Goal: Contribute content: Contribute content

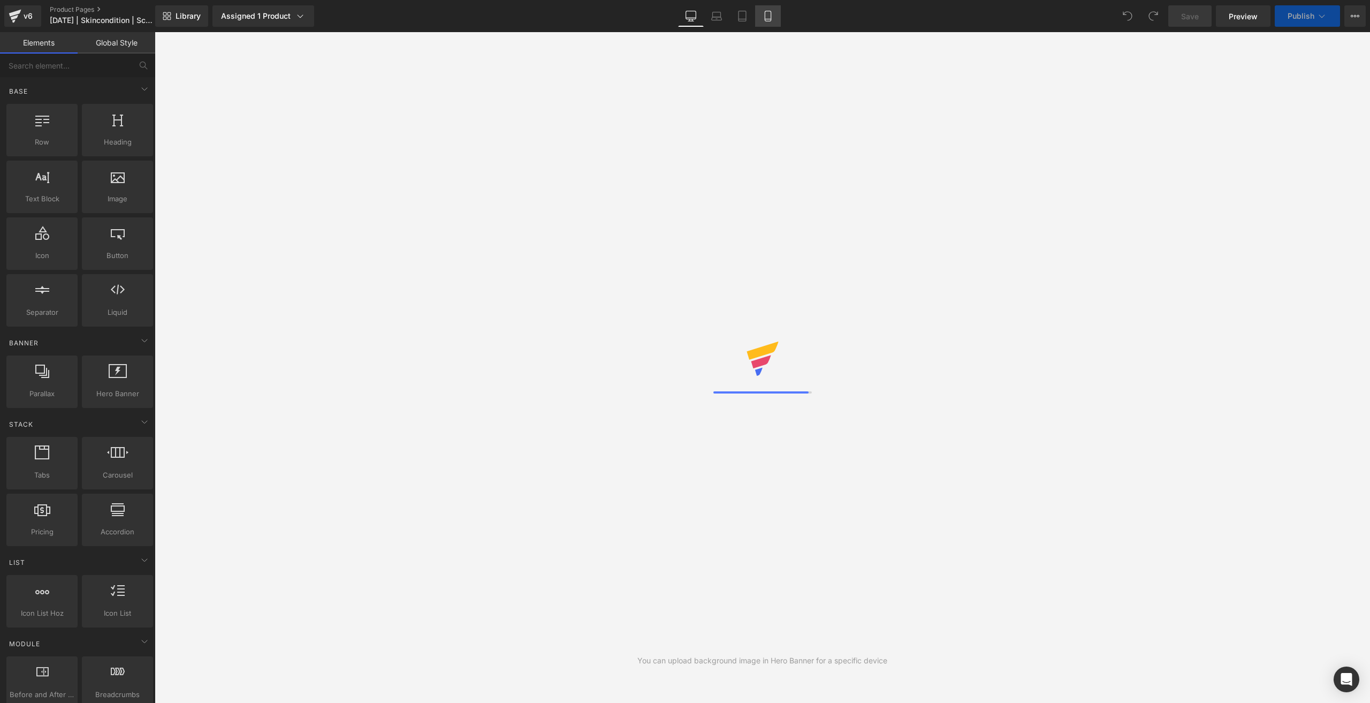
click at [769, 22] on link "Mobile" at bounding box center [768, 15] width 26 height 21
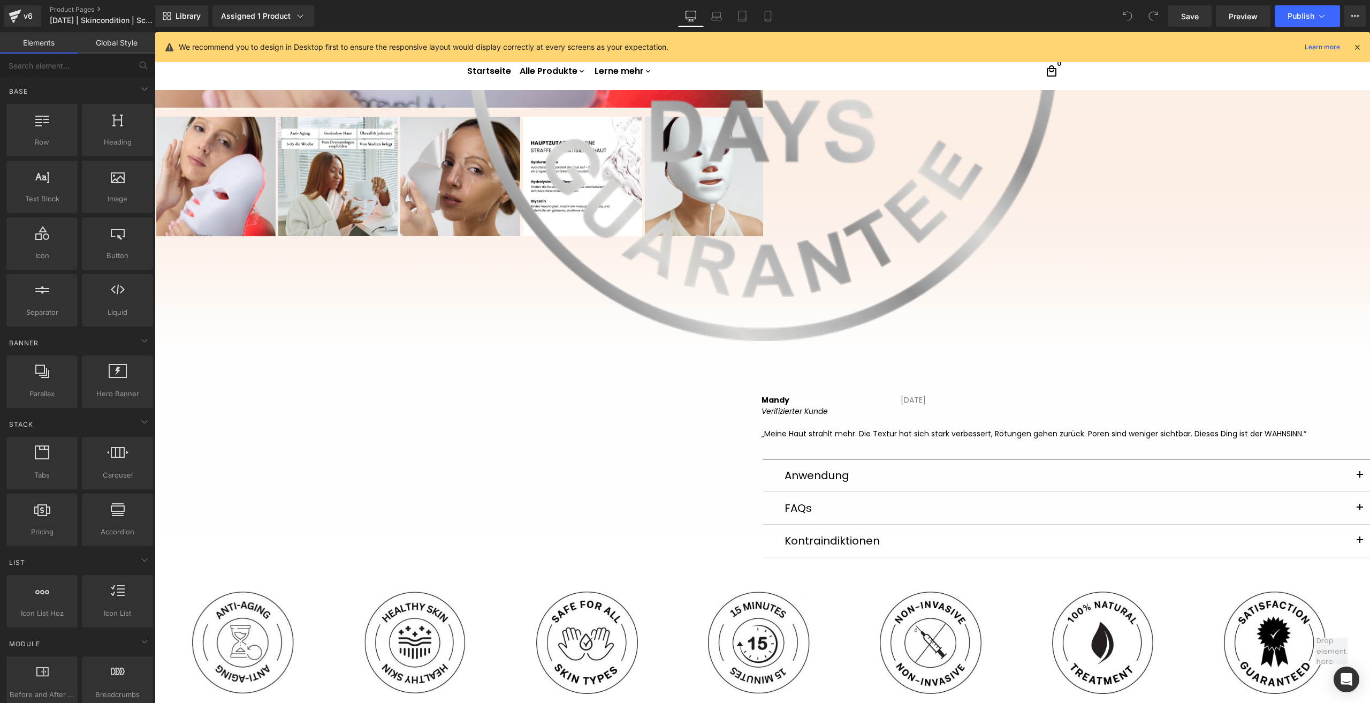
scroll to position [696, 0]
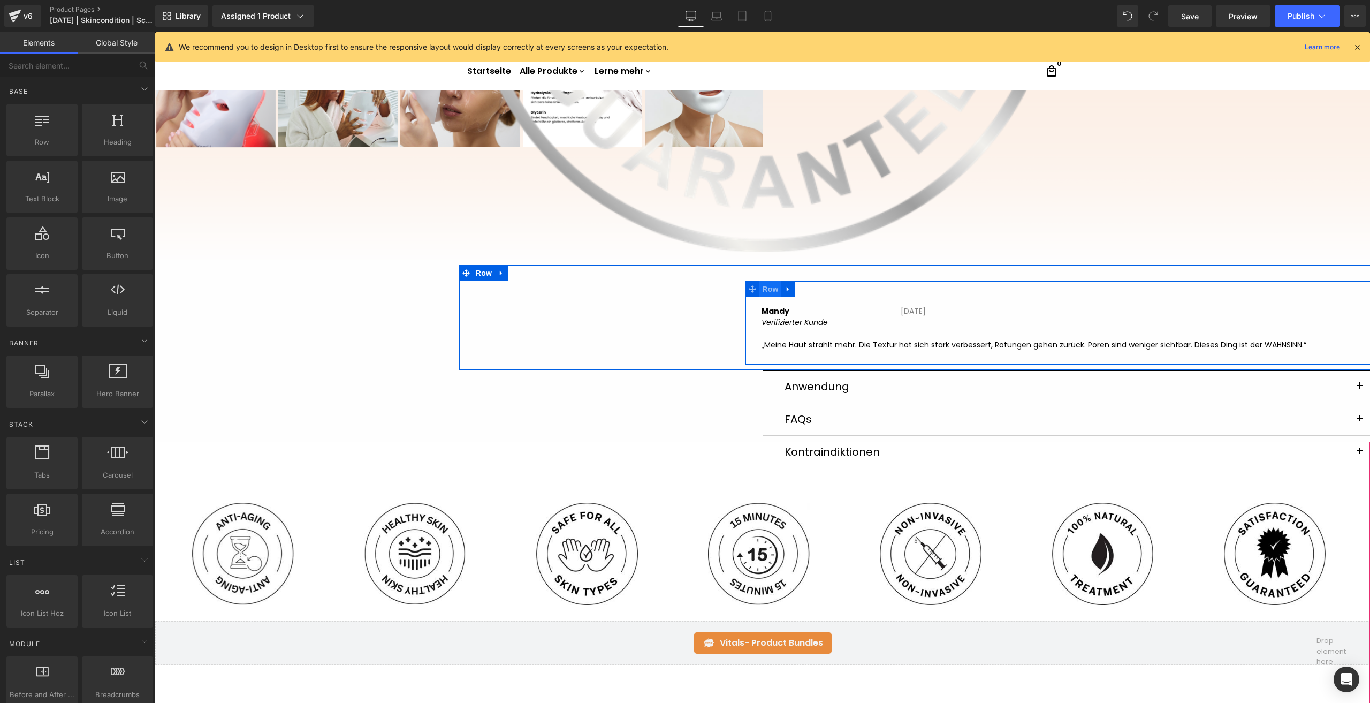
click at [762, 287] on span "Row" at bounding box center [769, 289] width 21 height 16
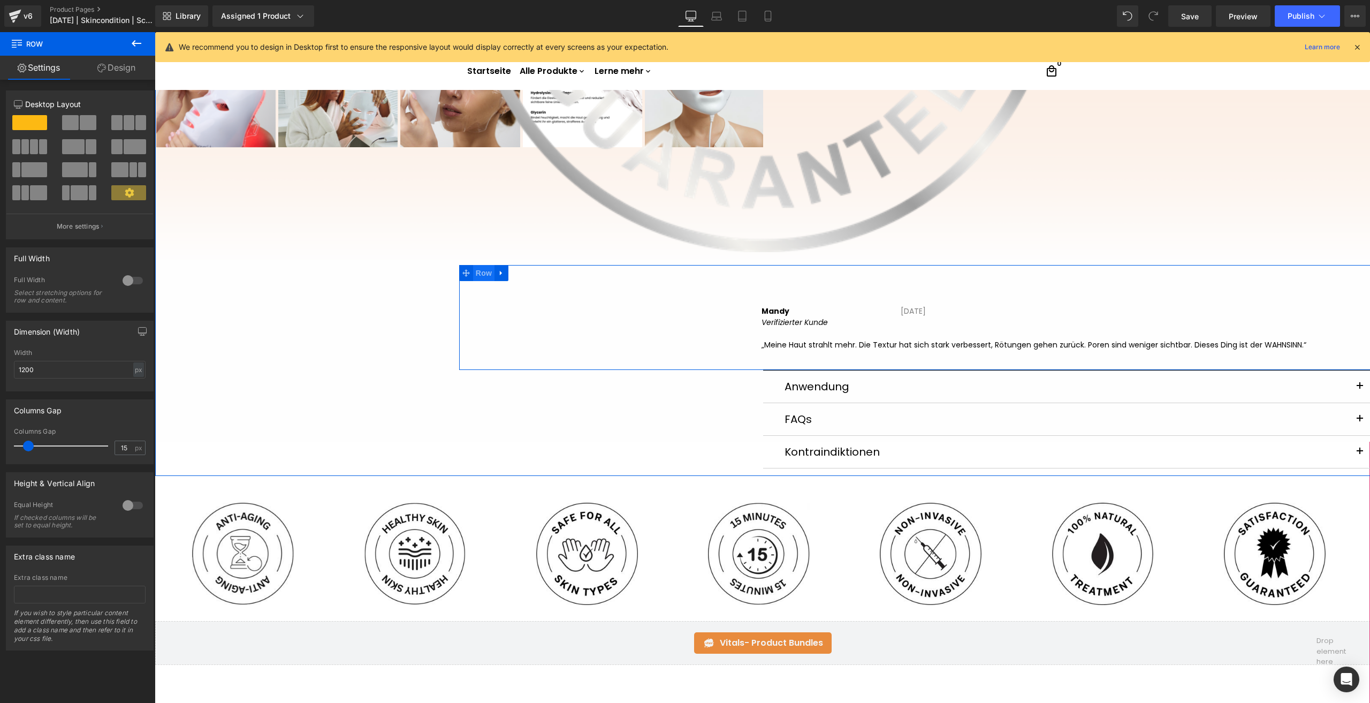
click at [481, 275] on span "Row" at bounding box center [483, 273] width 21 height 16
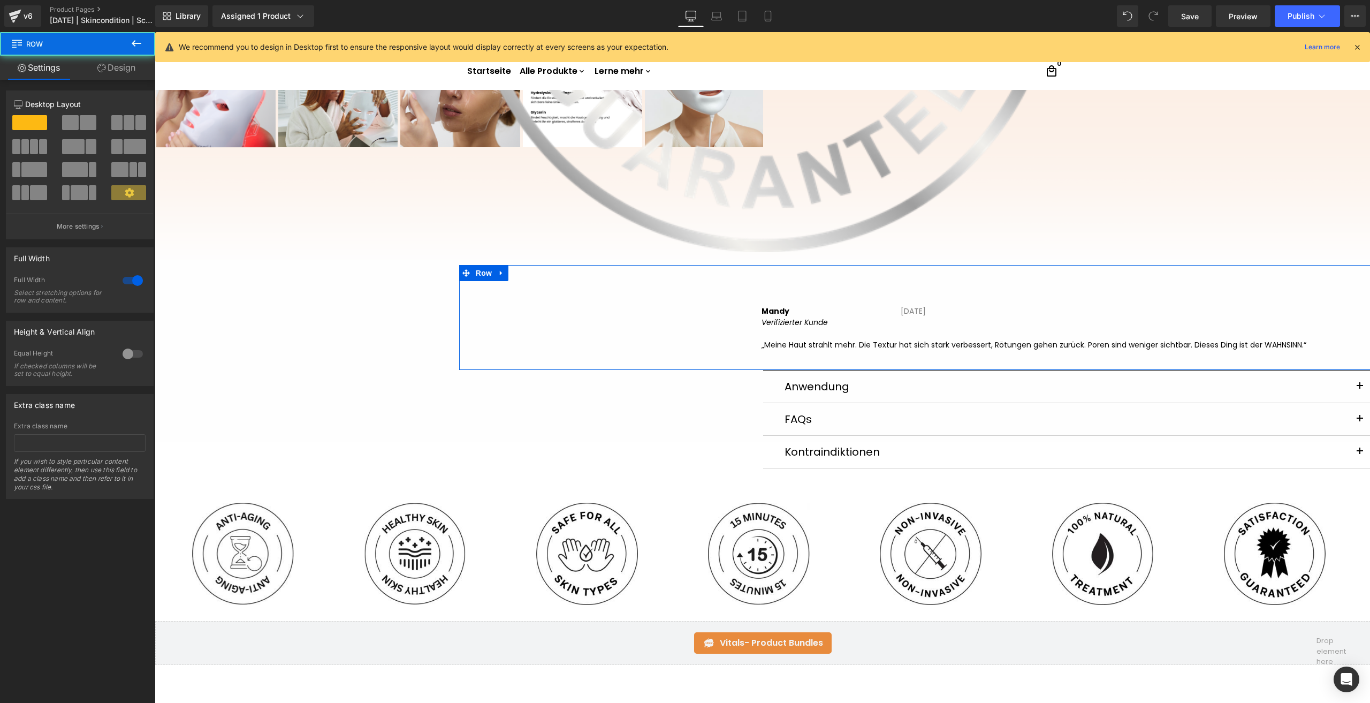
click at [129, 81] on div "12 12 12 Column Size Customizer 12 Desktop Layout Laptop Layout Tablet Layout M…" at bounding box center [80, 289] width 160 height 419
click at [125, 72] on link "Design" at bounding box center [117, 68] width 78 height 24
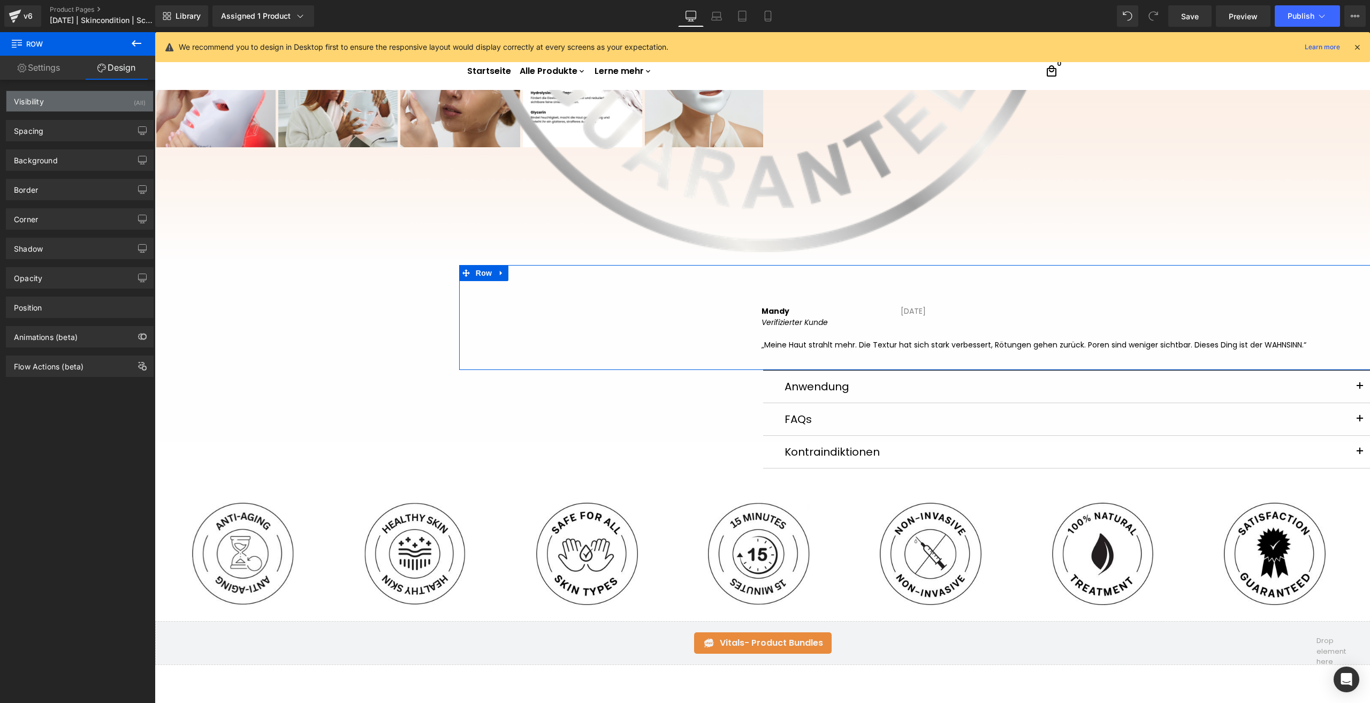
click at [126, 110] on div "Visibility (All)" at bounding box center [79, 101] width 147 height 20
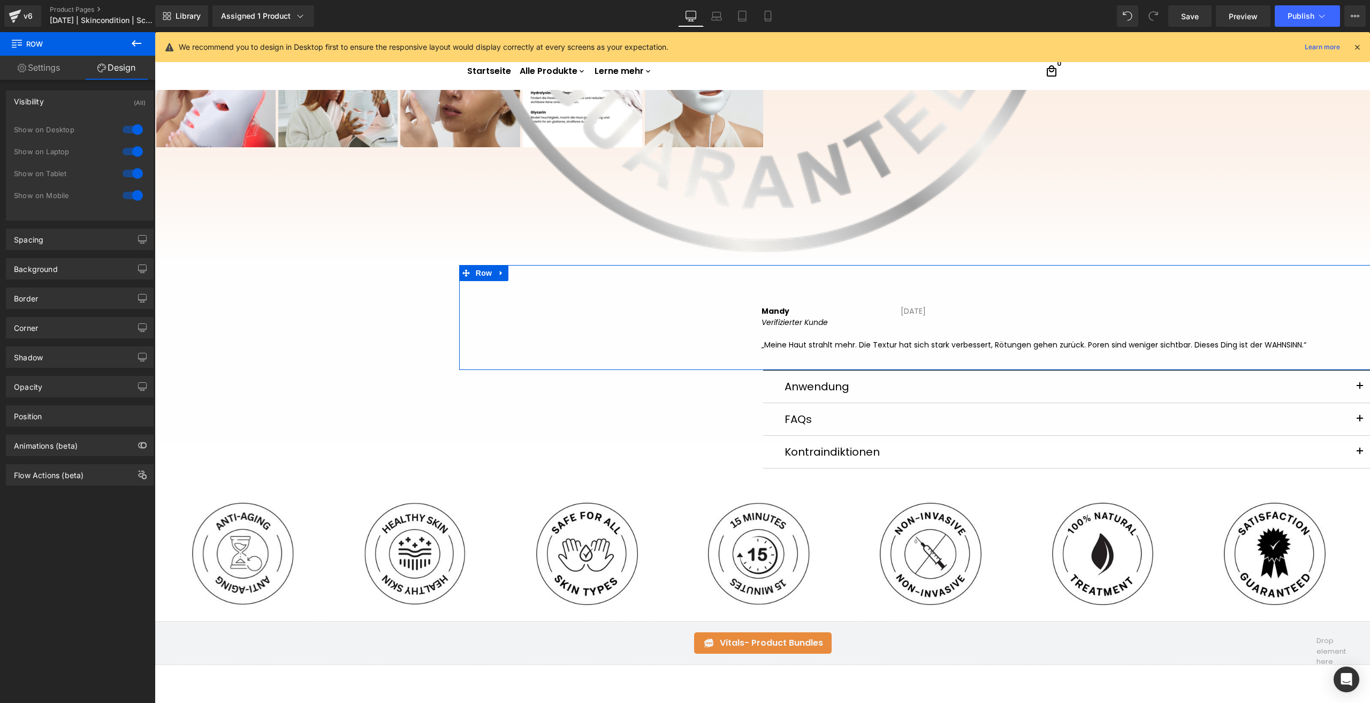
click at [135, 128] on div at bounding box center [133, 129] width 26 height 17
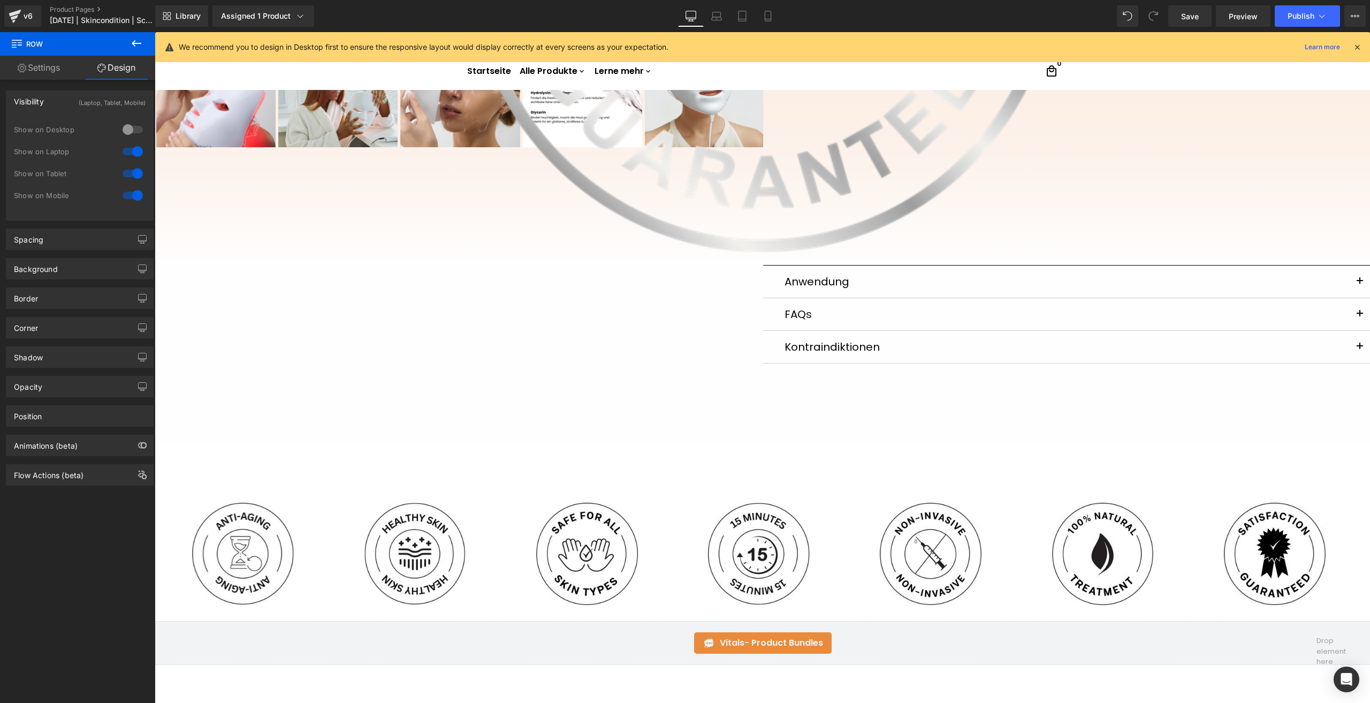
click at [131, 151] on div at bounding box center [133, 151] width 26 height 17
click at [130, 171] on div at bounding box center [133, 173] width 26 height 17
click at [771, 17] on icon at bounding box center [768, 16] width 11 height 11
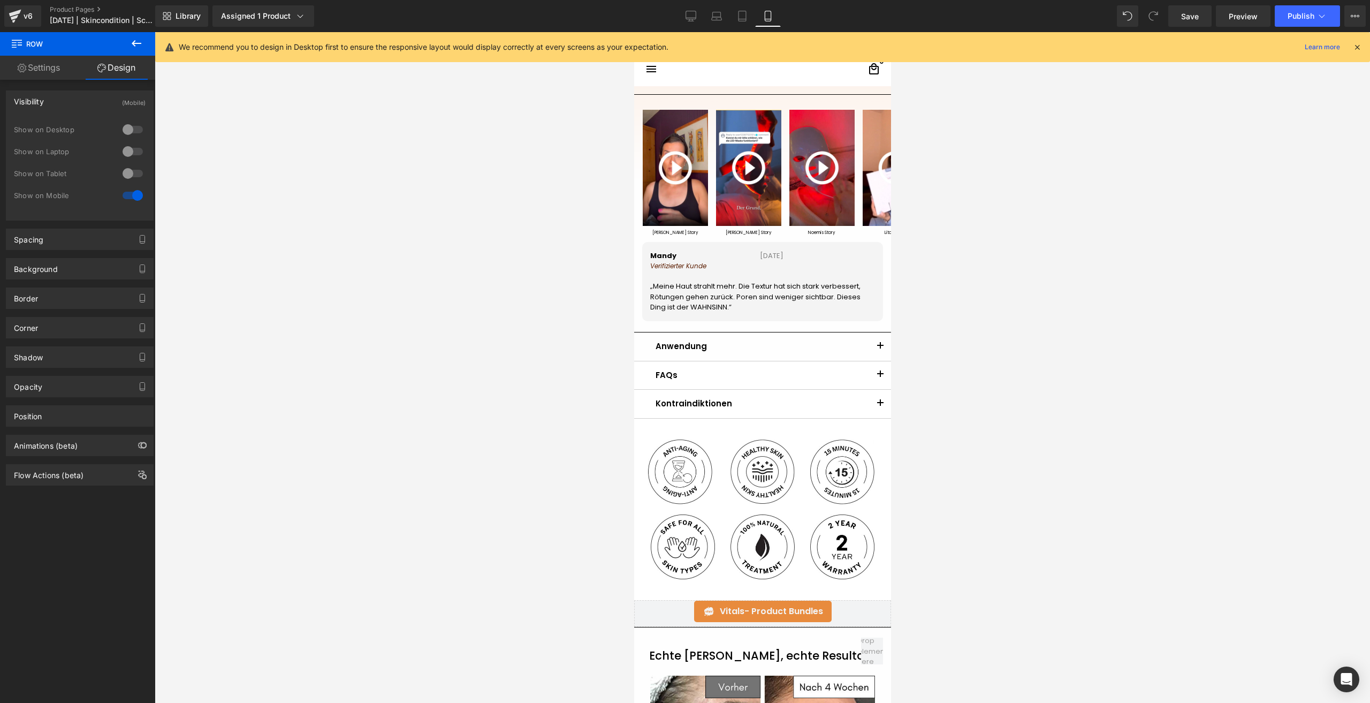
scroll to position [439, 0]
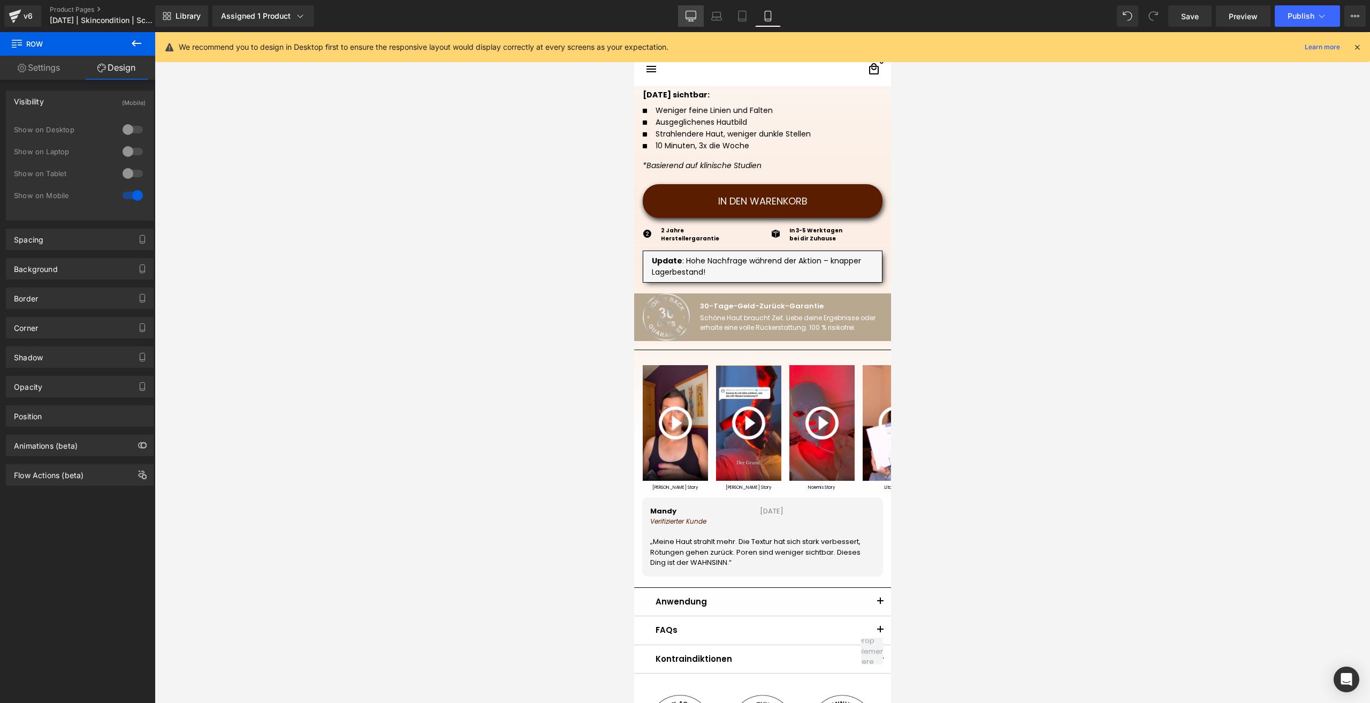
click at [693, 21] on icon at bounding box center [690, 21] width 5 height 0
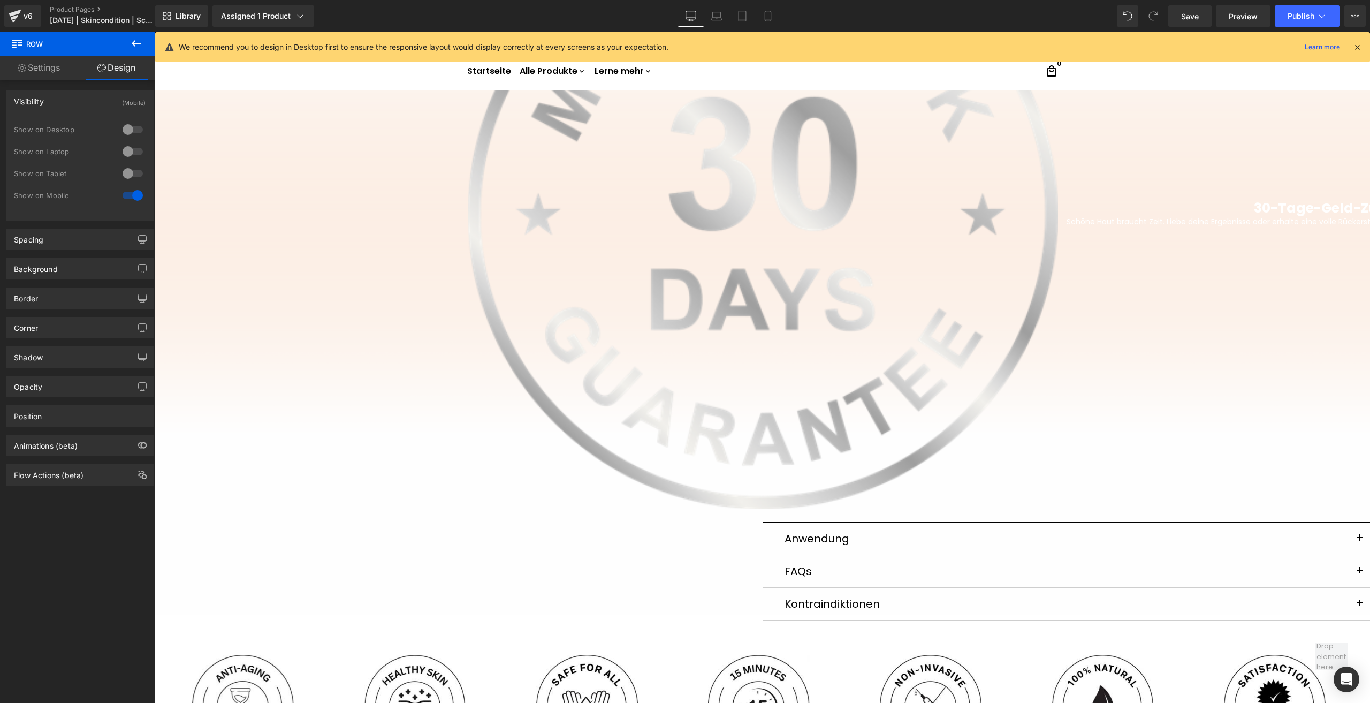
scroll to position [0, 0]
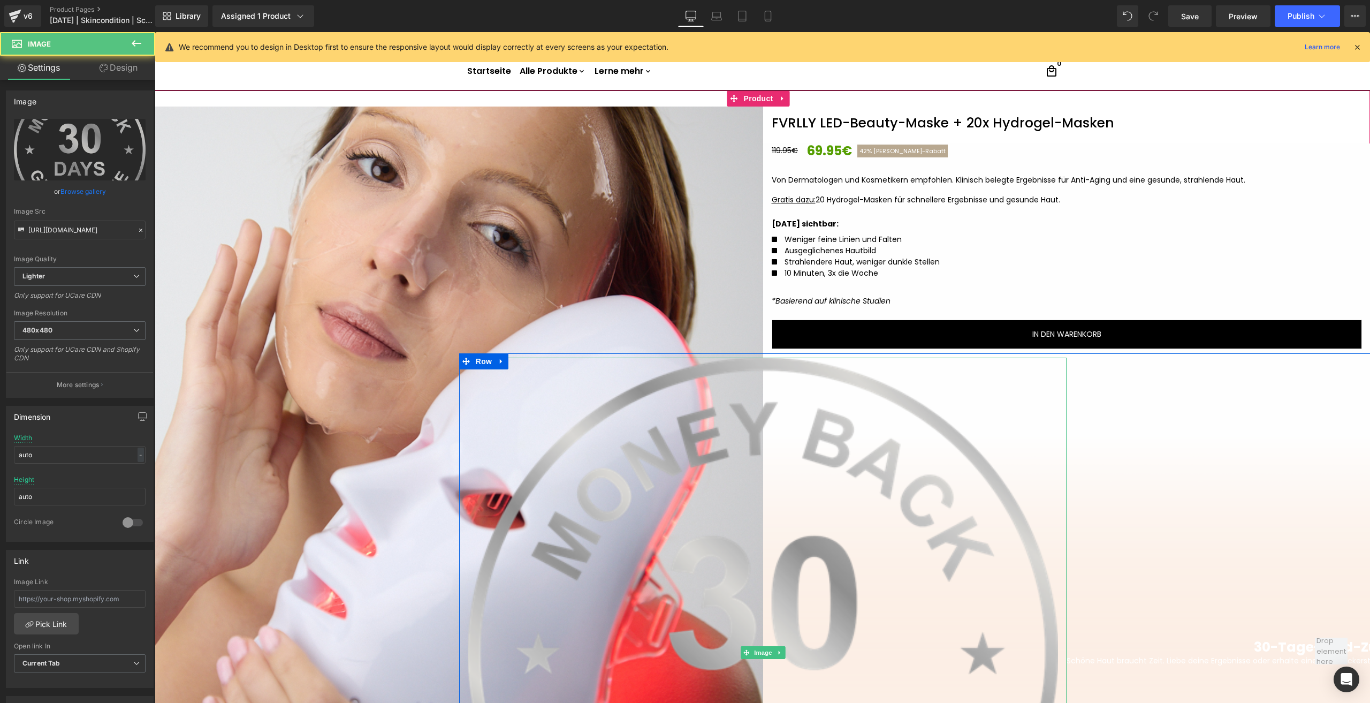
click at [812, 400] on img at bounding box center [763, 653] width 608 height 591
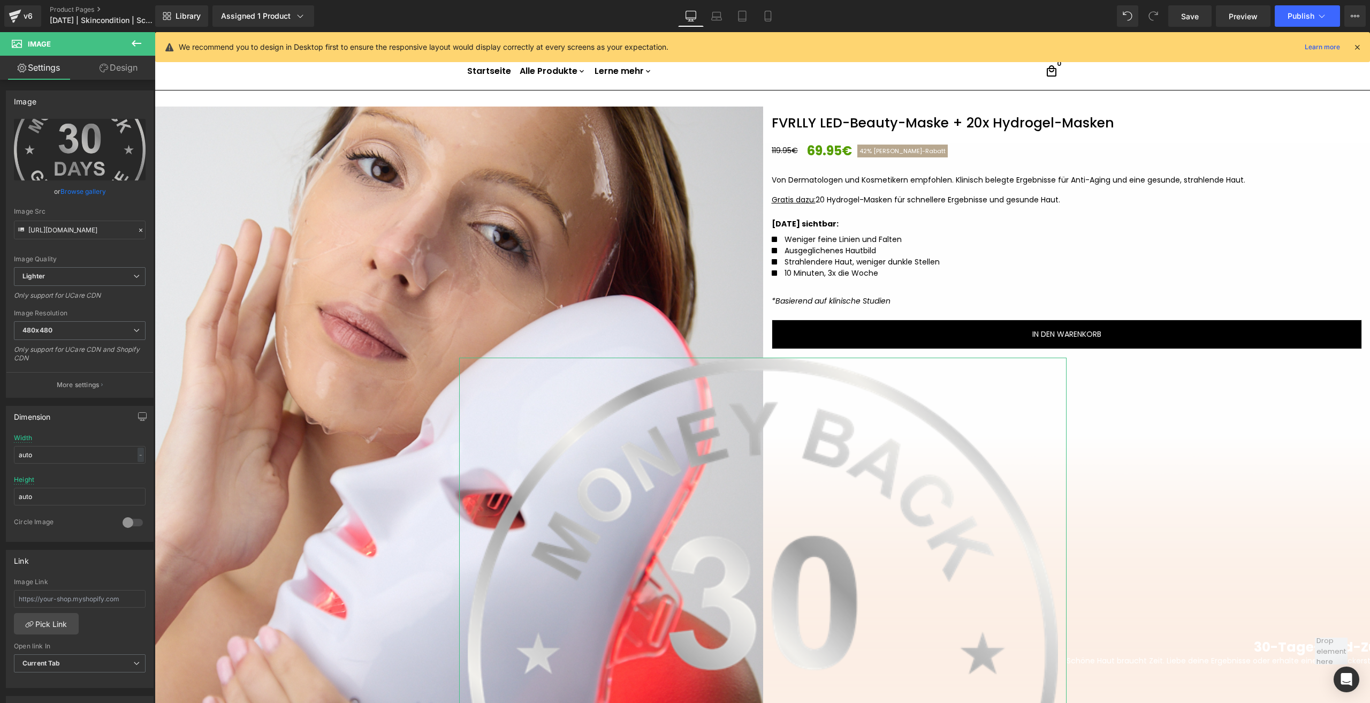
click at [124, 70] on link "Design" at bounding box center [119, 68] width 78 height 24
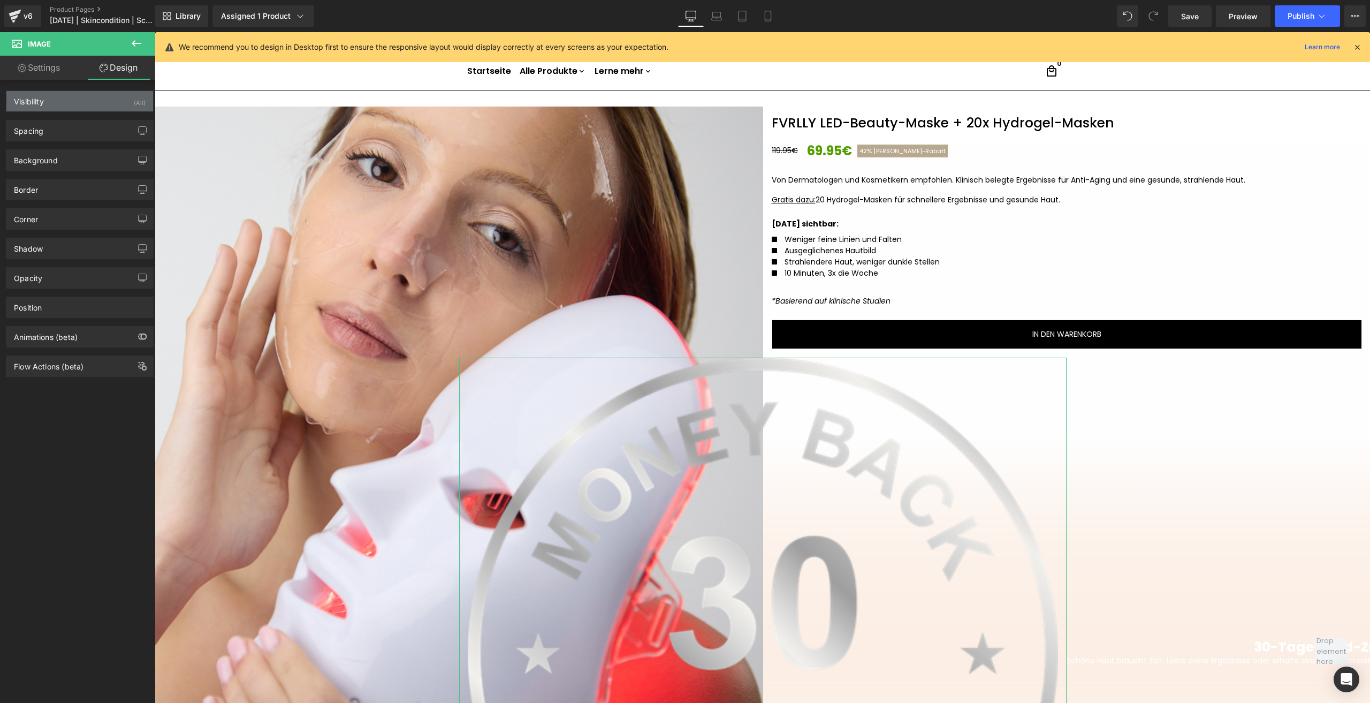
click at [109, 110] on div "Visibility (All)" at bounding box center [79, 101] width 147 height 20
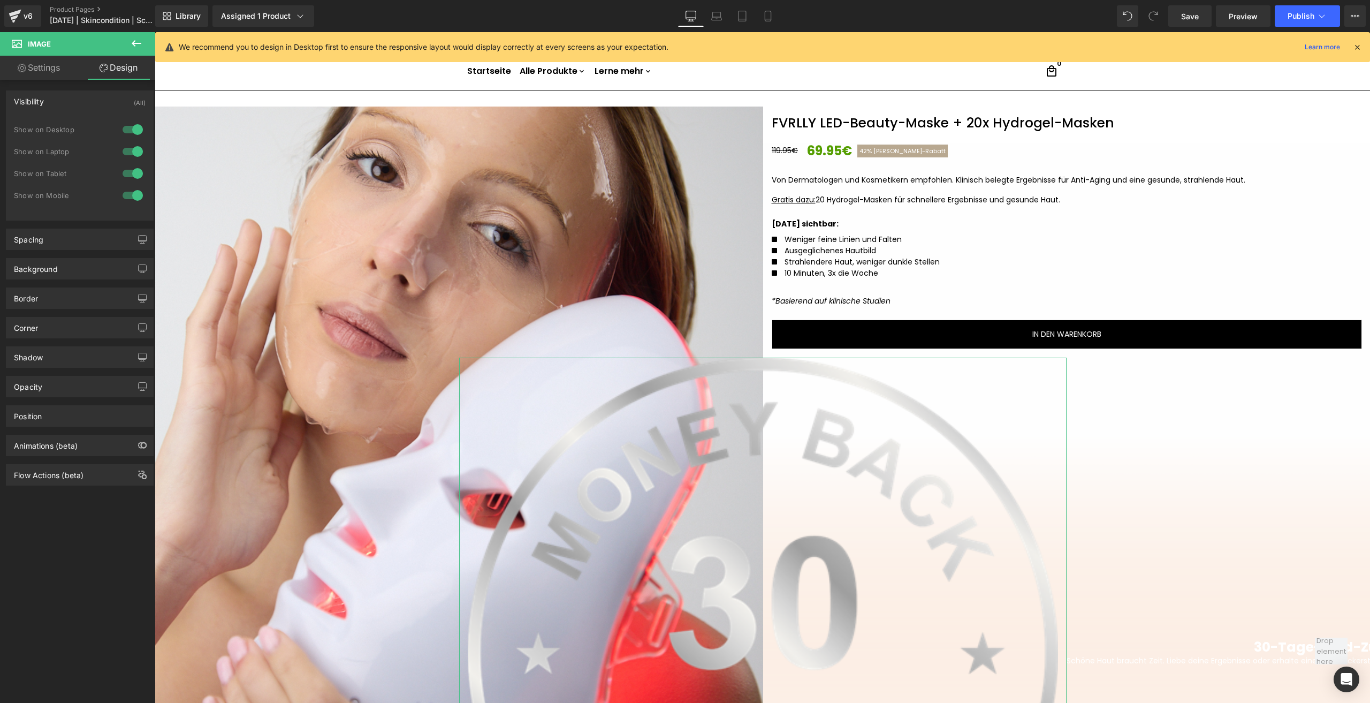
click at [125, 132] on div at bounding box center [133, 129] width 26 height 17
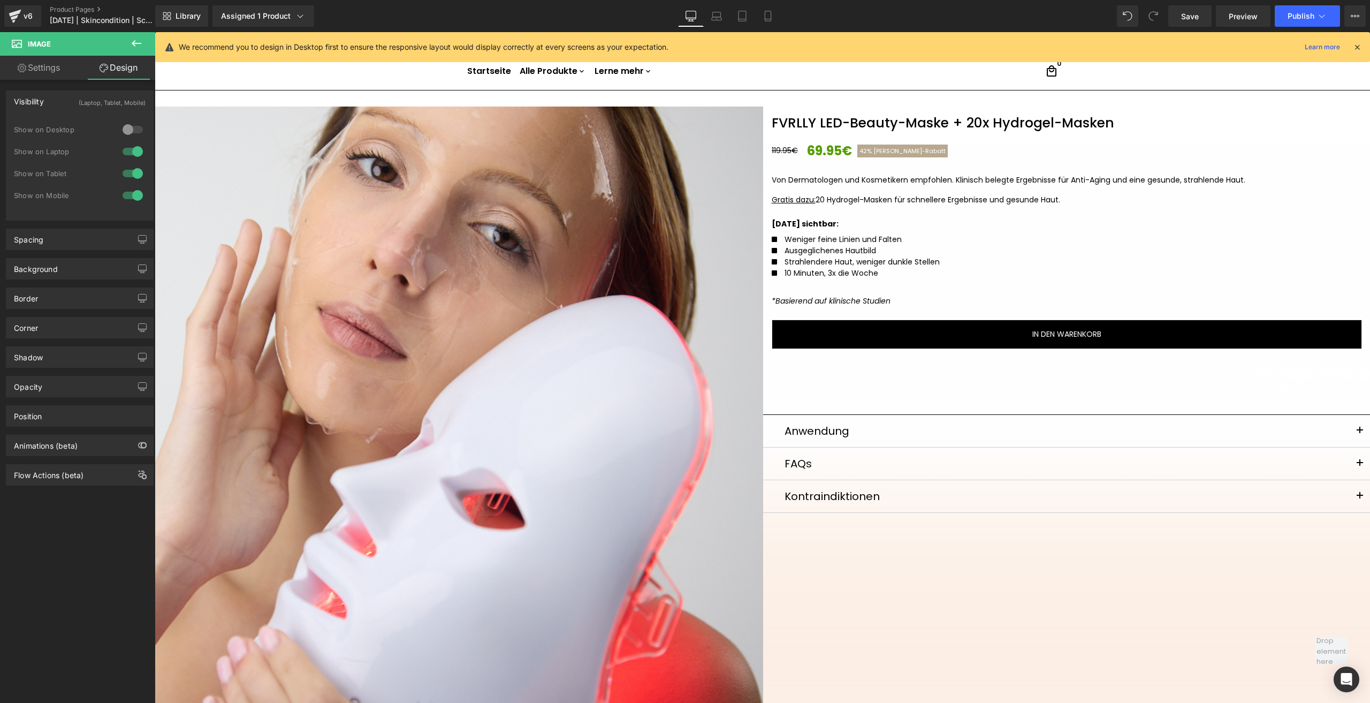
click at [131, 153] on div at bounding box center [133, 151] width 26 height 17
click at [134, 176] on div at bounding box center [133, 173] width 26 height 17
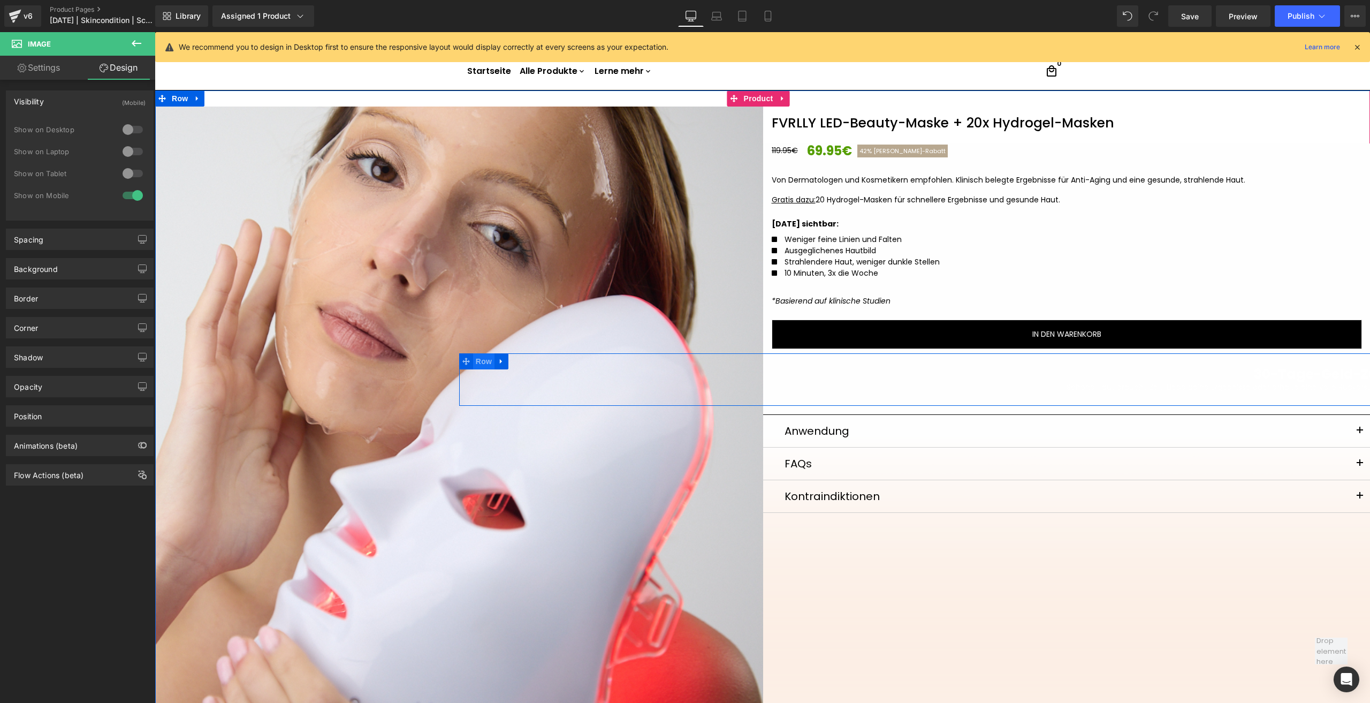
click at [478, 361] on span "Row" at bounding box center [483, 361] width 21 height 16
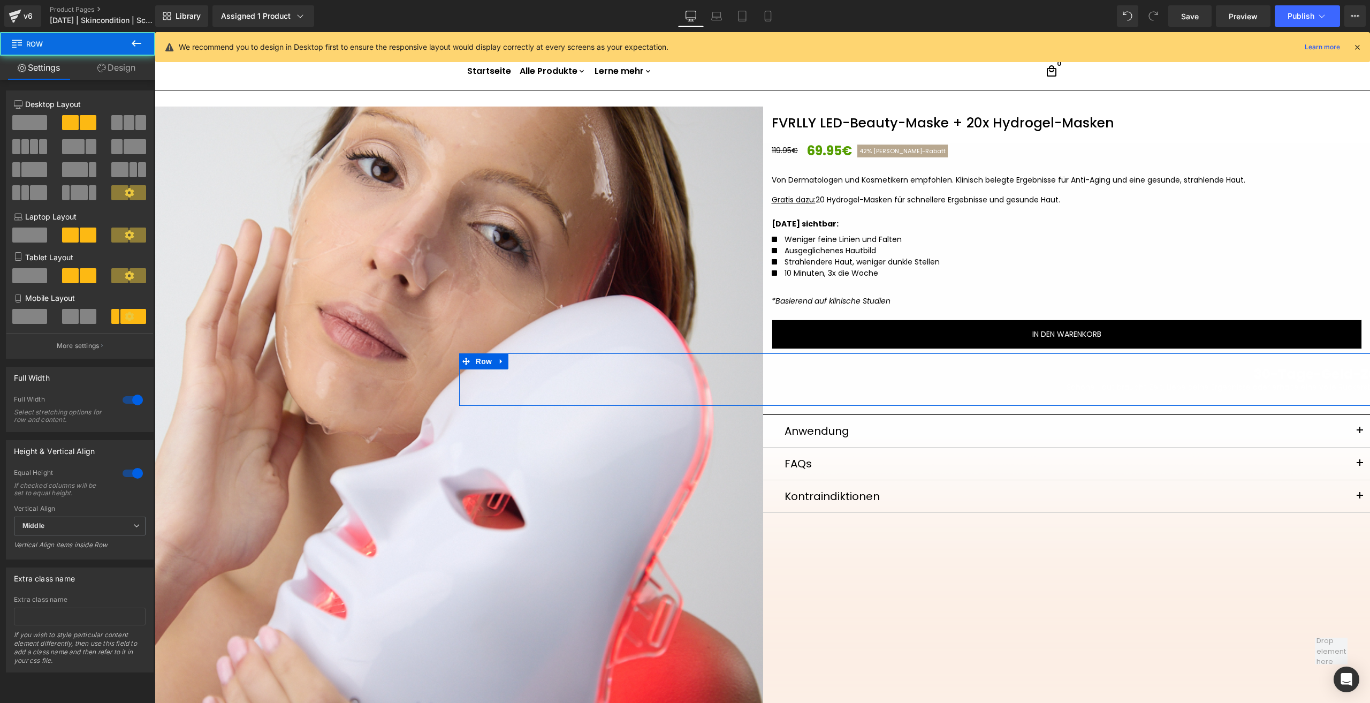
click at [96, 75] on link "Design" at bounding box center [117, 68] width 78 height 24
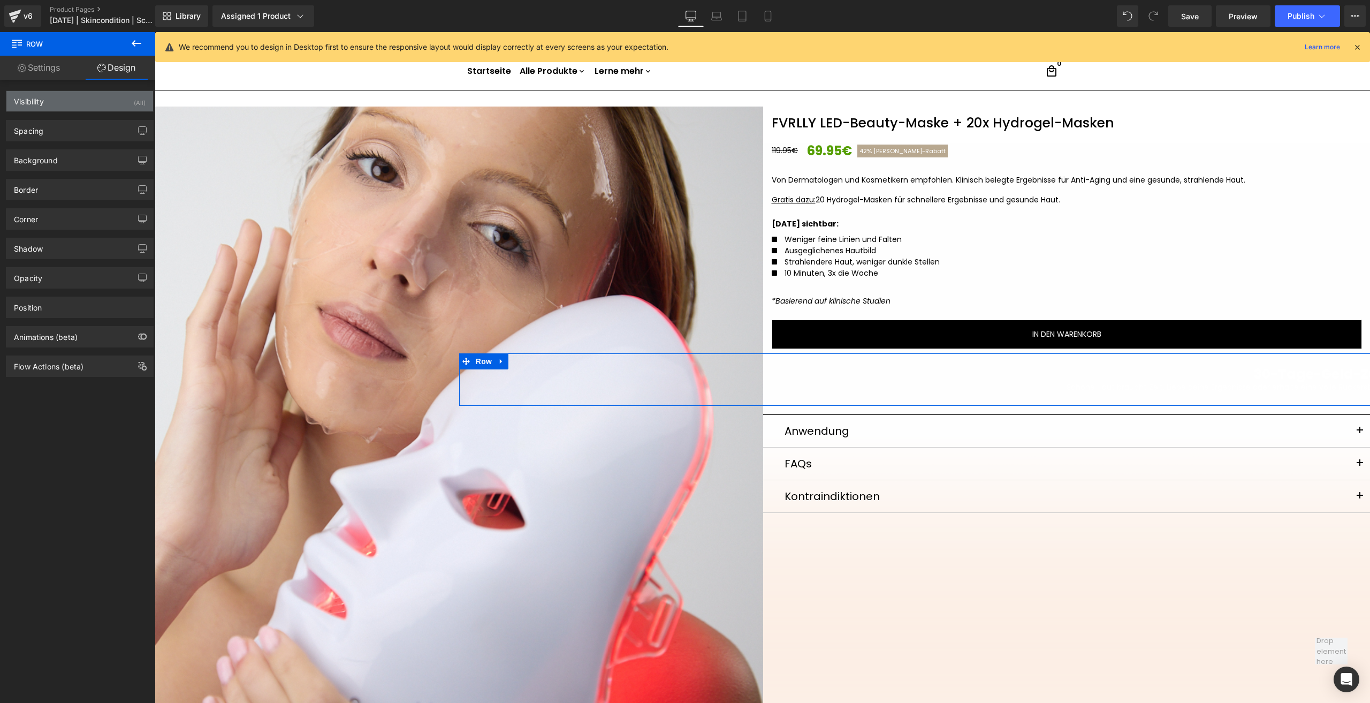
click at [105, 99] on div "Visibility (All)" at bounding box center [79, 101] width 147 height 20
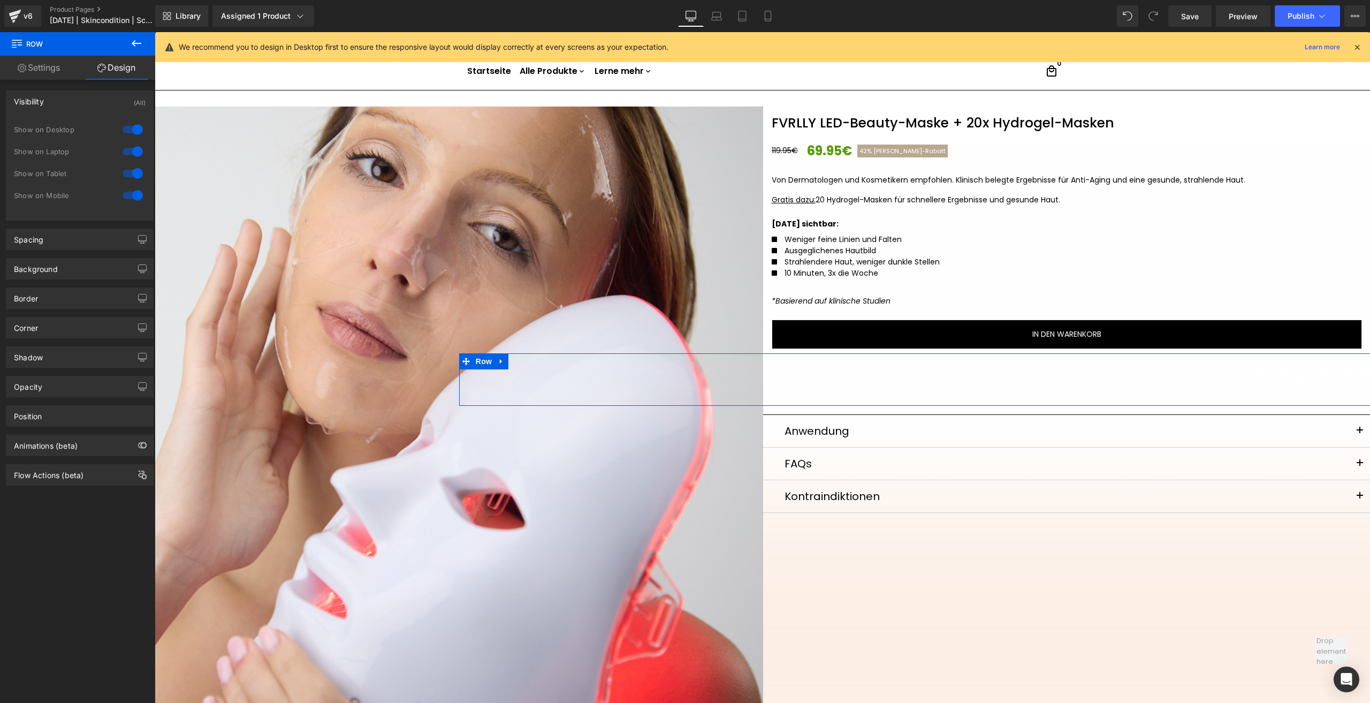
click at [128, 128] on div at bounding box center [133, 129] width 26 height 17
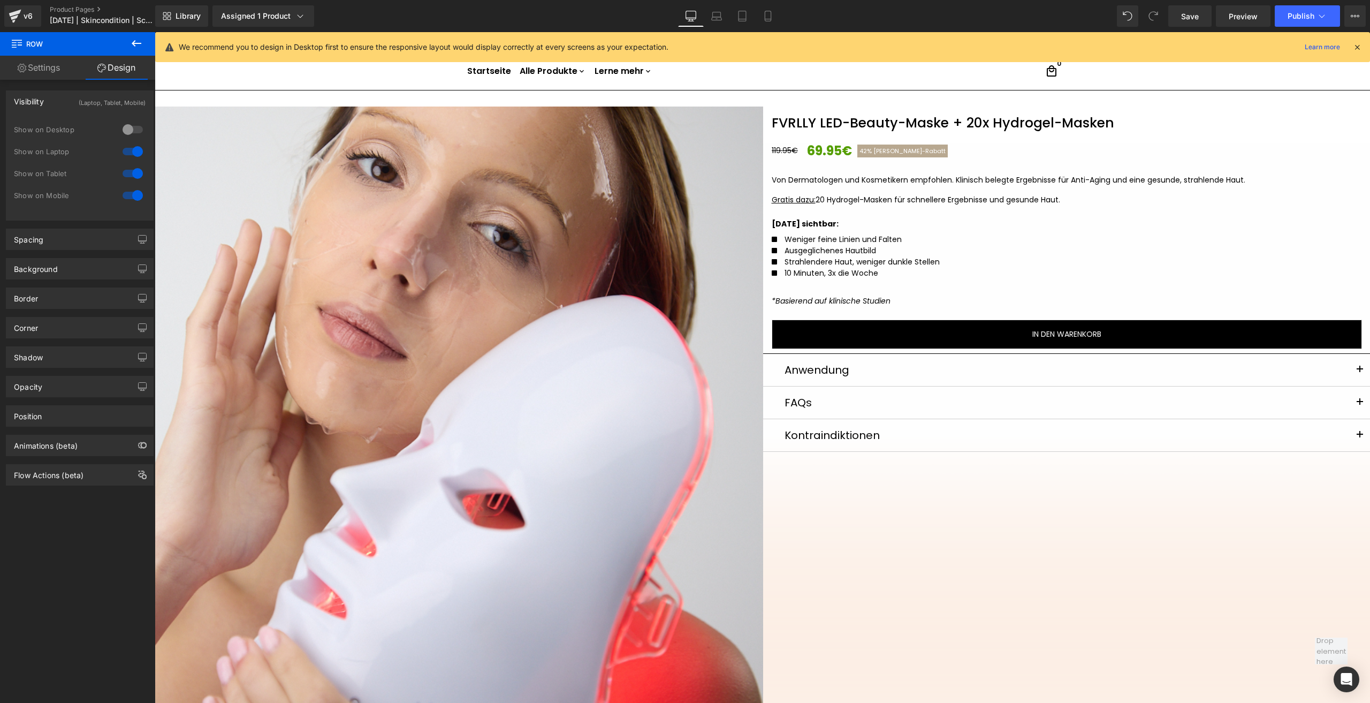
click at [131, 147] on div at bounding box center [133, 151] width 26 height 17
click at [132, 171] on div at bounding box center [133, 173] width 26 height 17
click at [770, 12] on icon at bounding box center [768, 16] width 11 height 11
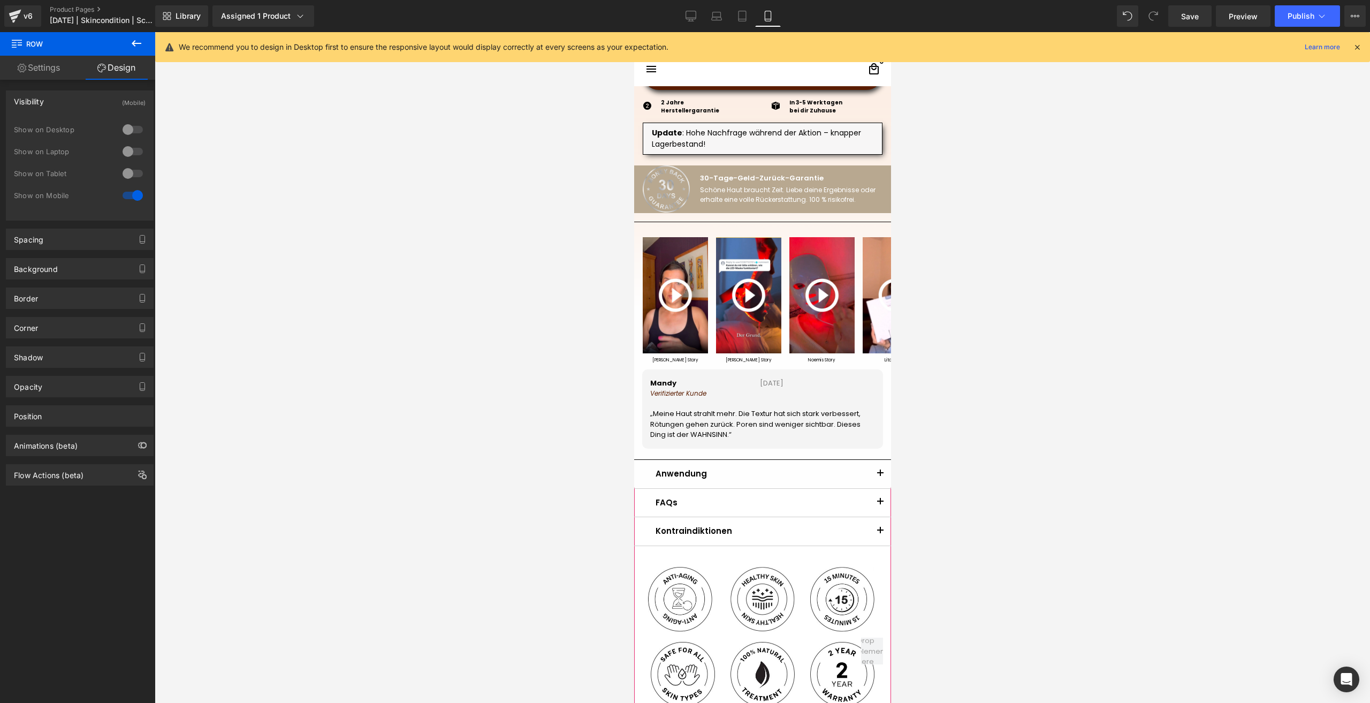
scroll to position [478, 0]
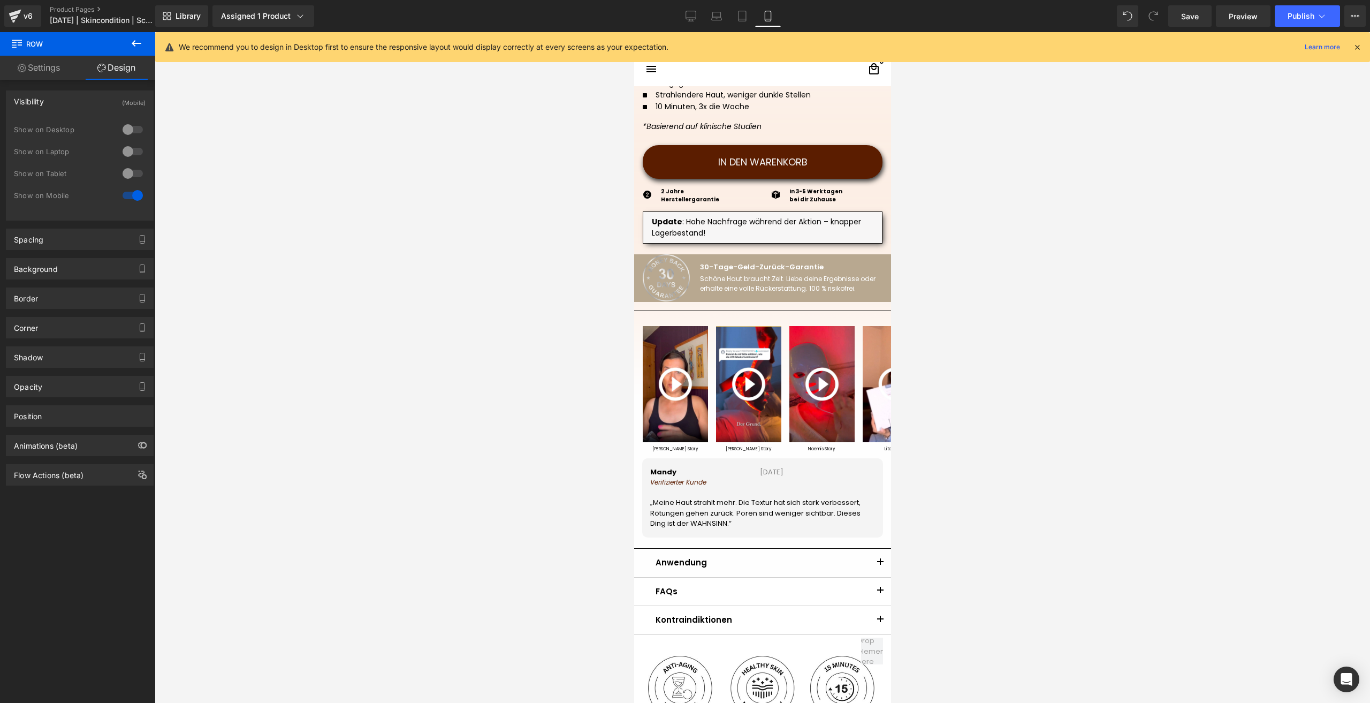
click at [139, 50] on button at bounding box center [136, 44] width 37 height 24
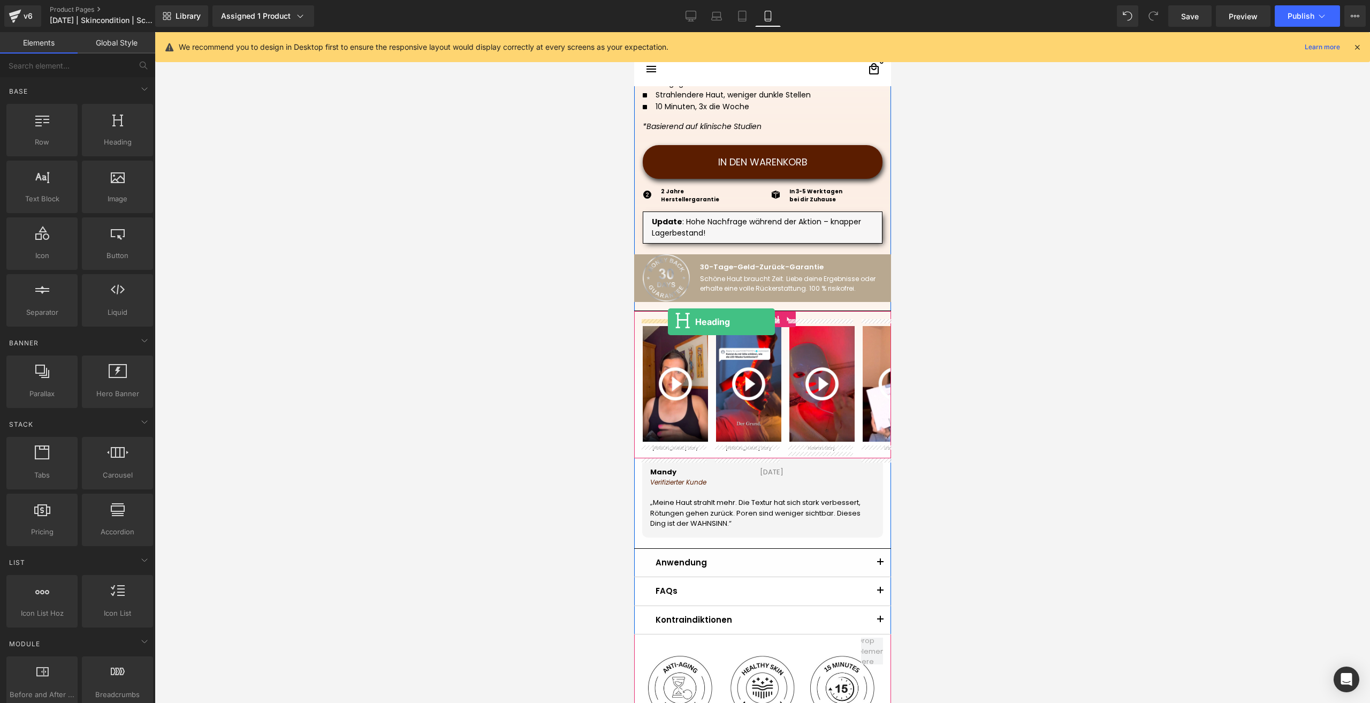
drag, startPoint x: 738, startPoint y: 178, endPoint x: 667, endPoint y: 322, distance: 159.9
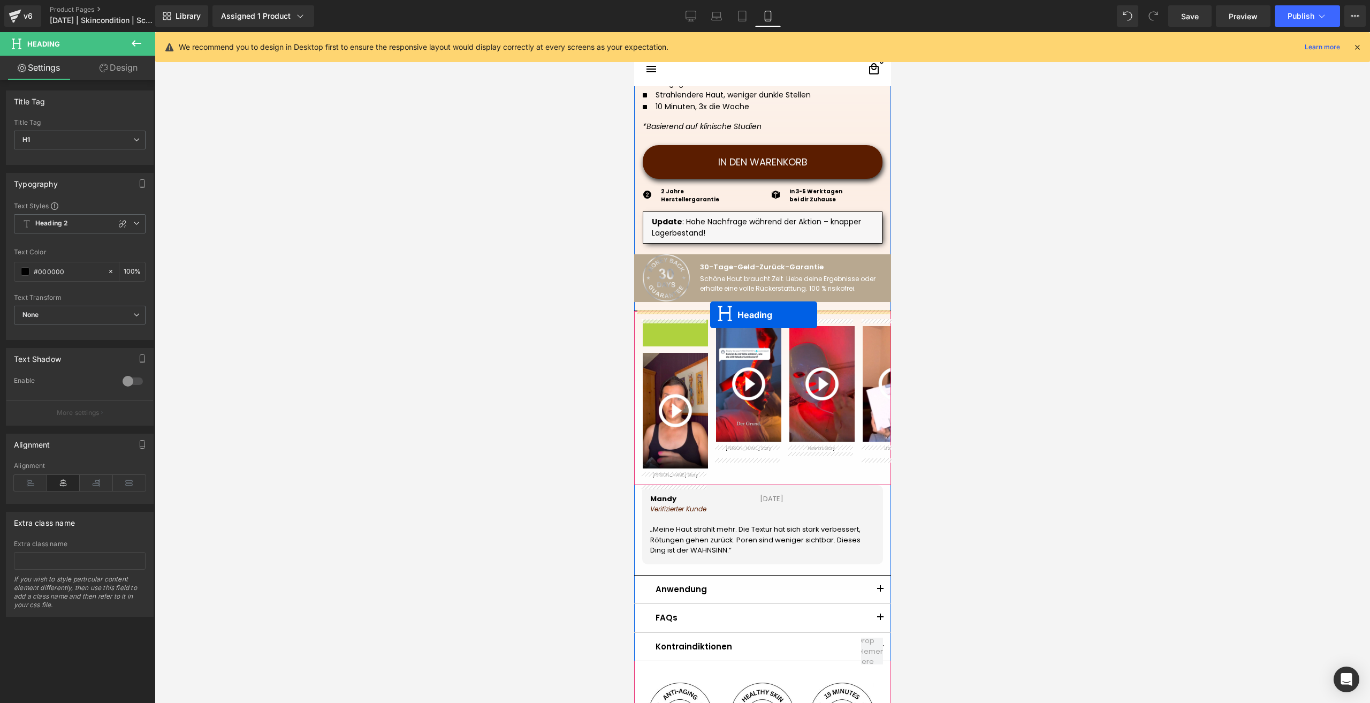
drag, startPoint x: 675, startPoint y: 345, endPoint x: 710, endPoint y: 315, distance: 46.3
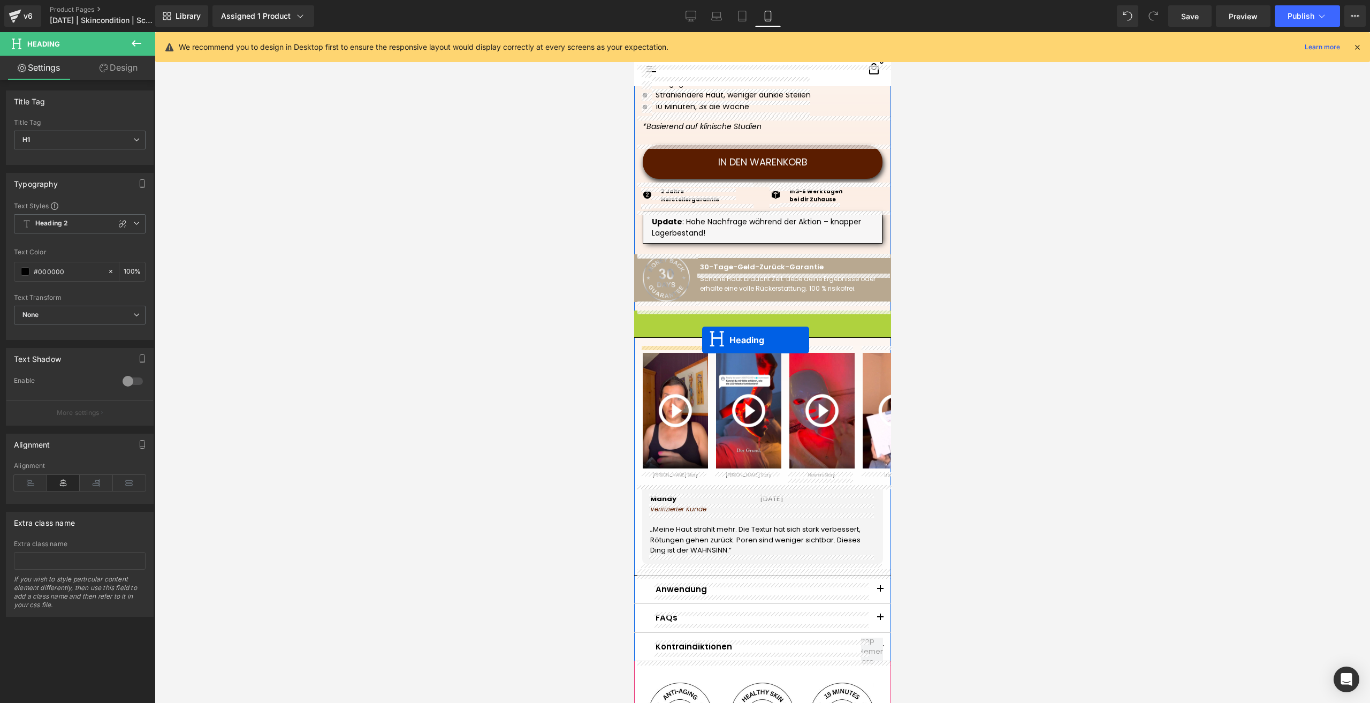
drag, startPoint x: 739, startPoint y: 311, endPoint x: 702, endPoint y: 340, distance: 46.6
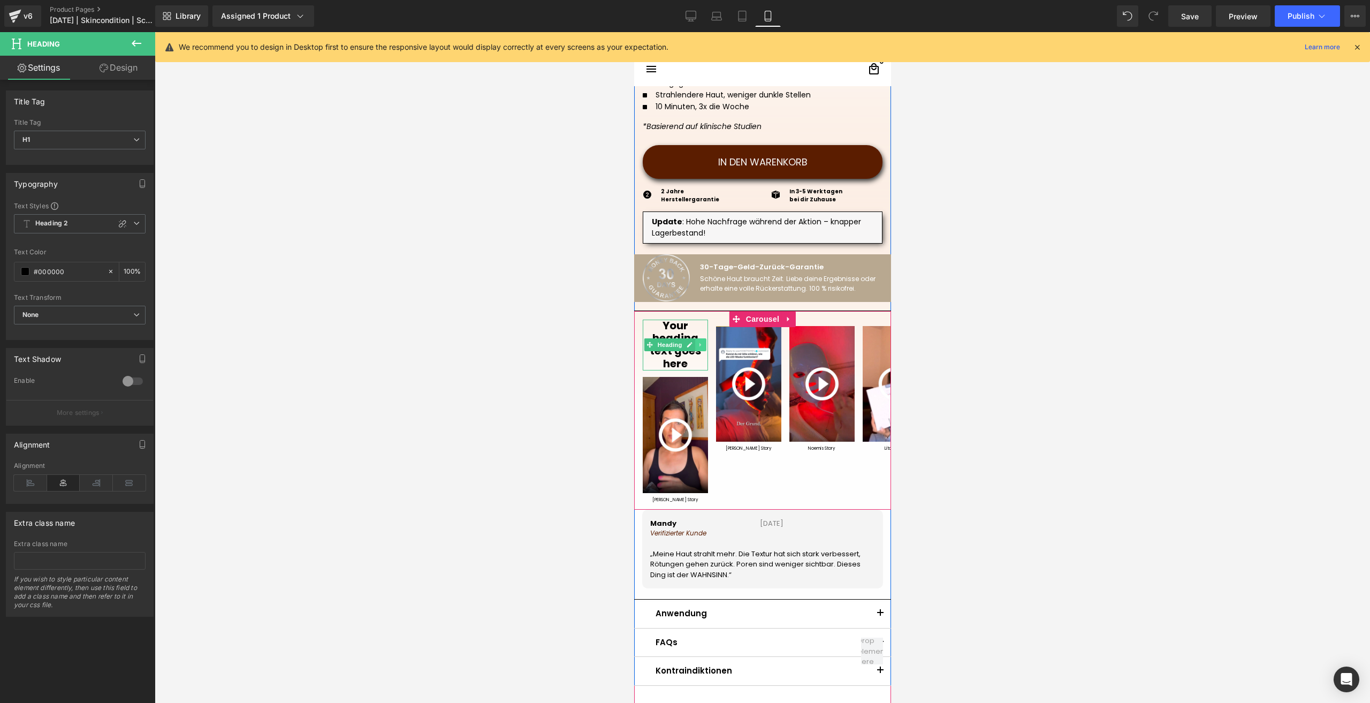
click at [697, 344] on icon at bounding box center [700, 344] width 6 height 6
click at [703, 346] on icon at bounding box center [706, 345] width 6 height 6
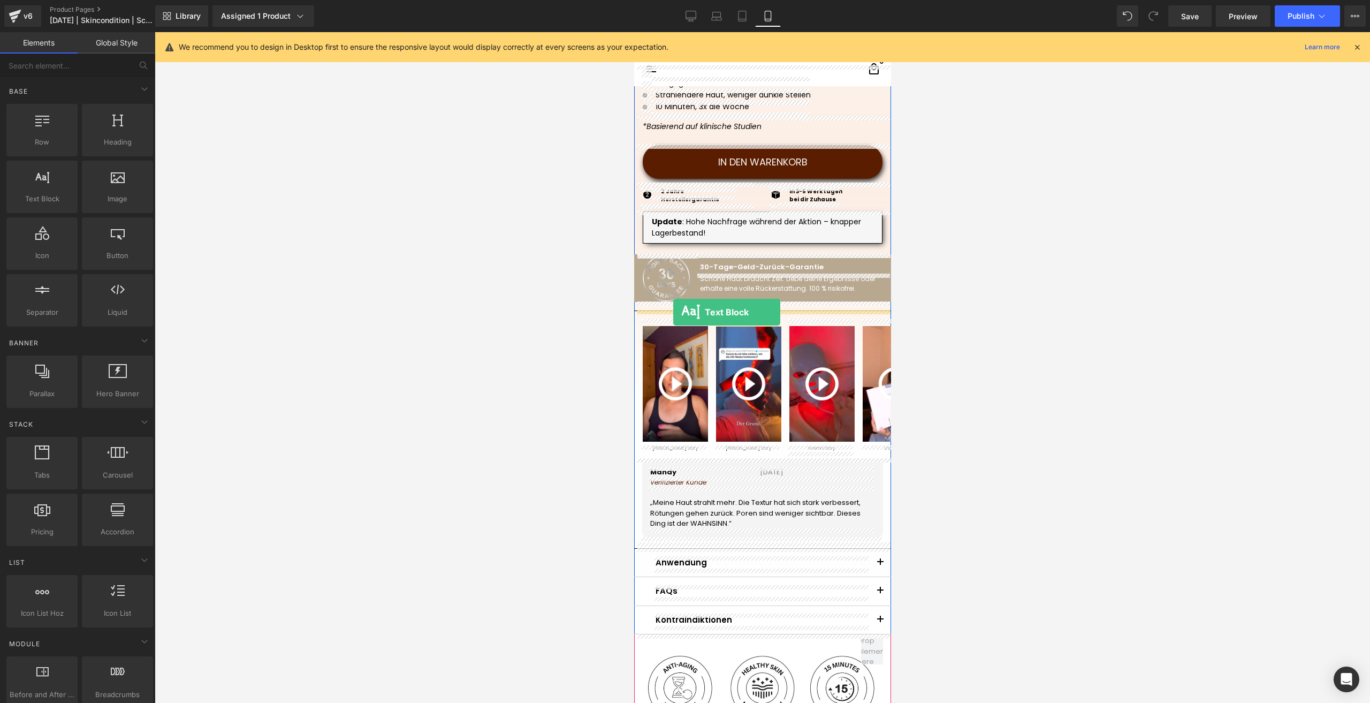
drag, startPoint x: 826, startPoint y: 250, endPoint x: 673, endPoint y: 312, distance: 165.0
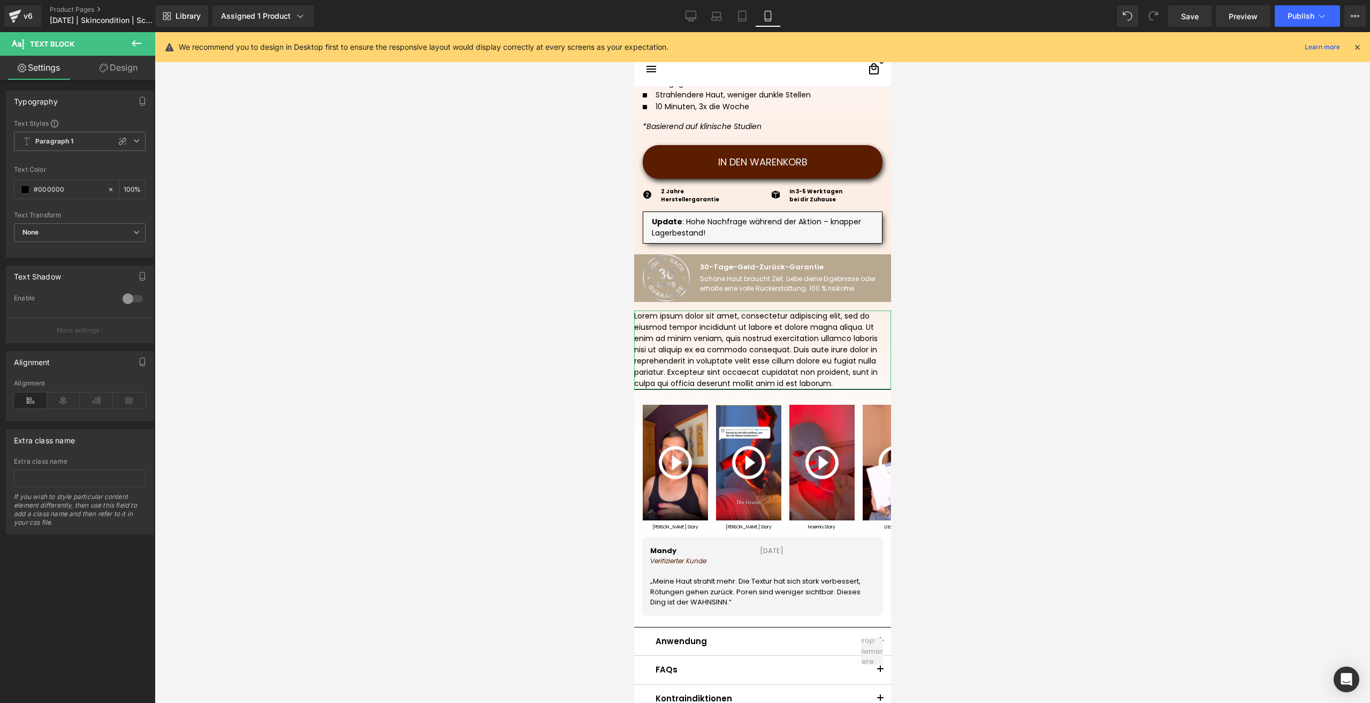
click at [129, 67] on link "Design" at bounding box center [119, 68] width 78 height 24
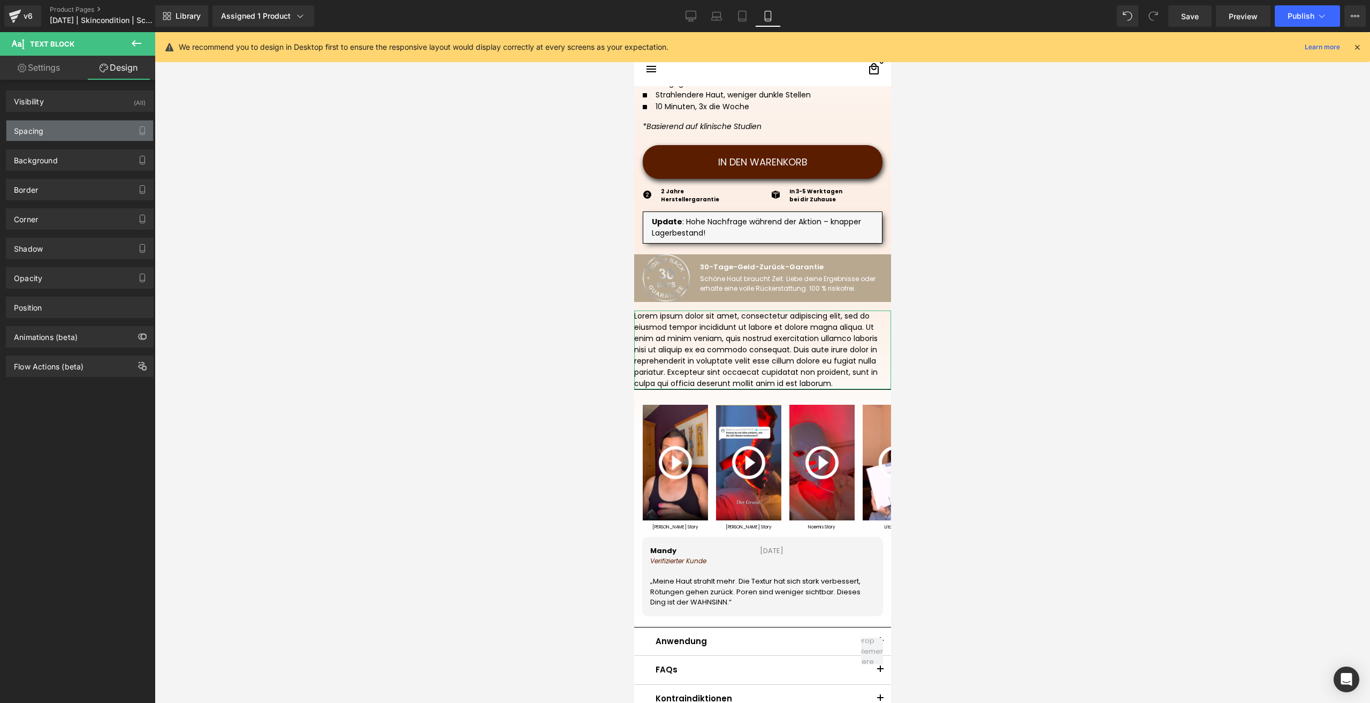
click at [44, 131] on div "Spacing" at bounding box center [79, 130] width 147 height 20
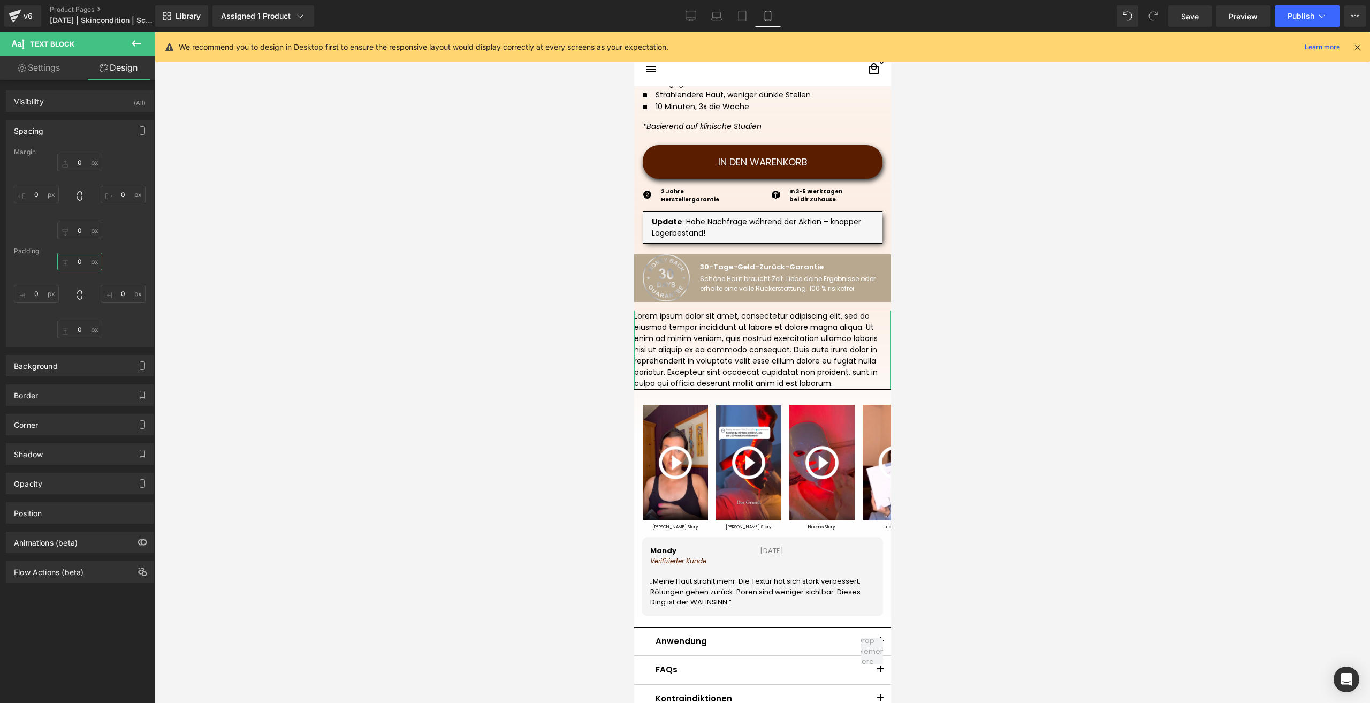
click at [77, 265] on input "0" at bounding box center [79, 262] width 45 height 18
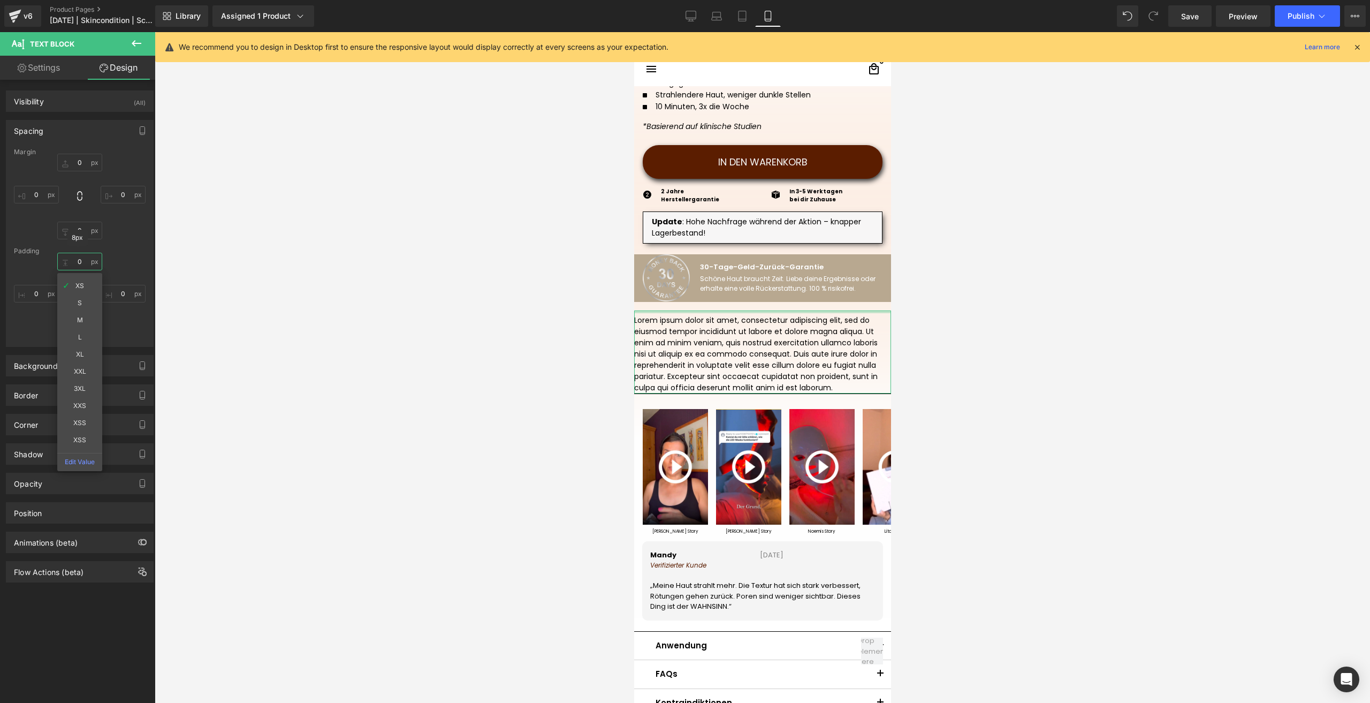
click at [78, 268] on input "0" at bounding box center [79, 262] width 45 height 18
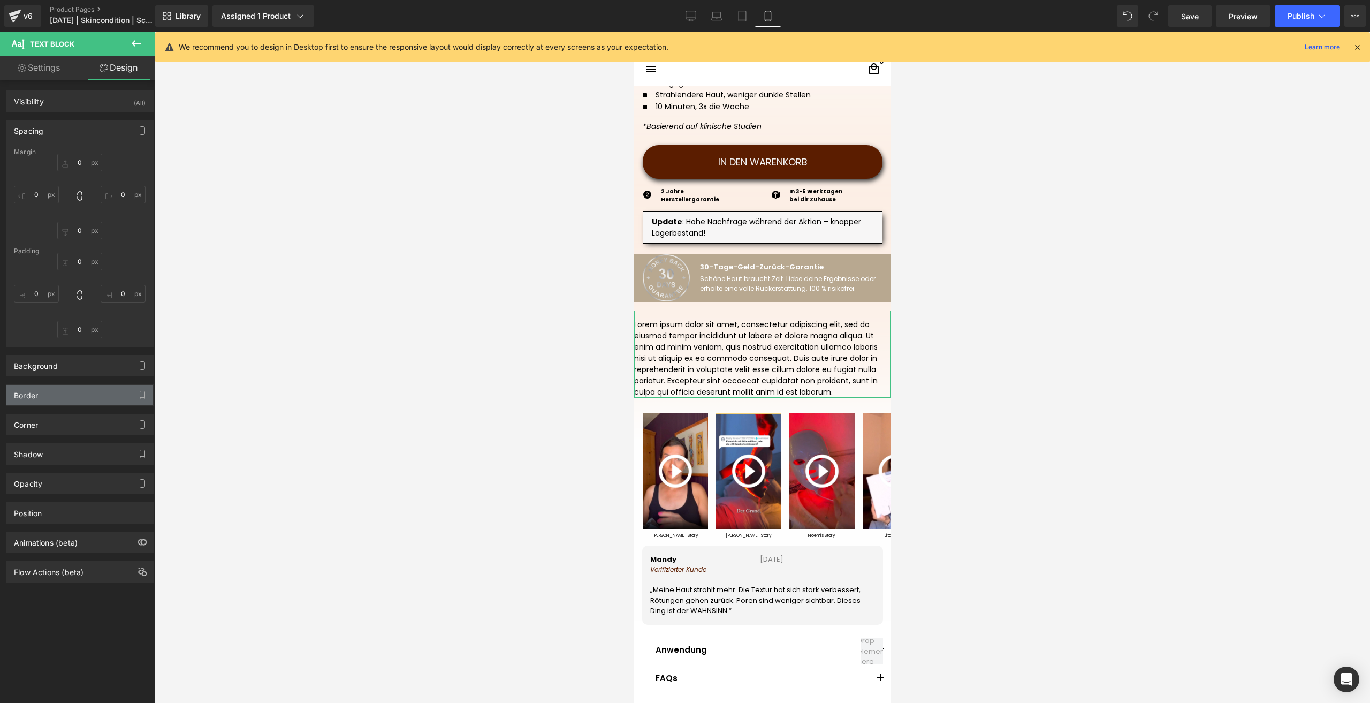
click at [61, 400] on div "Border" at bounding box center [79, 395] width 147 height 20
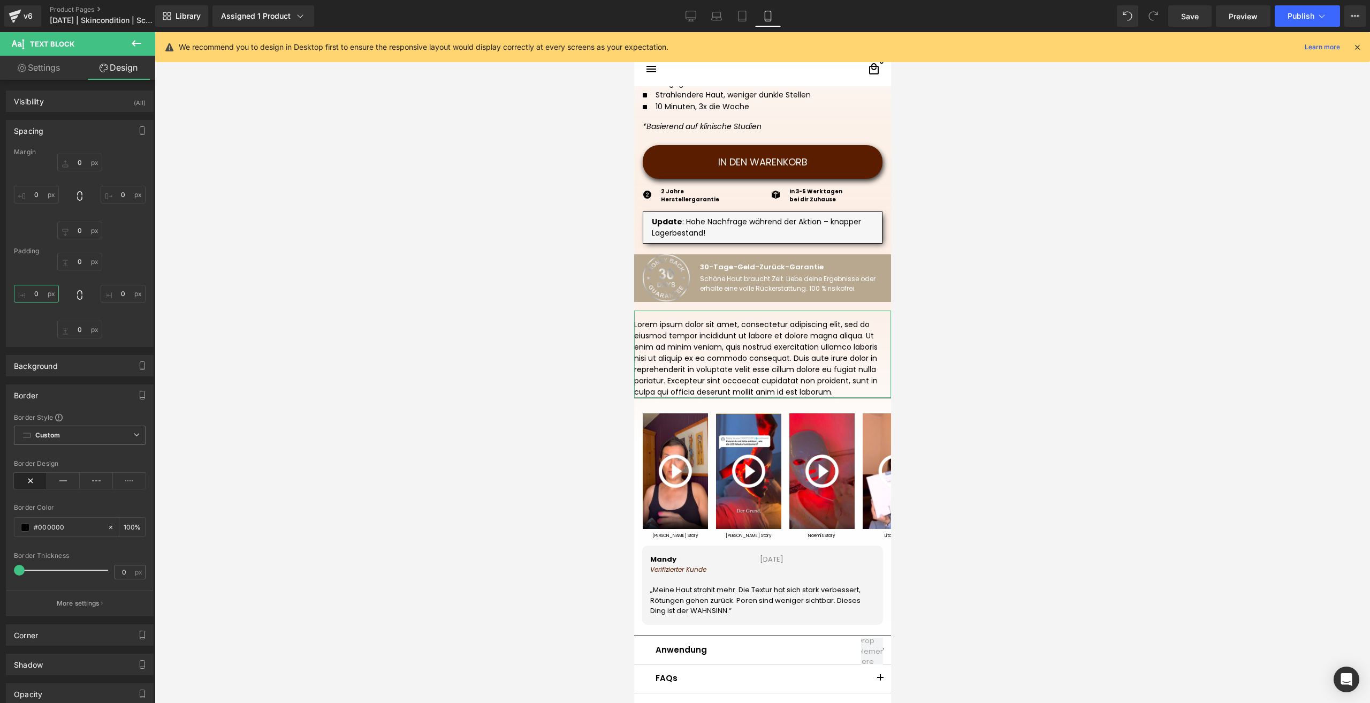
click at [36, 300] on input "0" at bounding box center [36, 294] width 45 height 18
click at [113, 297] on input "0" at bounding box center [123, 294] width 45 height 18
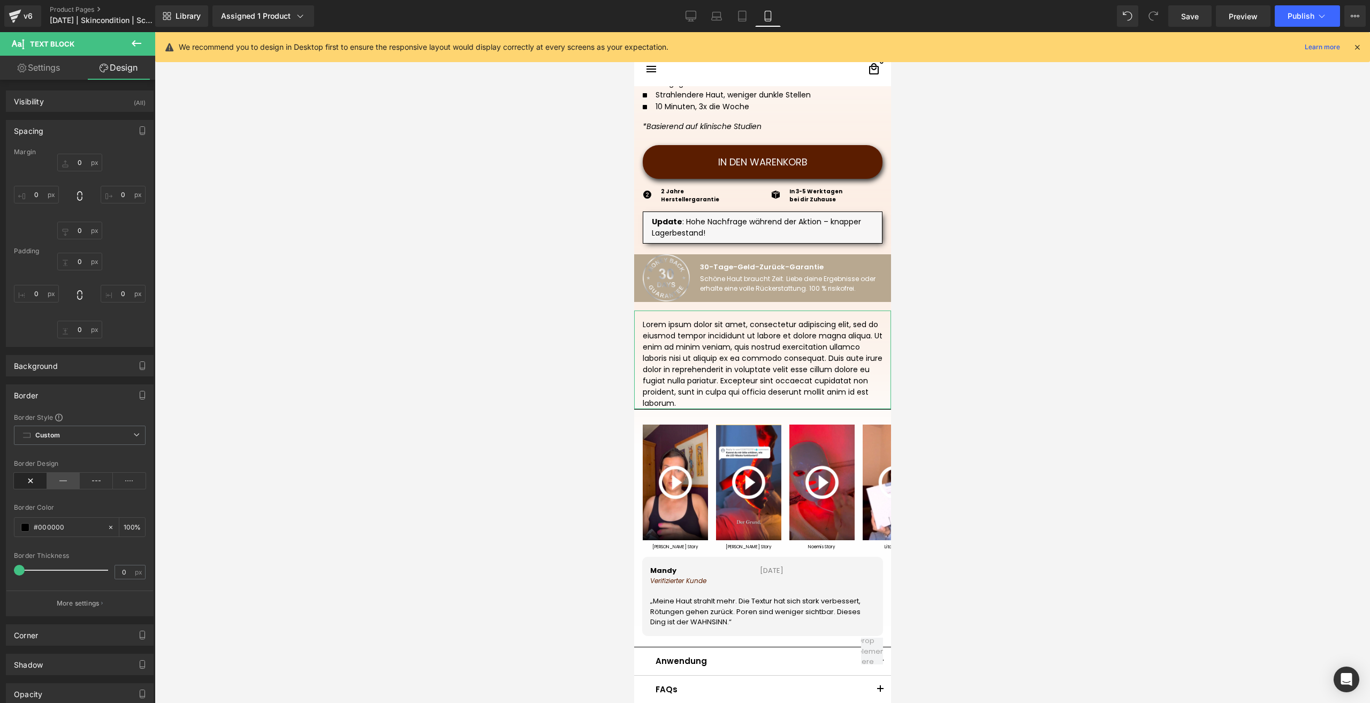
click at [64, 477] on icon at bounding box center [63, 481] width 33 height 16
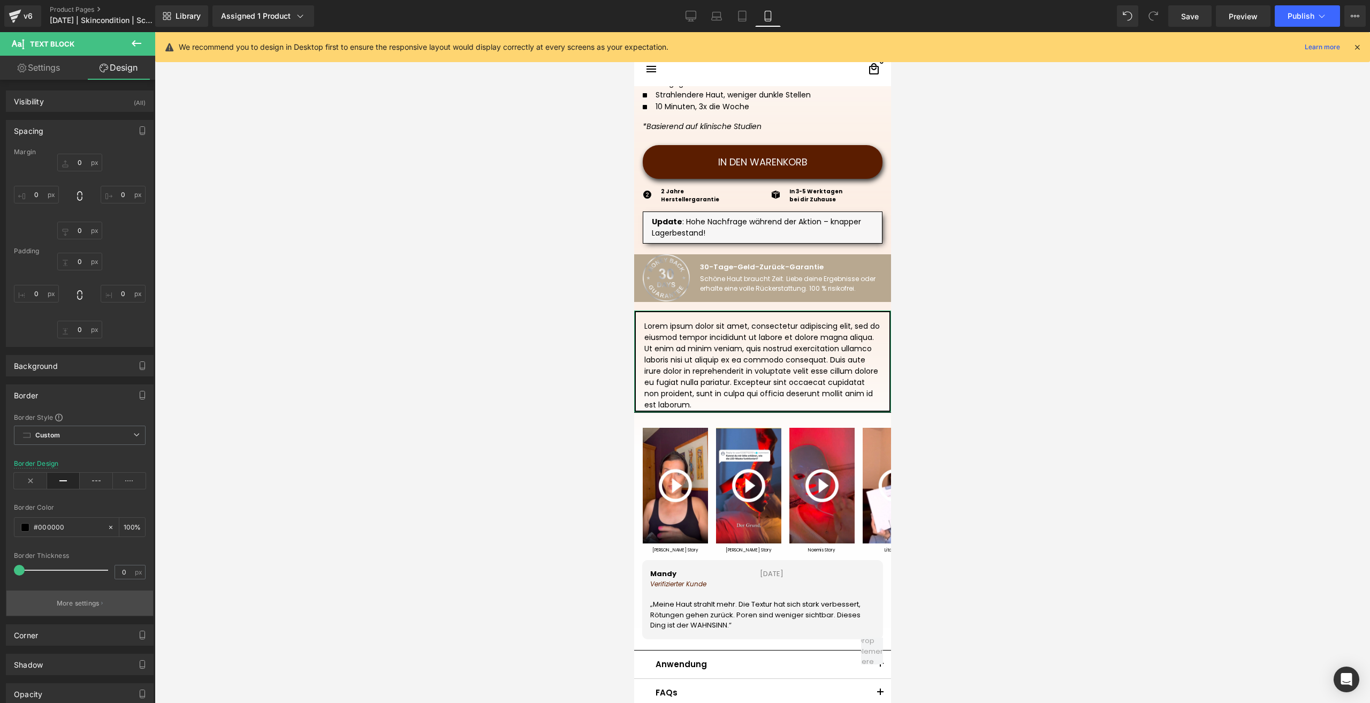
click at [69, 597] on button "More settings" at bounding box center [79, 602] width 147 height 25
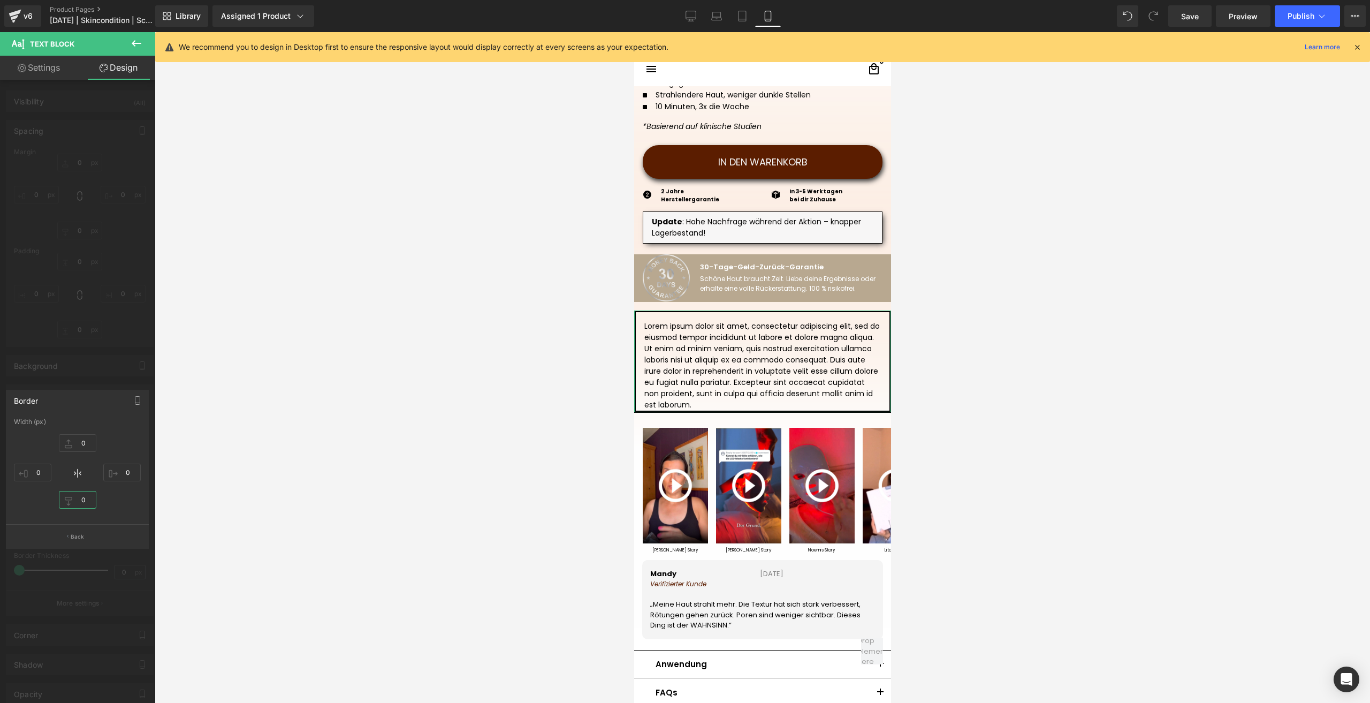
click at [85, 493] on input "0" at bounding box center [77, 500] width 37 height 18
click at [123, 476] on input "0" at bounding box center [121, 473] width 37 height 18
click at [34, 473] on input "0" at bounding box center [32, 473] width 37 height 18
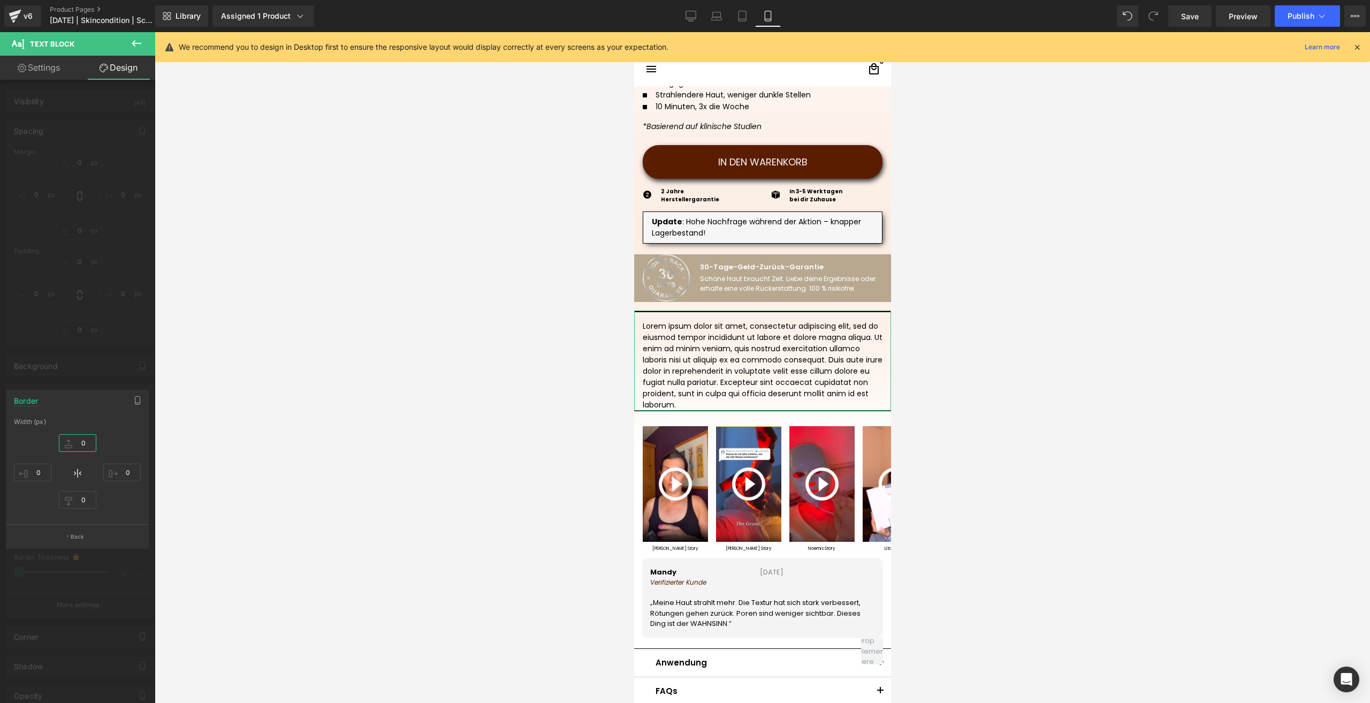
click at [80, 447] on input "0" at bounding box center [77, 443] width 37 height 18
type input "1"
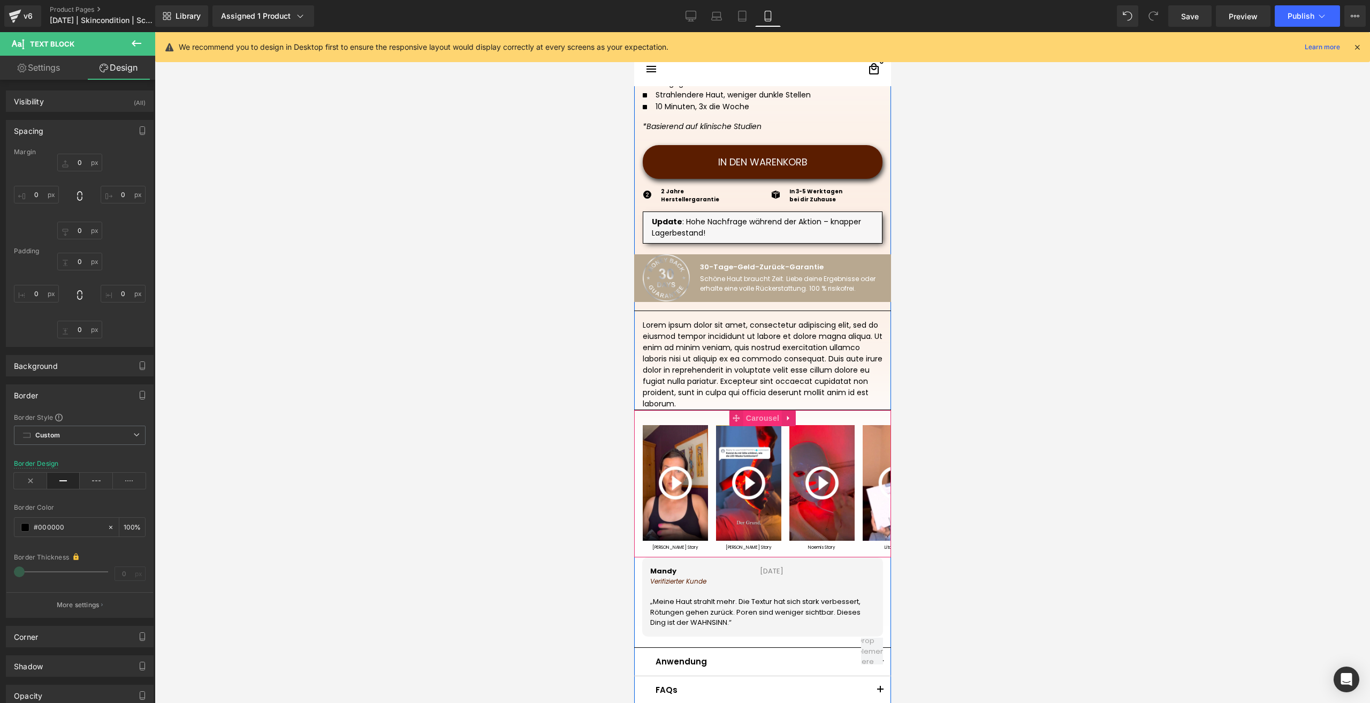
click at [753, 414] on span "Carousel" at bounding box center [762, 418] width 39 height 16
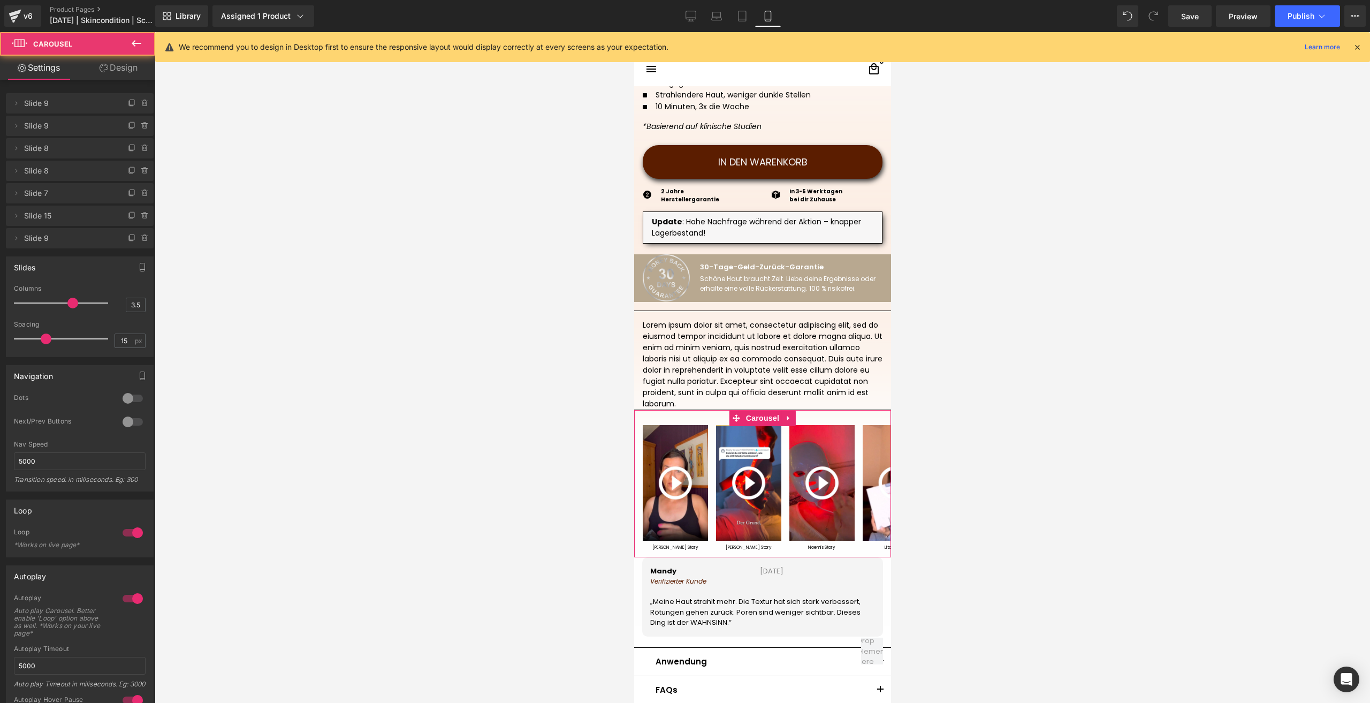
click at [105, 70] on icon at bounding box center [104, 68] width 9 height 9
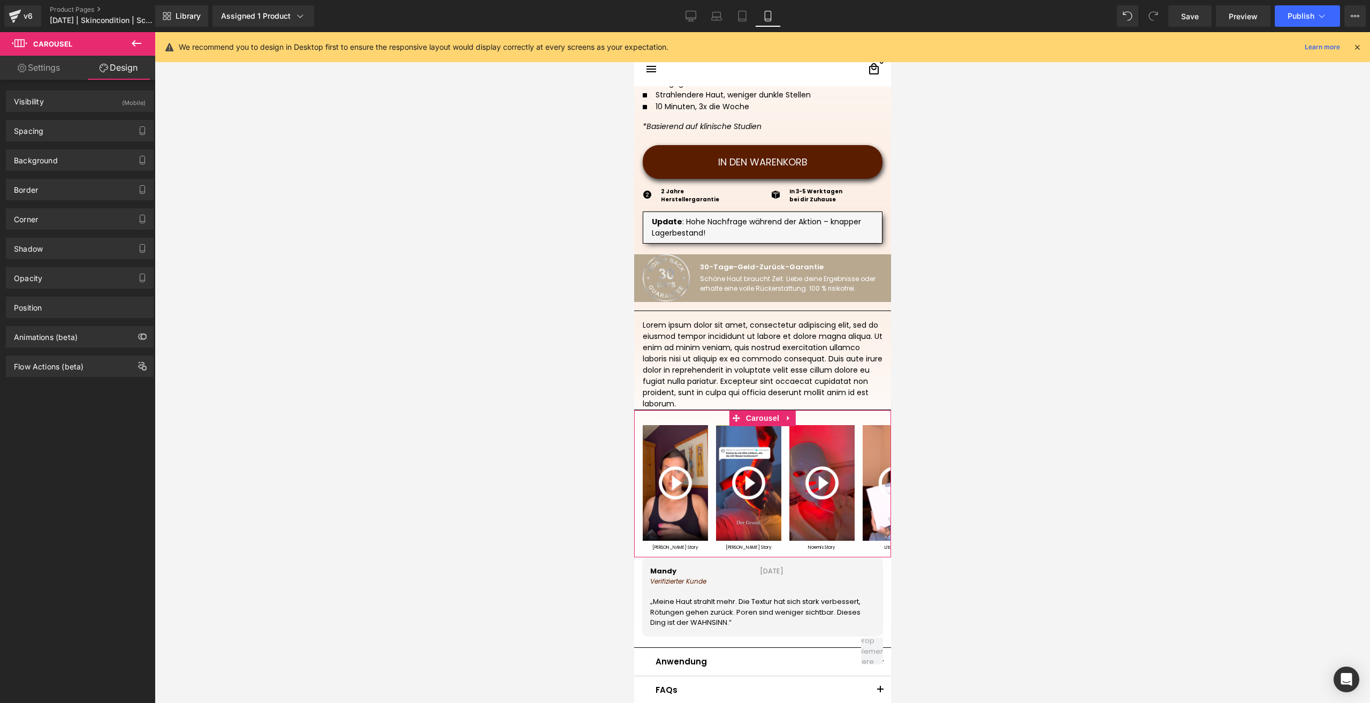
click at [56, 177] on div "Border Border Style Custom Border Solid Border Dashed Border Dotted Custom Cust…" at bounding box center [80, 185] width 160 height 29
click at [59, 186] on div "Border" at bounding box center [79, 189] width 147 height 20
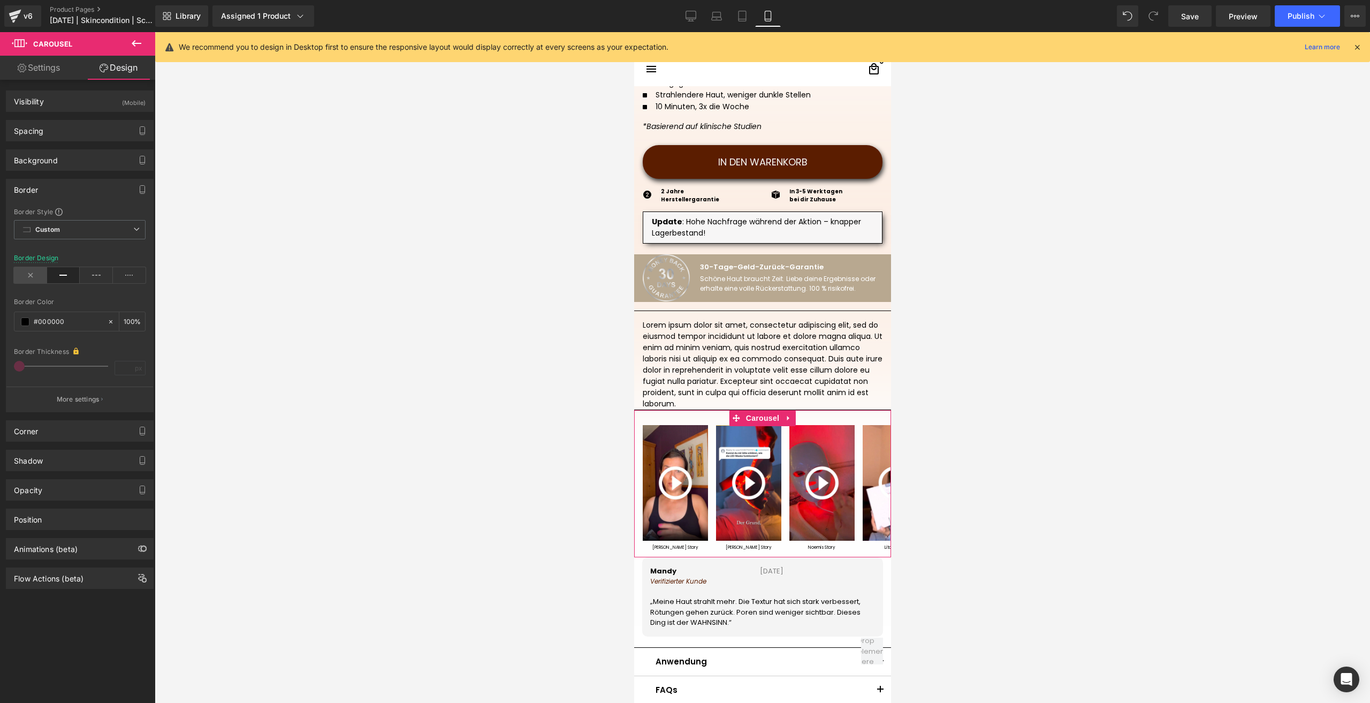
click at [32, 274] on icon at bounding box center [30, 275] width 33 height 16
click at [665, 353] on p "Lorem ipsum dolor sit amet, consectetur adipiscing elit, sed do eiusmod tempor …" at bounding box center [762, 365] width 240 height 90
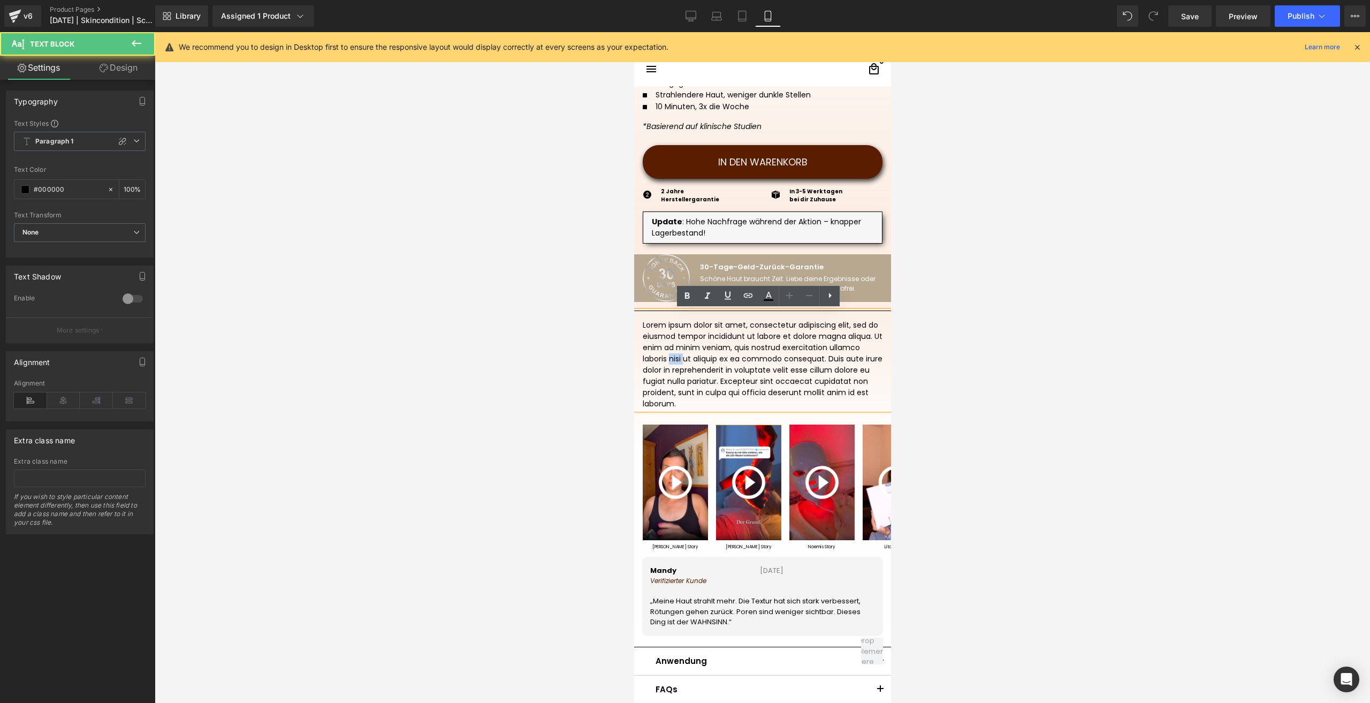
click at [665, 353] on p "Lorem ipsum dolor sit amet, consectetur adipiscing elit, sed do eiusmod tempor …" at bounding box center [762, 365] width 240 height 90
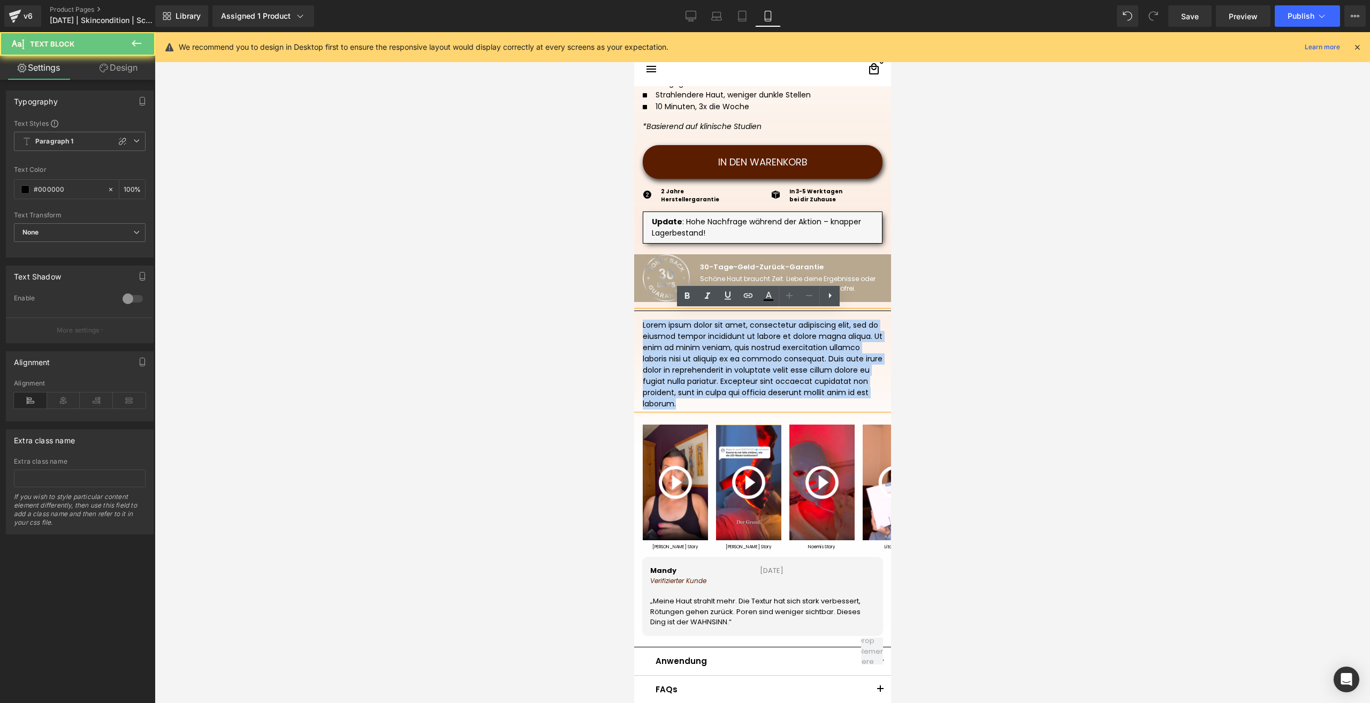
click at [665, 353] on p "Lorem ipsum dolor sit amet, consectetur adipiscing elit, sed do eiusmod tempor …" at bounding box center [762, 365] width 240 height 90
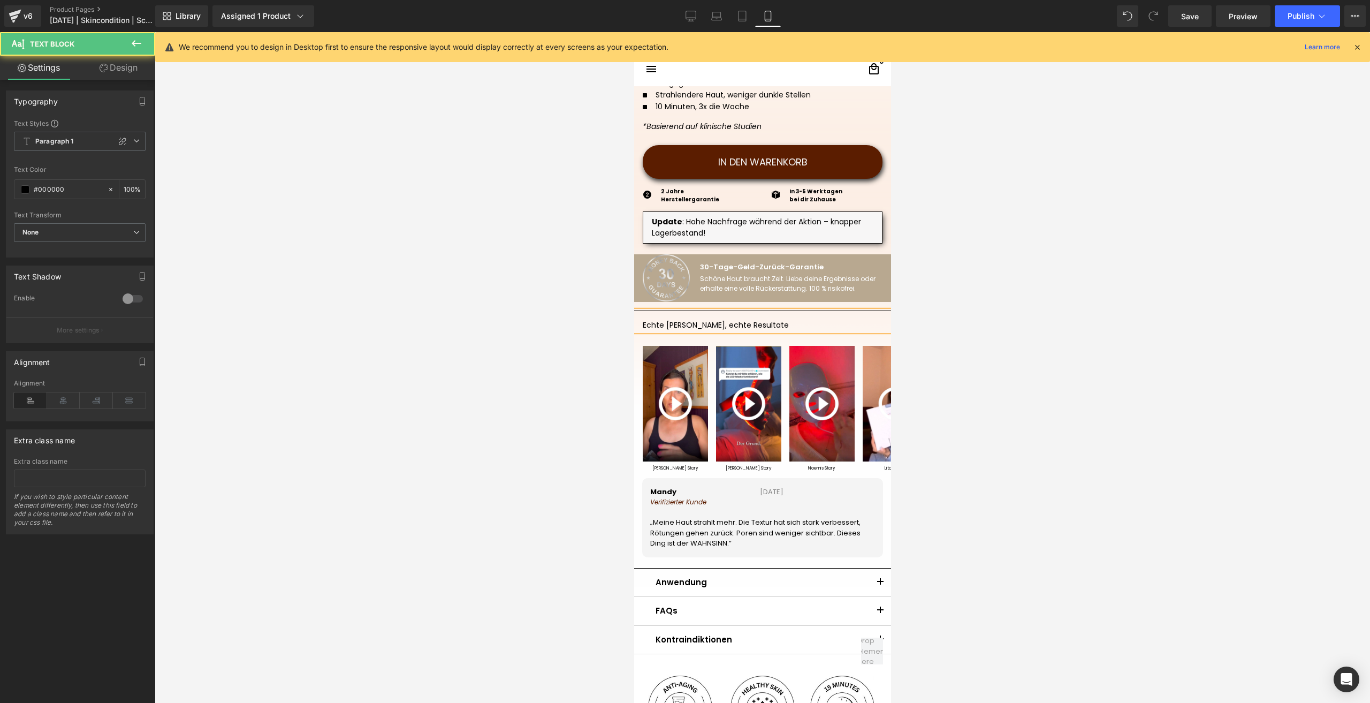
click at [663, 321] on p "Echte [PERSON_NAME], echte Resultate" at bounding box center [762, 325] width 240 height 11
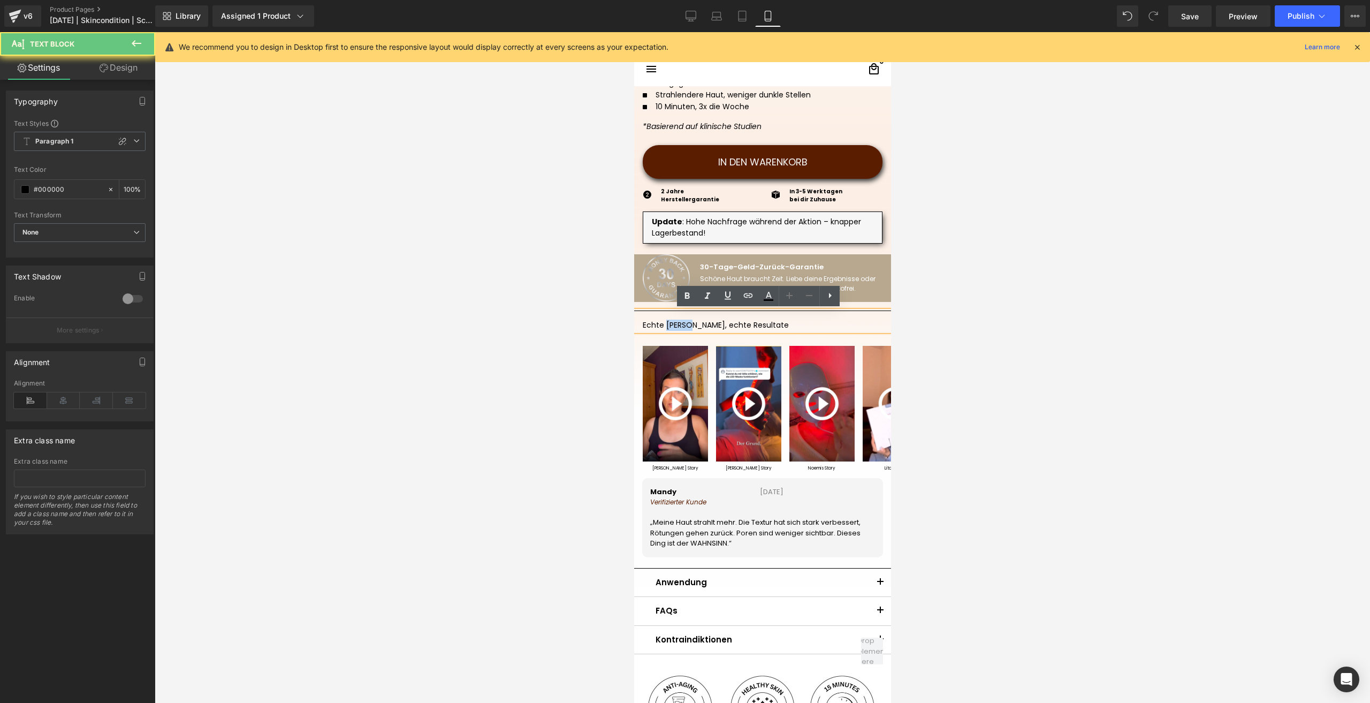
click at [663, 321] on p "Echte [PERSON_NAME], echte Resultate" at bounding box center [762, 325] width 240 height 11
click at [695, 294] on link at bounding box center [687, 296] width 20 height 20
click at [1033, 355] on div at bounding box center [762, 367] width 1215 height 671
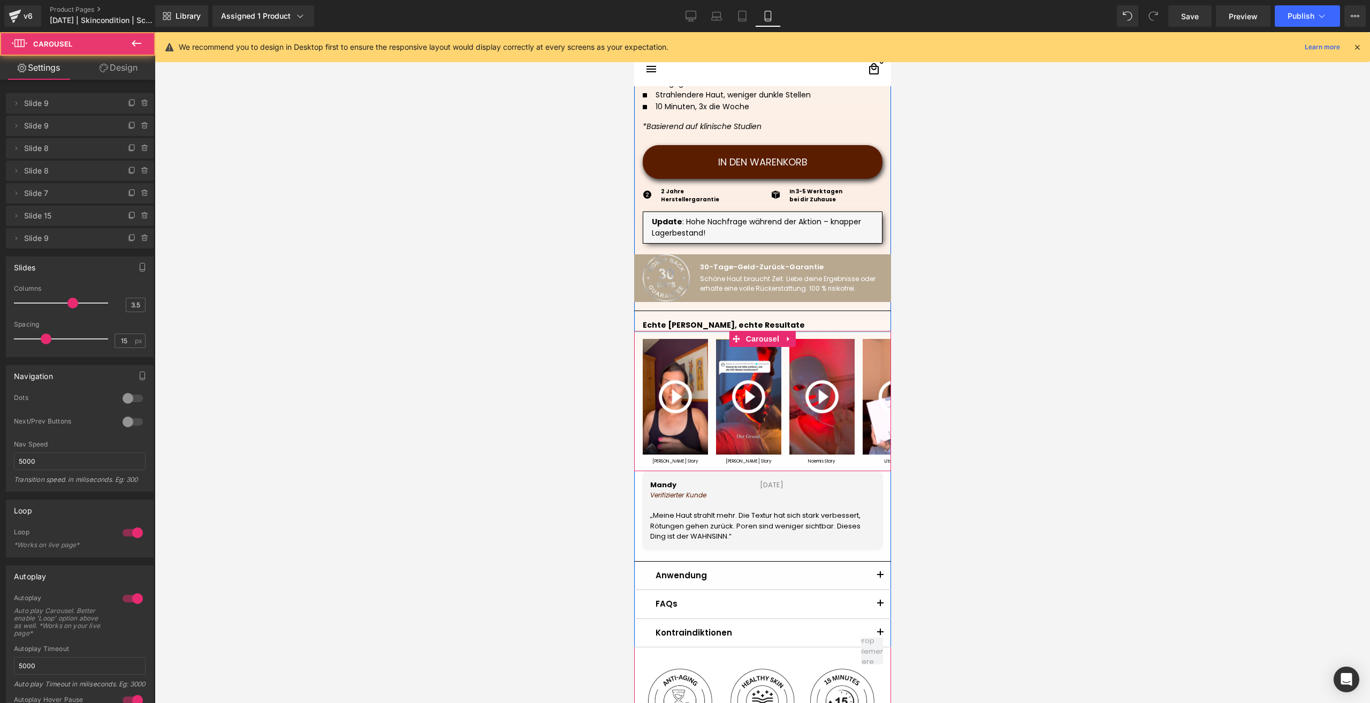
drag, startPoint x: 666, startPoint y: 335, endPoint x: 768, endPoint y: 324, distance: 101.7
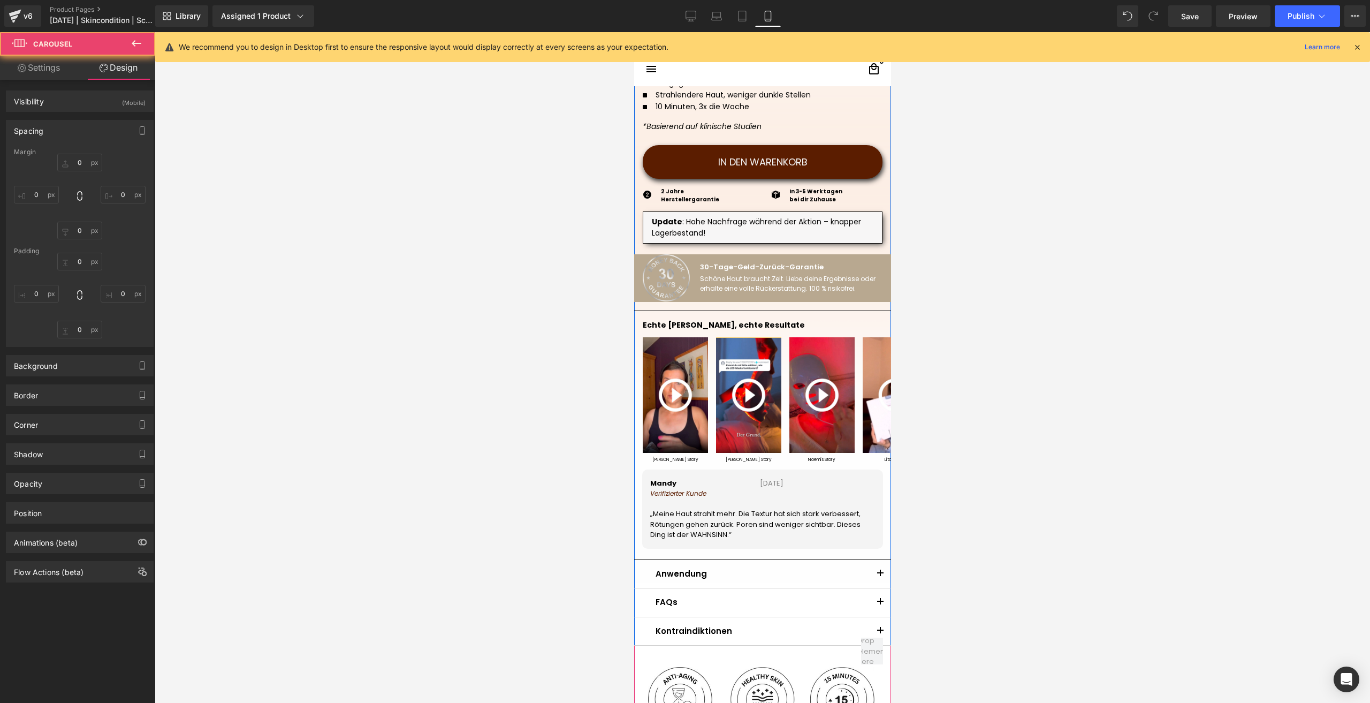
click at [985, 334] on div at bounding box center [762, 367] width 1215 height 671
click at [663, 324] on strong "Echte [PERSON_NAME], echte Resultate" at bounding box center [723, 325] width 162 height 11
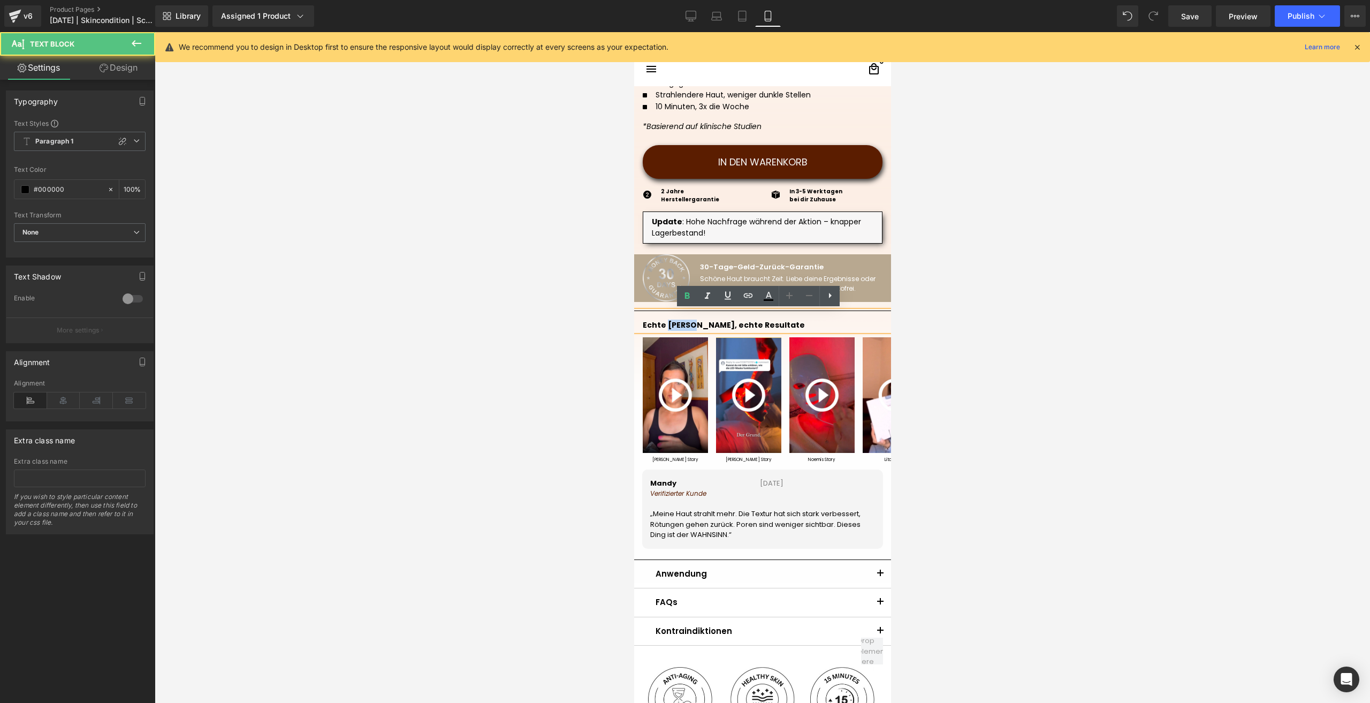
click at [663, 324] on strong "Echte [PERSON_NAME], echte Resultate" at bounding box center [723, 325] width 162 height 11
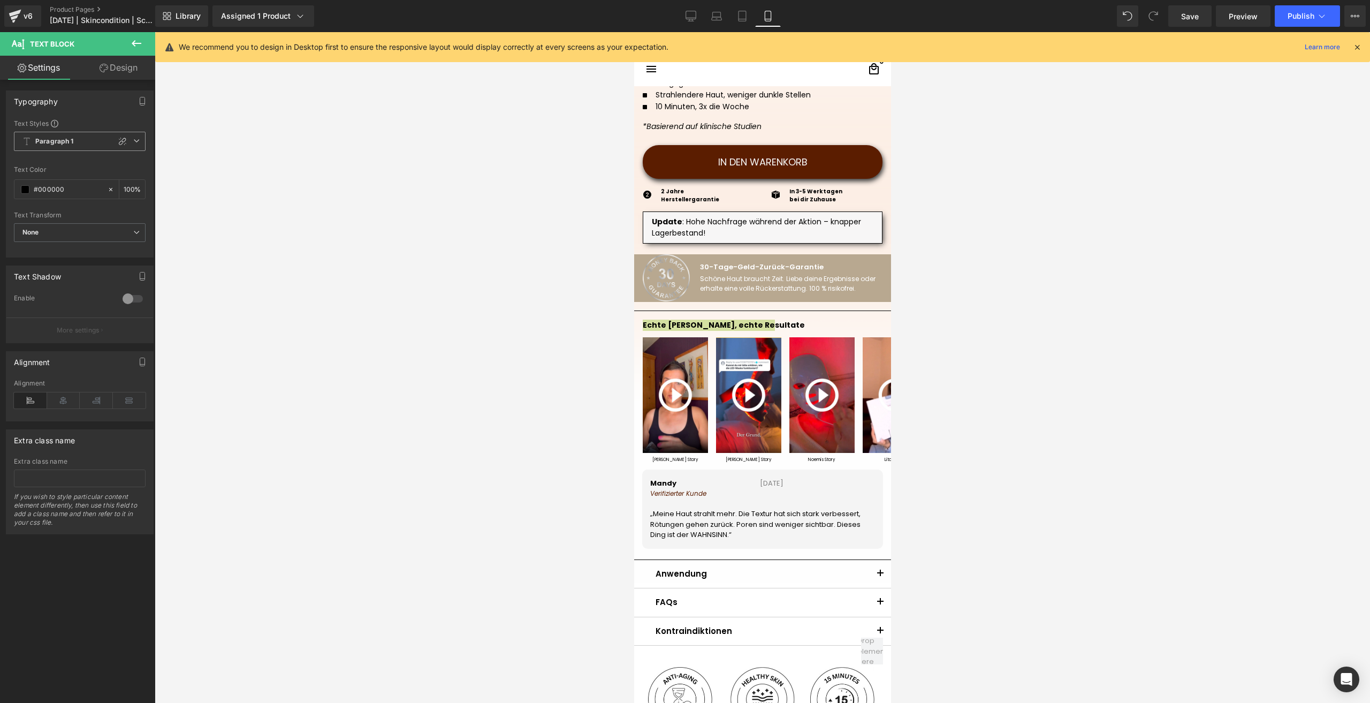
click at [54, 147] on span "Paragraph 1" at bounding box center [80, 141] width 132 height 19
click at [52, 169] on li "Custom" at bounding box center [77, 162] width 127 height 19
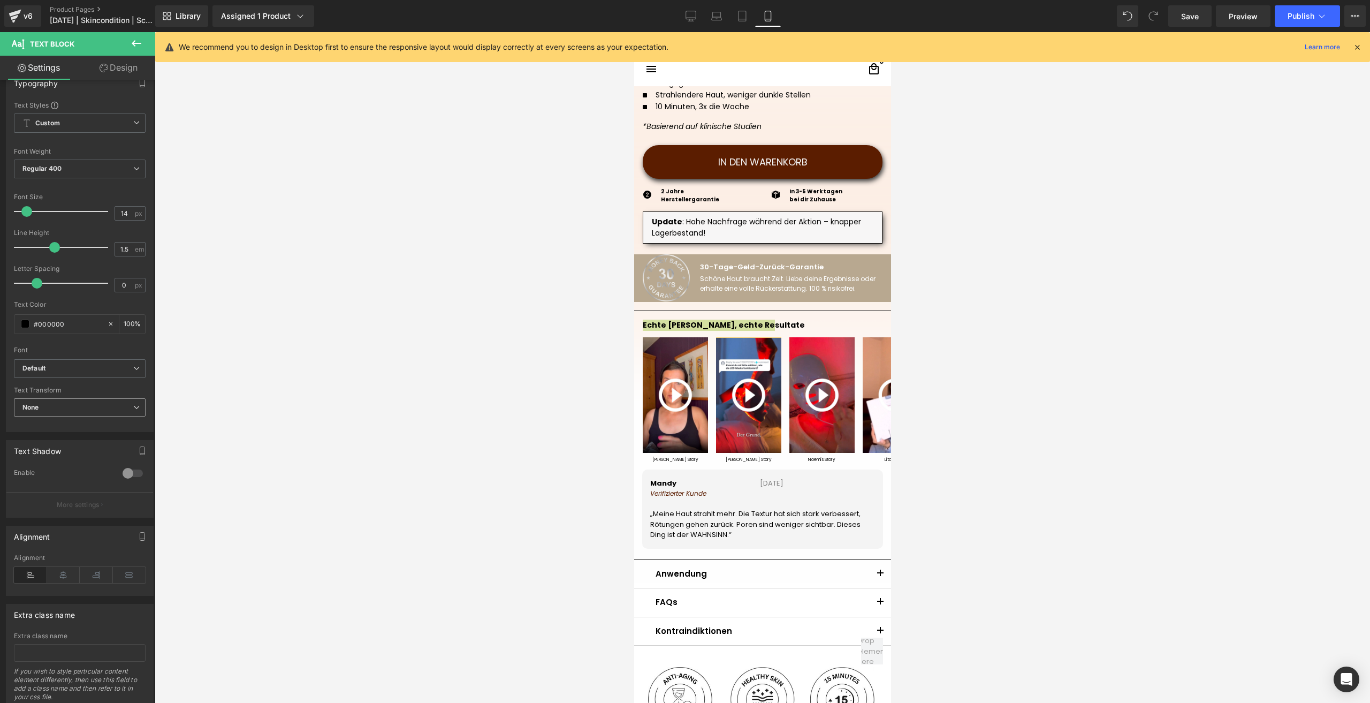
scroll to position [54, 0]
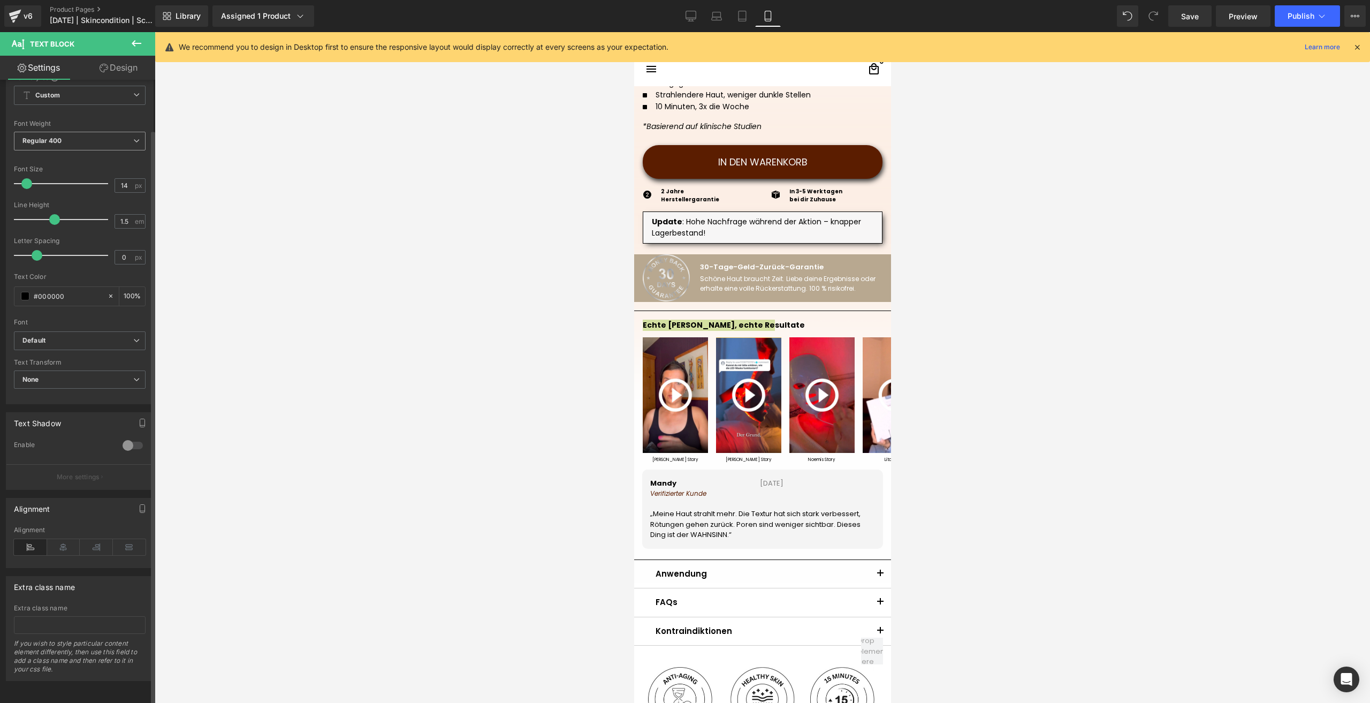
click at [61, 143] on div "Regular 400 Thin 100 Semi Thin 200 Light 300 Regular 400 Medium 500 Semi Bold 6…" at bounding box center [80, 144] width 132 height 24
click at [59, 136] on b "Regular 400" at bounding box center [42, 140] width 40 height 8
click at [66, 183] on div "Semi Bold 600" at bounding box center [52, 186] width 45 height 7
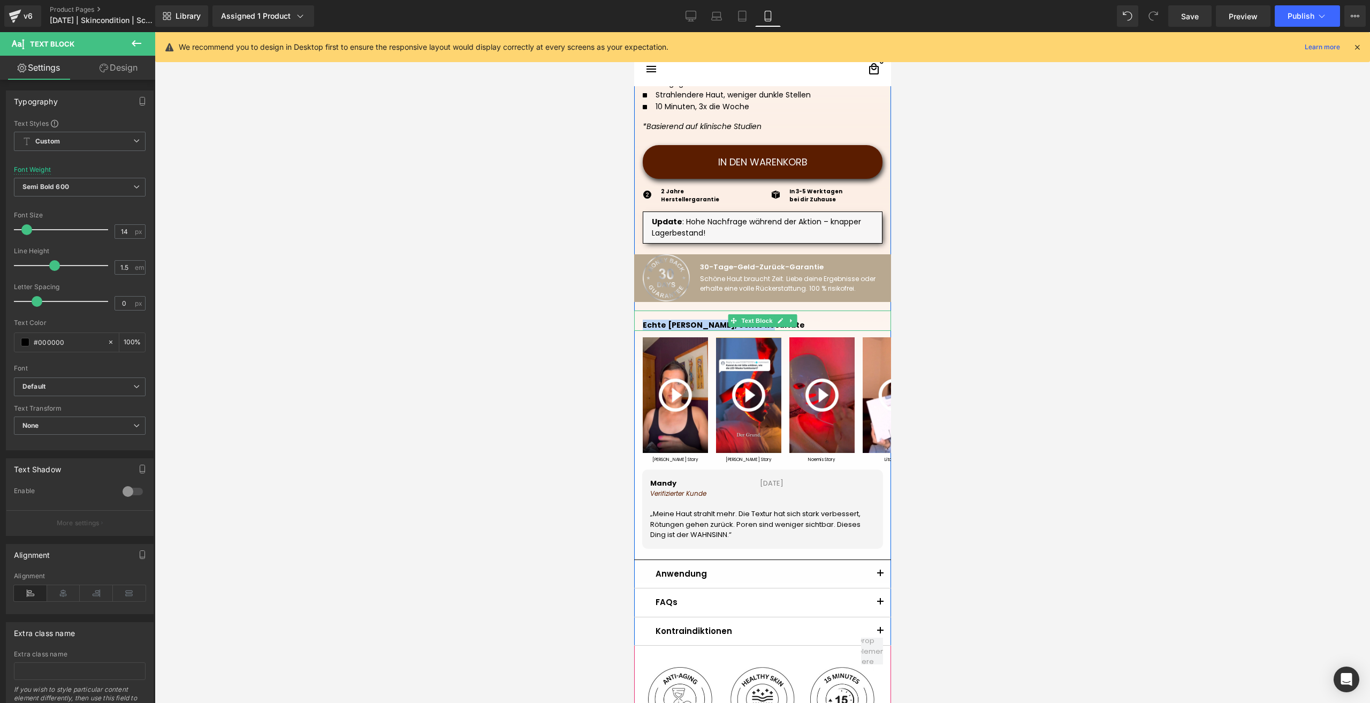
click at [681, 326] on strong "Echte [PERSON_NAME], echte Resultate" at bounding box center [723, 325] width 162 height 11
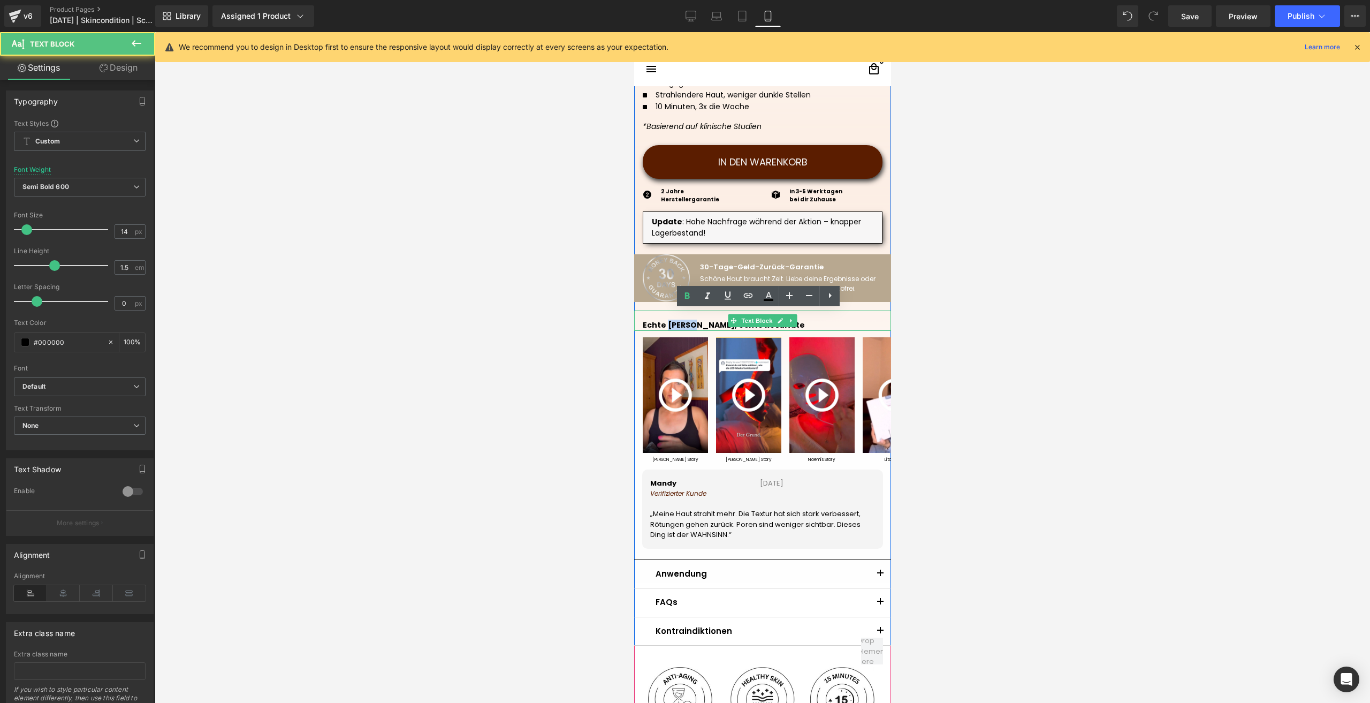
click at [681, 326] on strong "Echte [PERSON_NAME], echte Resultate" at bounding box center [723, 325] width 162 height 11
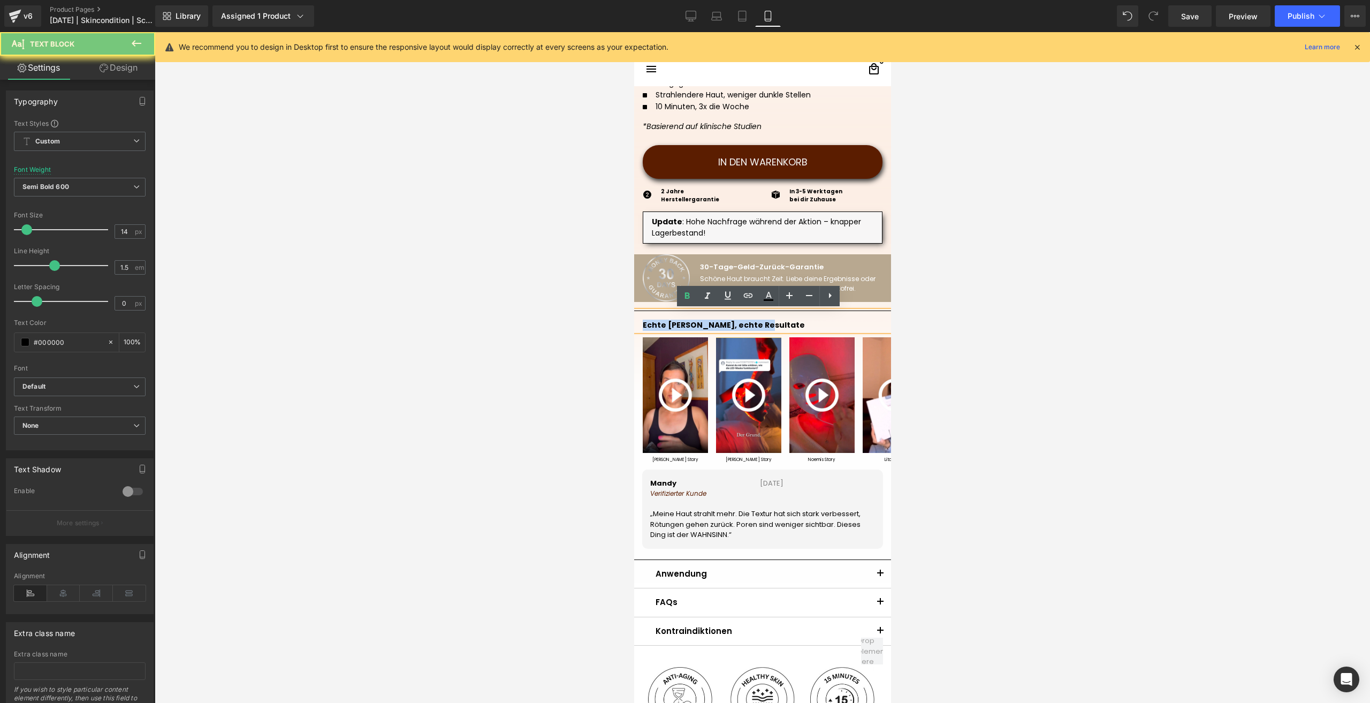
click at [681, 326] on strong "Echte [PERSON_NAME], echte Resultate" at bounding box center [723, 325] width 162 height 11
click at [682, 293] on icon at bounding box center [687, 296] width 13 height 13
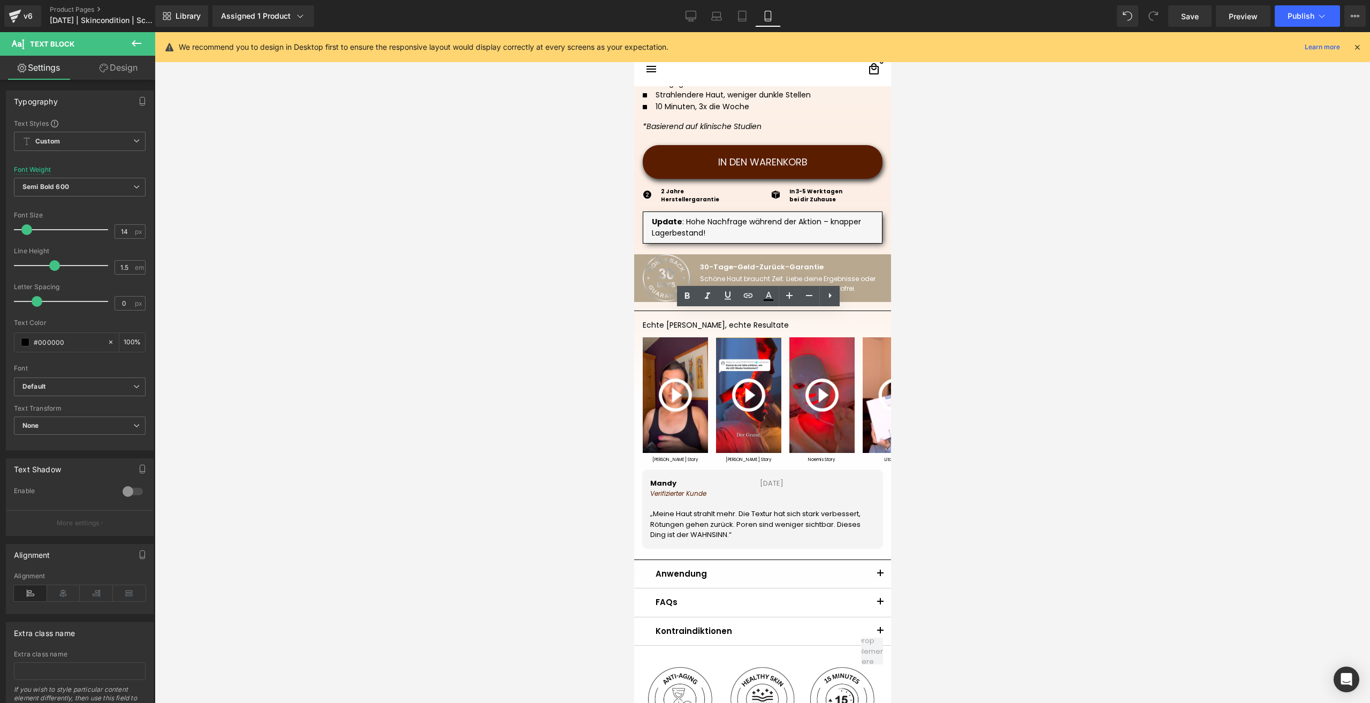
click at [964, 391] on div at bounding box center [762, 367] width 1215 height 671
click at [660, 325] on span "Echte [PERSON_NAME], echte Resultate" at bounding box center [715, 325] width 146 height 11
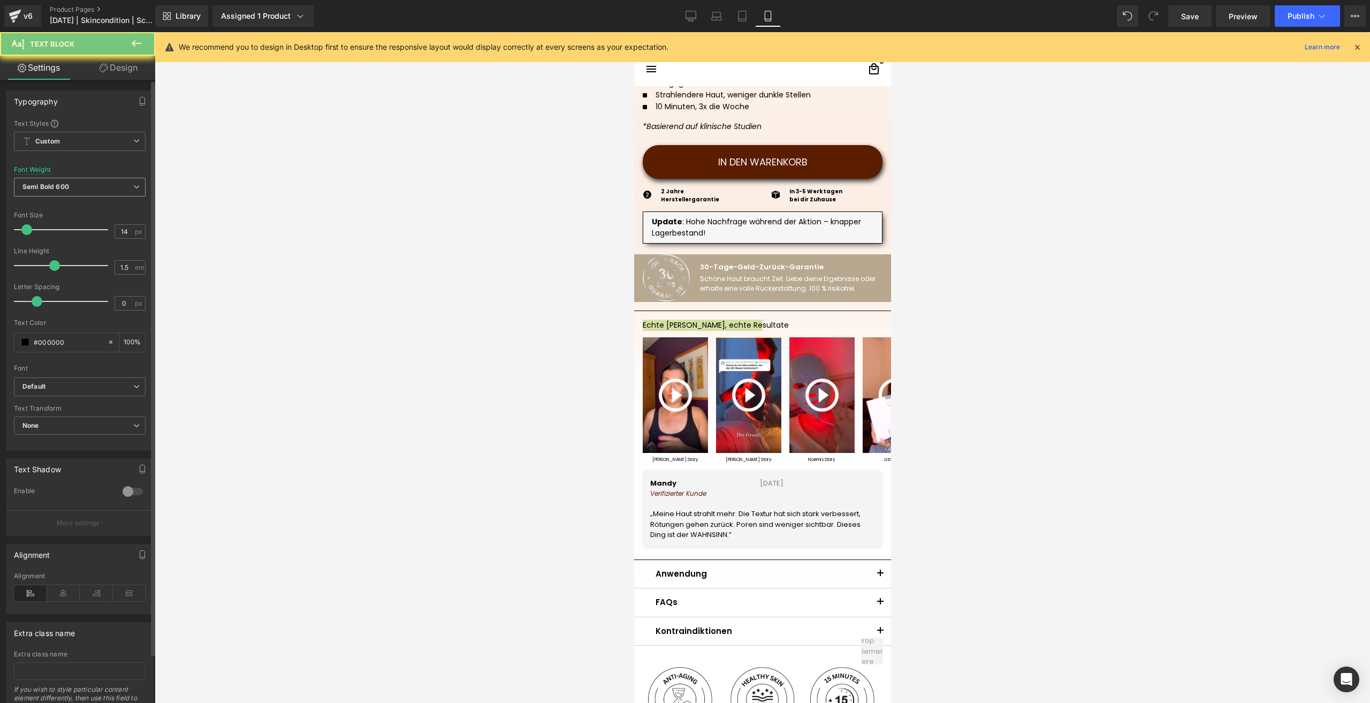
click at [94, 186] on span "Semi Bold 600" at bounding box center [80, 187] width 132 height 19
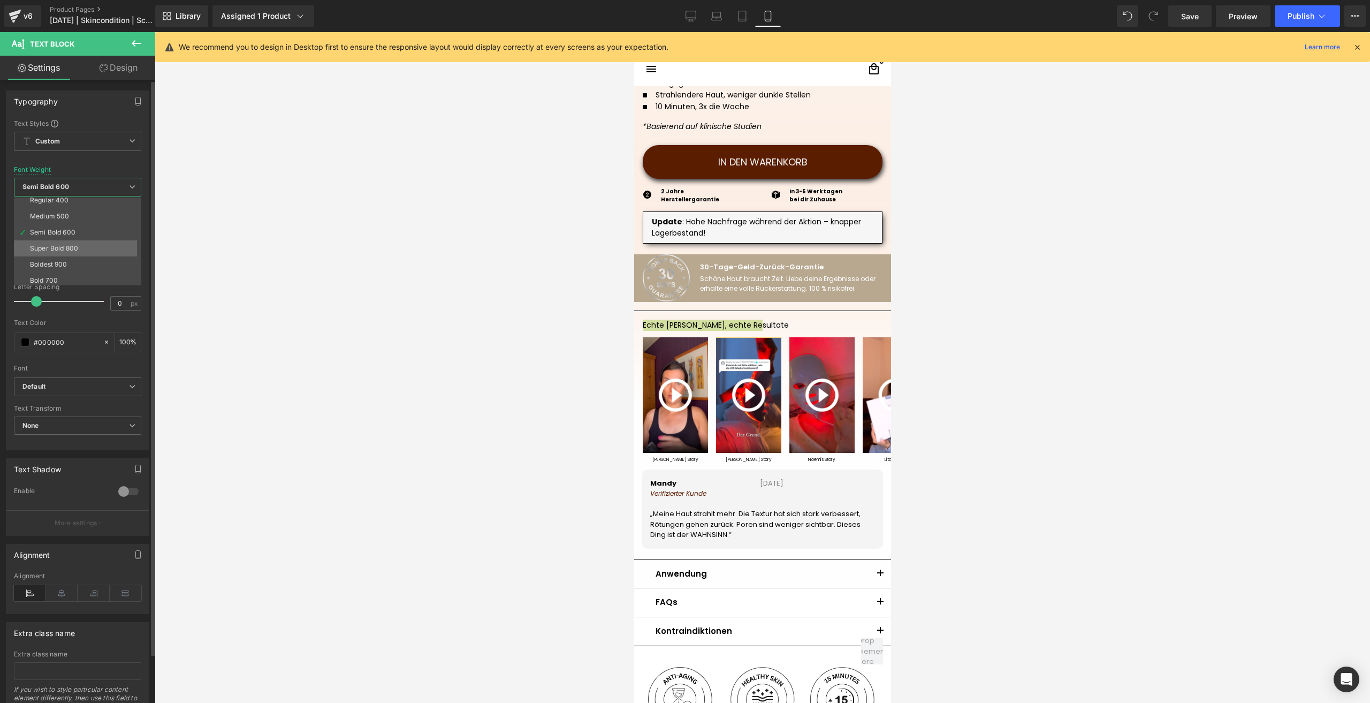
click at [76, 253] on li "Super Bold 800" at bounding box center [80, 248] width 132 height 16
click at [969, 325] on div at bounding box center [762, 367] width 1215 height 671
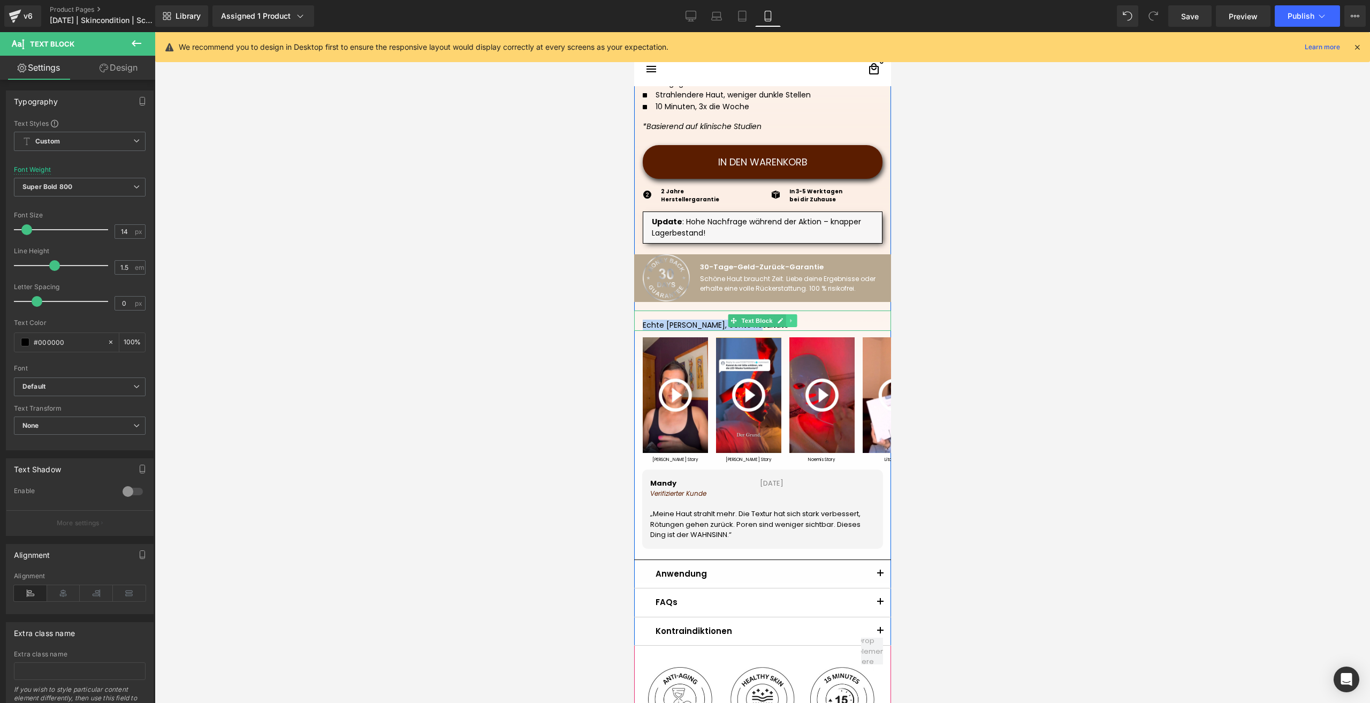
click at [789, 322] on icon at bounding box center [791, 320] width 6 height 6
click at [829, 325] on p "Echte [PERSON_NAME], echte Resultate" at bounding box center [762, 325] width 240 height 11
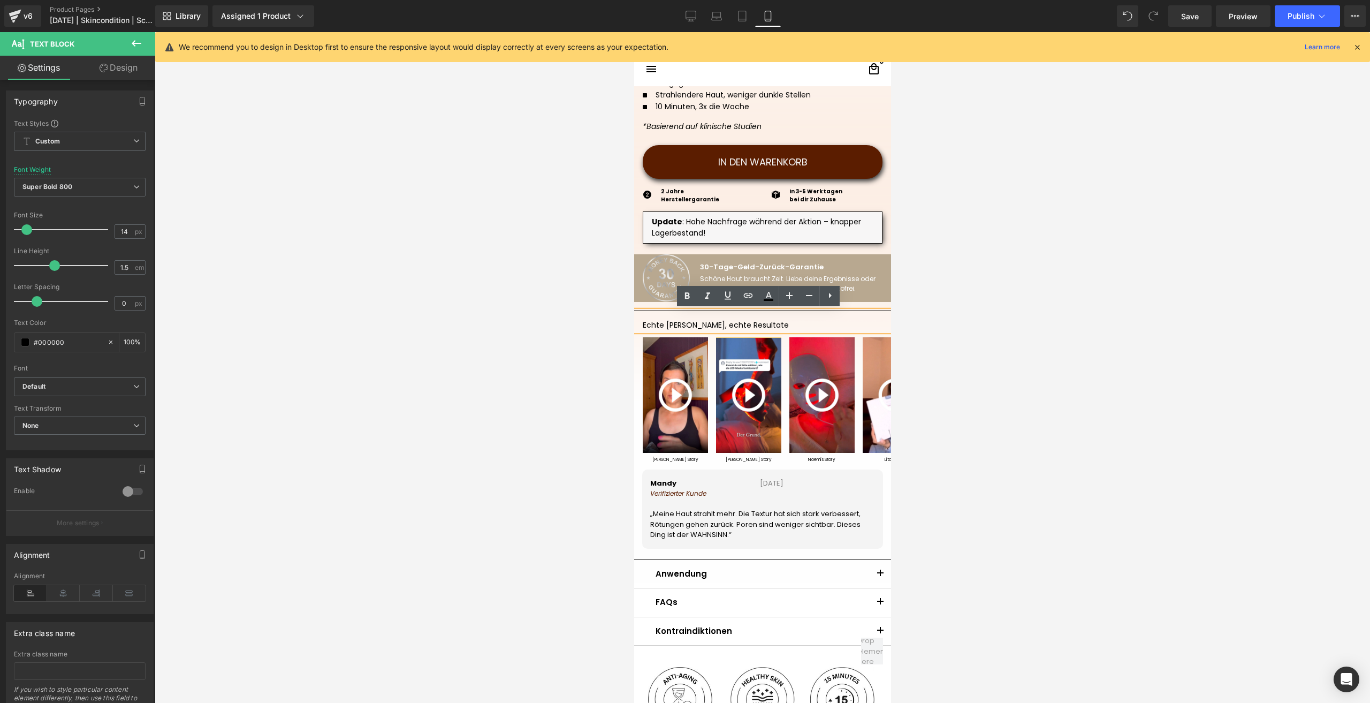
click at [696, 324] on span "Echte [PERSON_NAME], echte Resultate" at bounding box center [715, 325] width 146 height 11
click at [683, 288] on link at bounding box center [687, 296] width 20 height 20
click at [722, 320] on p "Echte [PERSON_NAME], echte Resultate" at bounding box center [762, 325] width 240 height 11
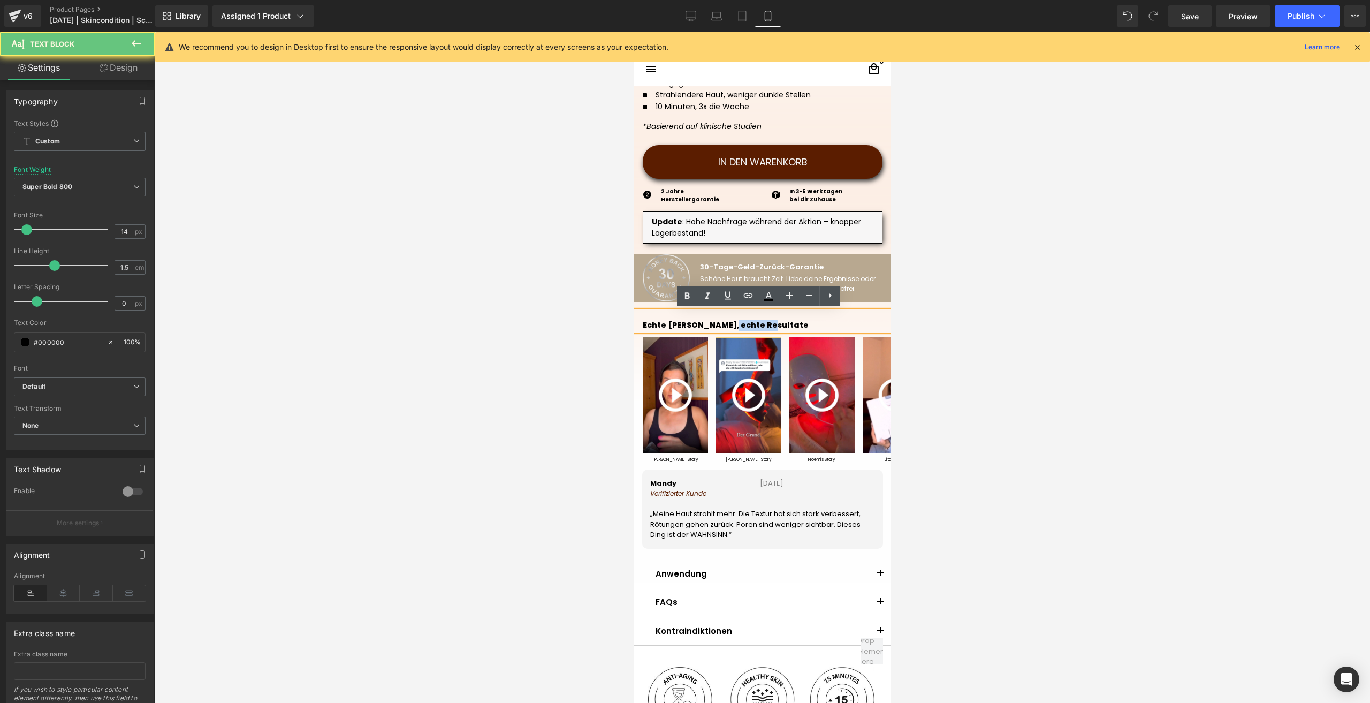
click at [722, 320] on p "Echte [PERSON_NAME], echte Resultate" at bounding box center [762, 325] width 240 height 11
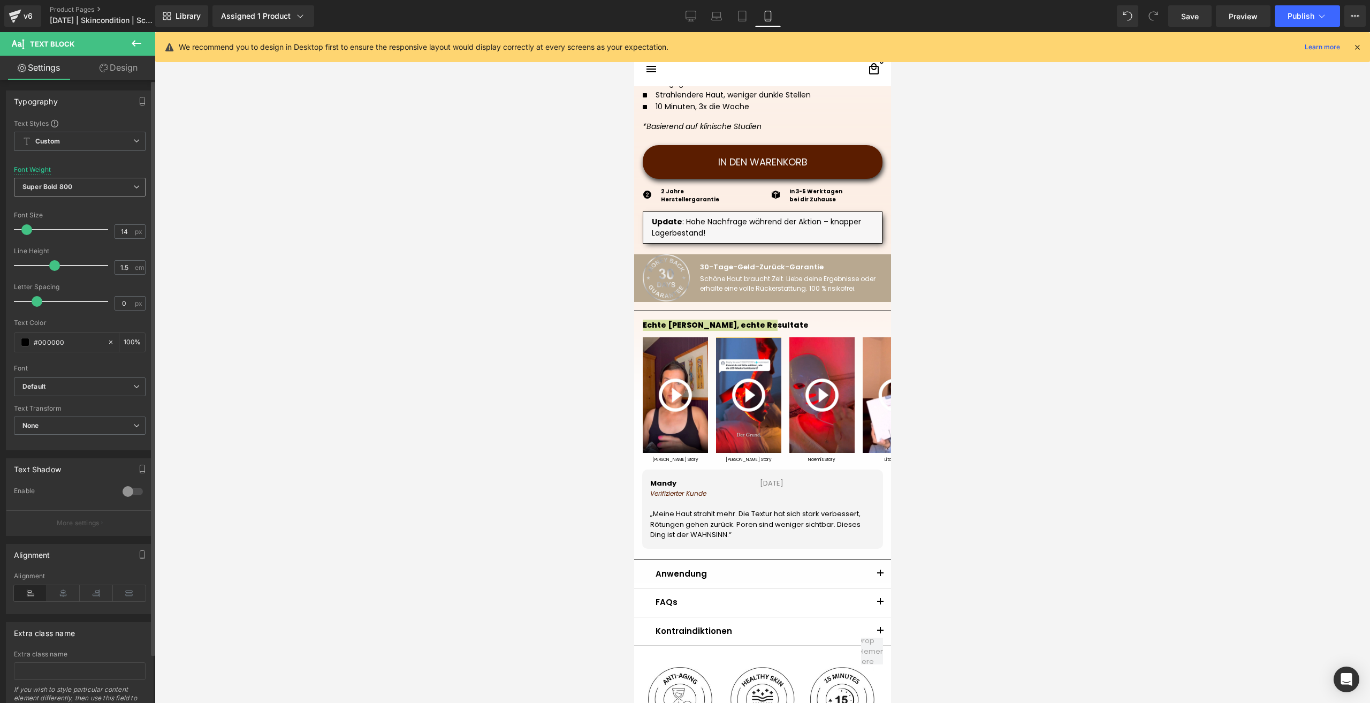
click at [69, 188] on b "Super Bold 800" at bounding box center [47, 187] width 50 height 8
click at [64, 235] on div "Semi Bold 600" at bounding box center [52, 232] width 45 height 7
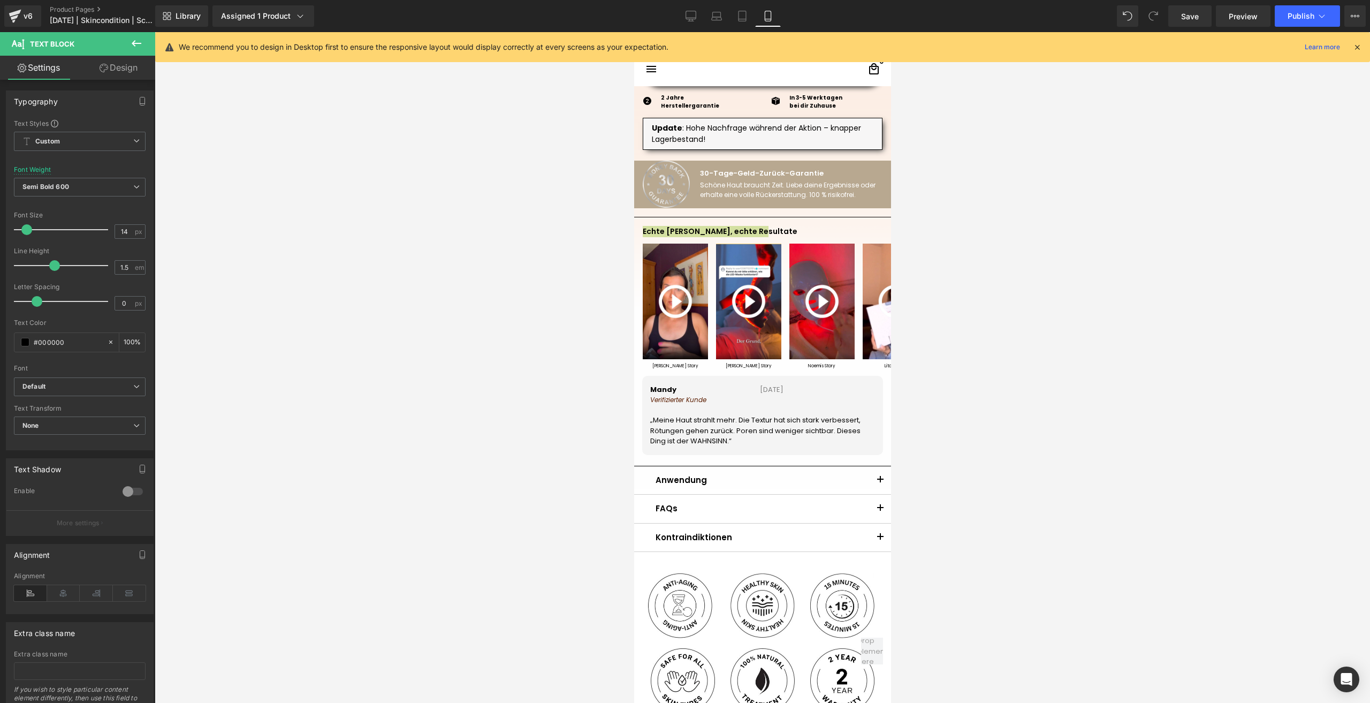
scroll to position [585, 0]
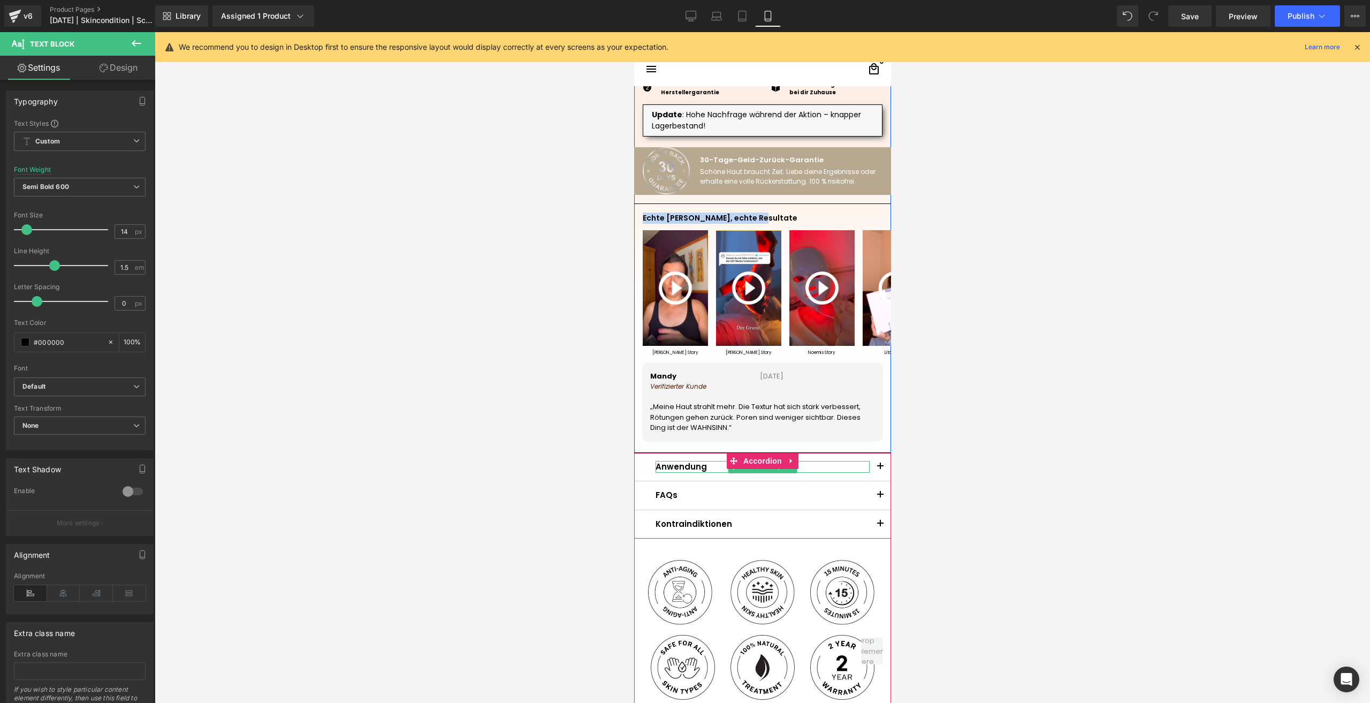
click at [681, 465] on p "Anwendung" at bounding box center [762, 467] width 214 height 12
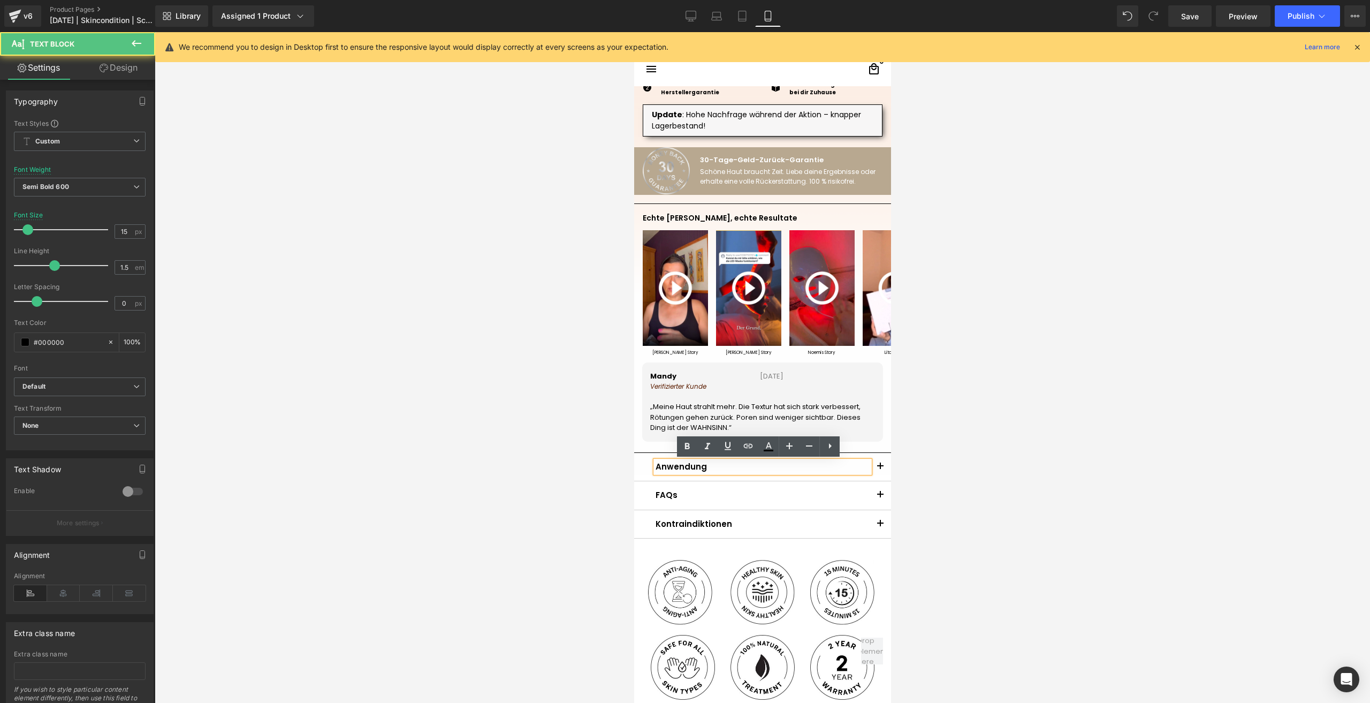
click at [681, 465] on p "Anwendung" at bounding box center [762, 467] width 214 height 12
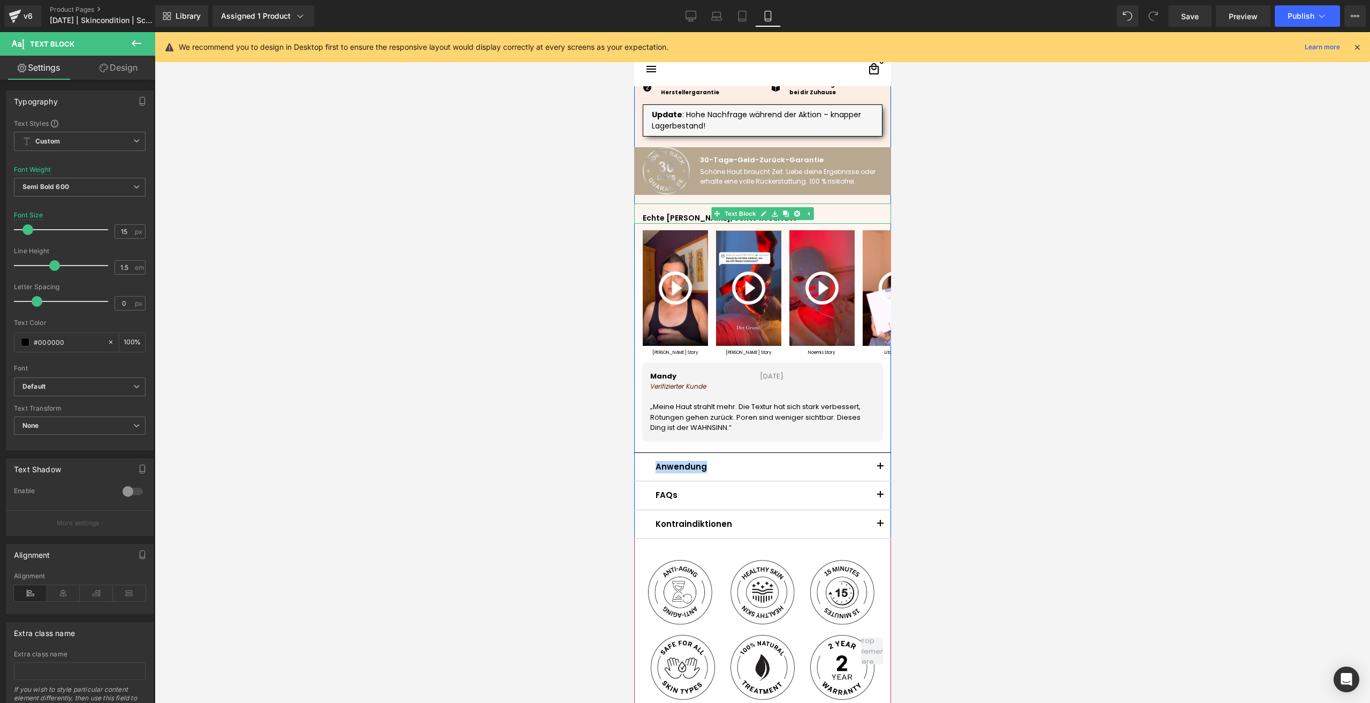
click at [659, 219] on p "Echte [PERSON_NAME], echte Resultate" at bounding box center [762, 217] width 240 height 11
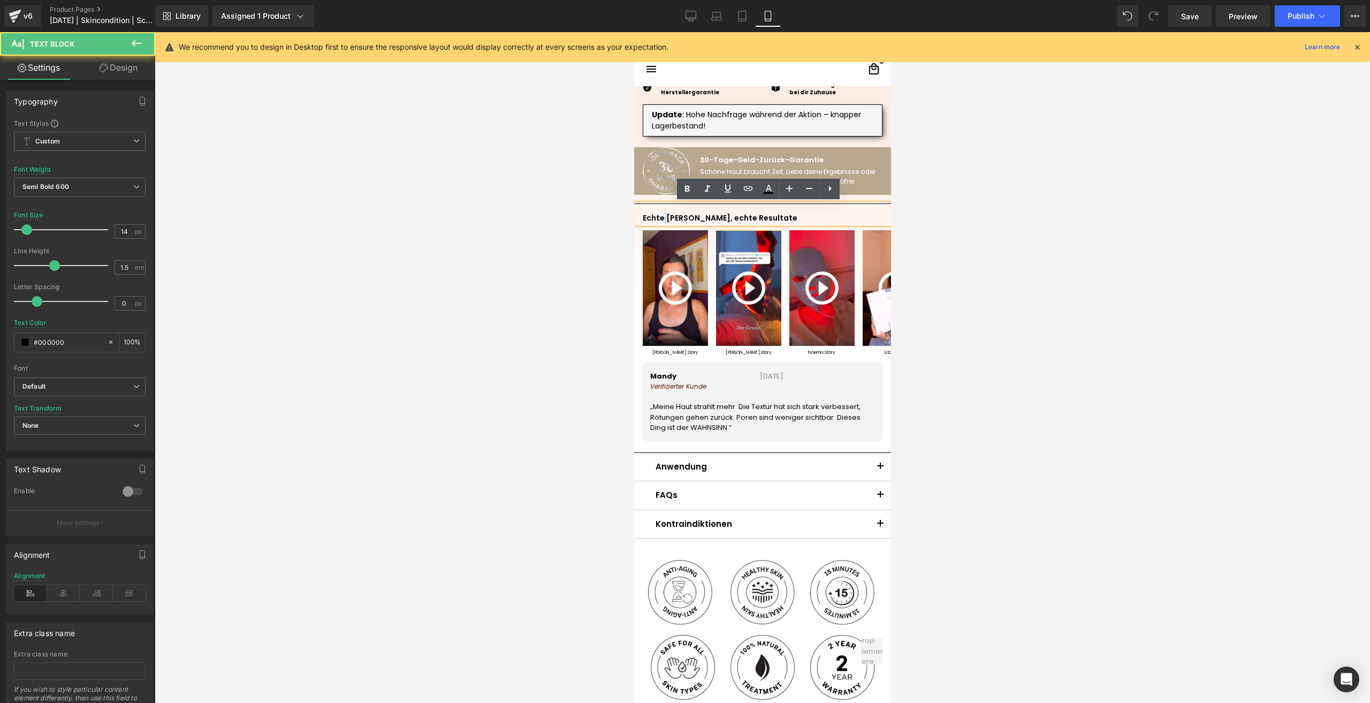
click at [659, 219] on p "Echte [PERSON_NAME], echte Resultate" at bounding box center [762, 217] width 240 height 11
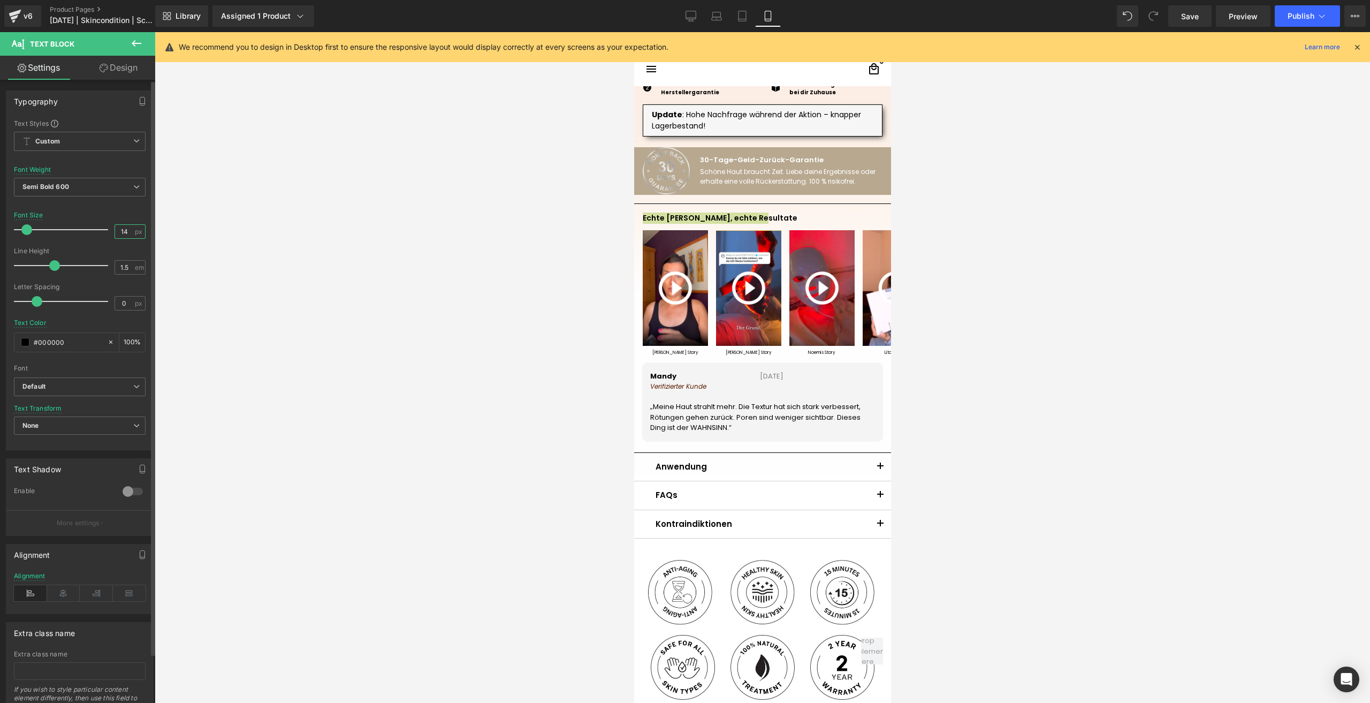
click at [128, 233] on input "14" at bounding box center [124, 231] width 19 height 13
type input "15"
click at [835, 217] on p "Echte [PERSON_NAME], echte Resultate" at bounding box center [762, 218] width 240 height 12
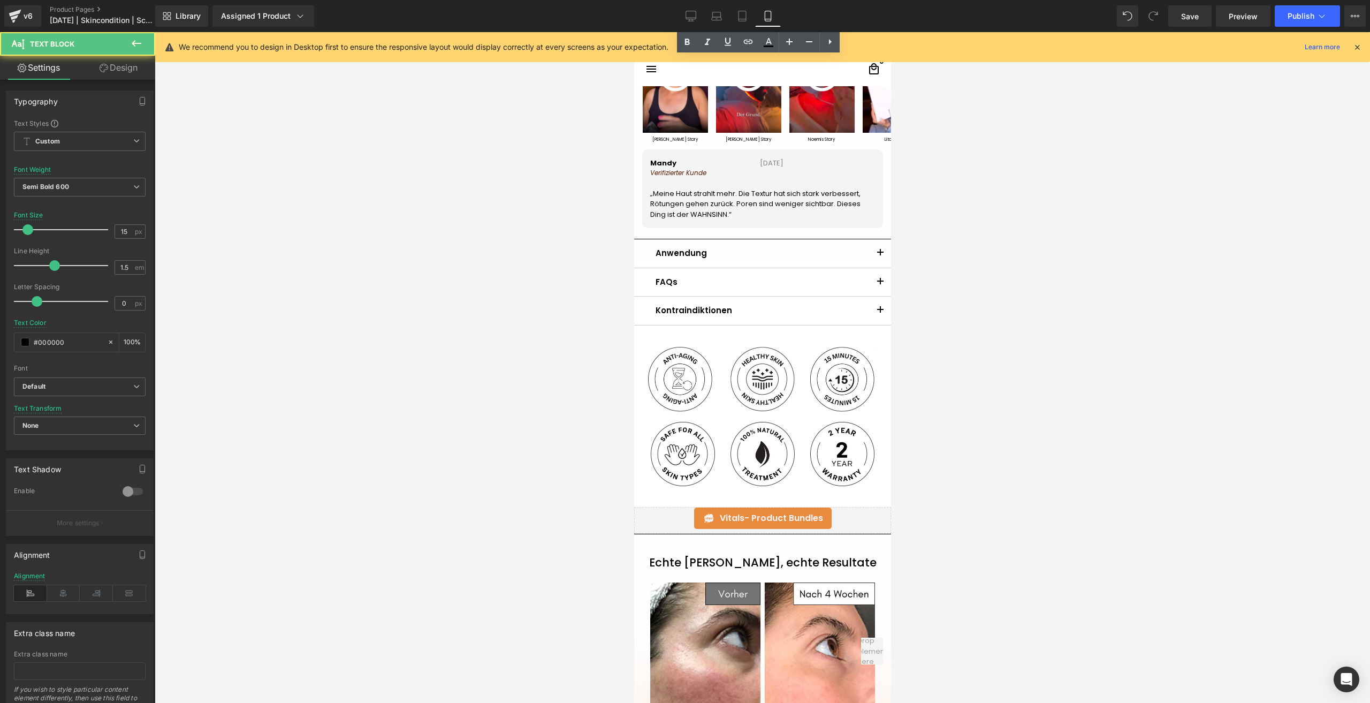
click at [778, 285] on div "FAQs Text Block" at bounding box center [762, 282] width 214 height 12
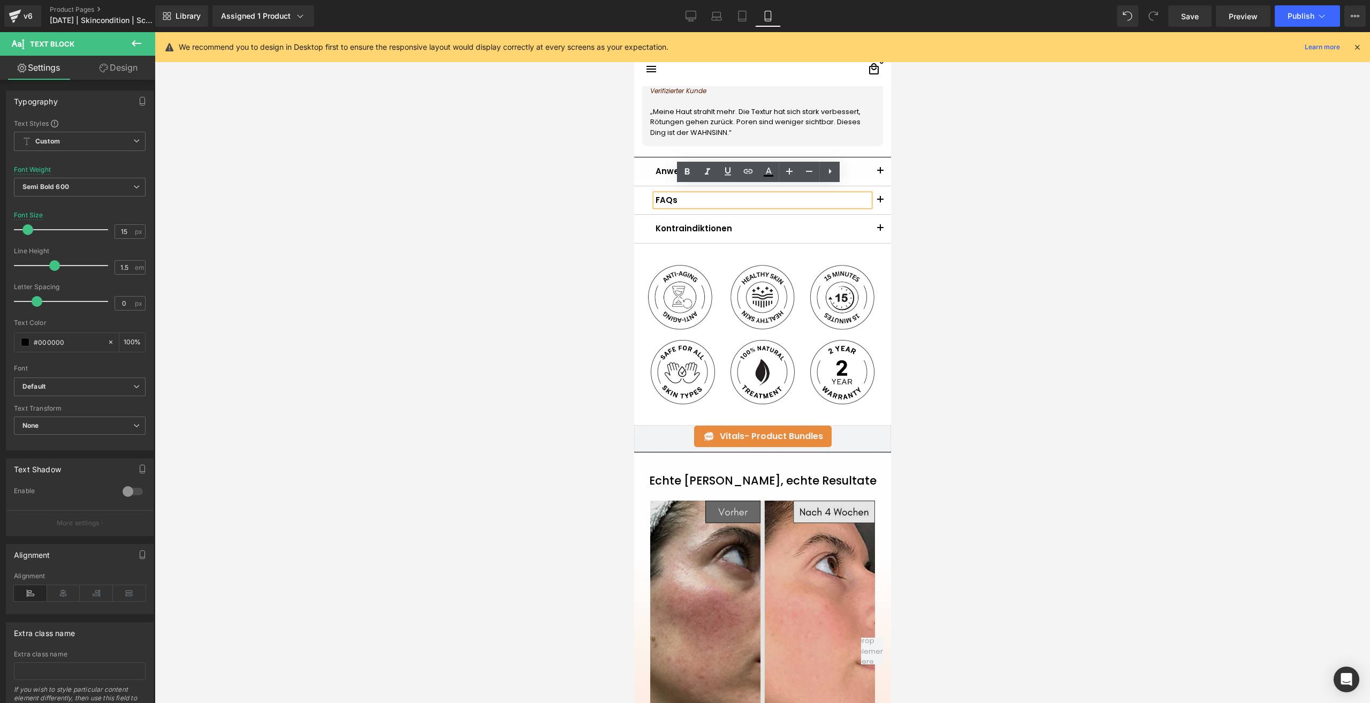
scroll to position [906, 0]
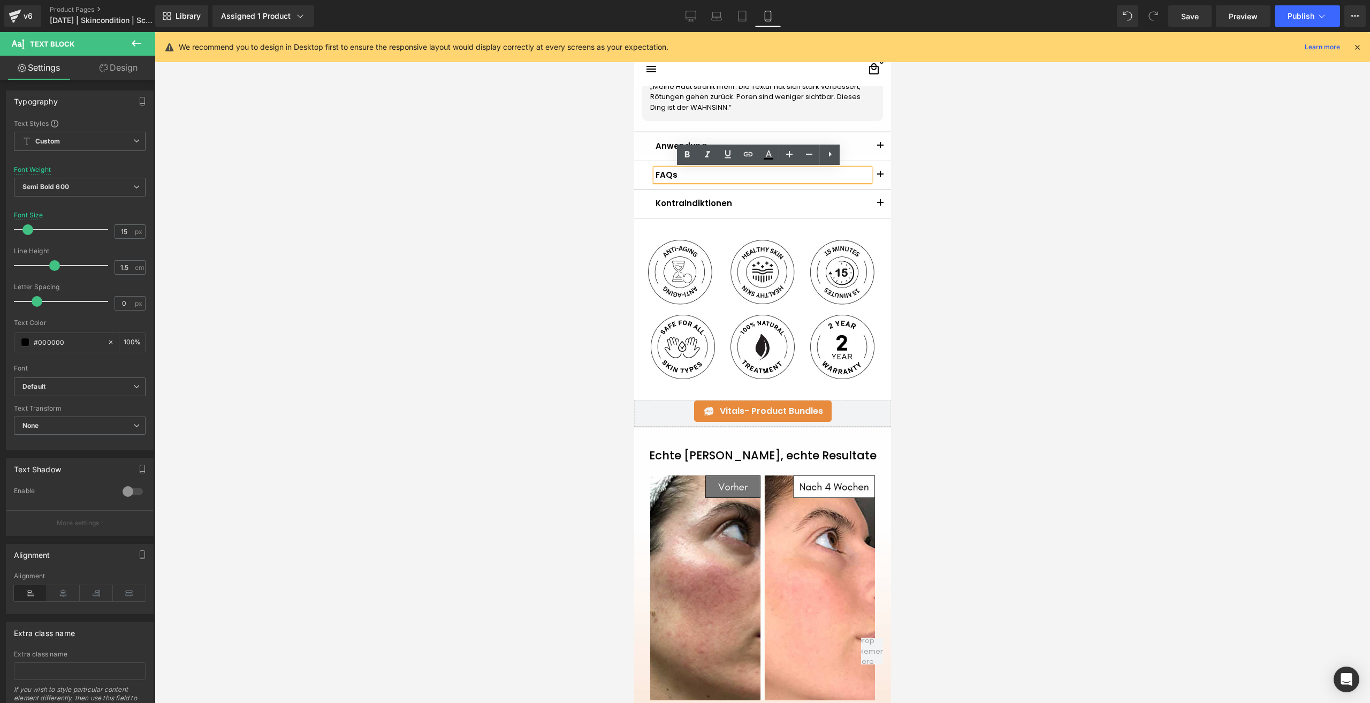
click at [694, 455] on h1 "Echte [PERSON_NAME], echte Resultate" at bounding box center [762, 455] width 241 height 13
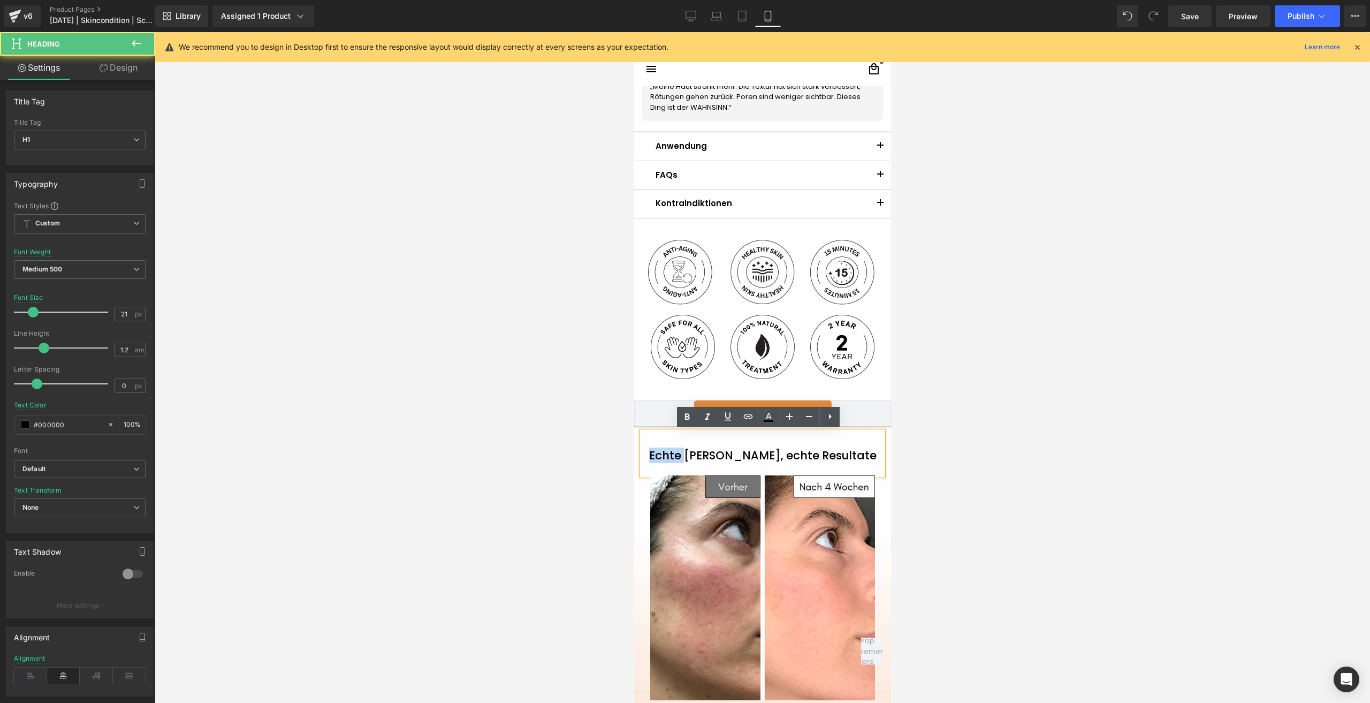
click at [694, 455] on h1 "Echte [PERSON_NAME], echte Resultate" at bounding box center [762, 455] width 241 height 13
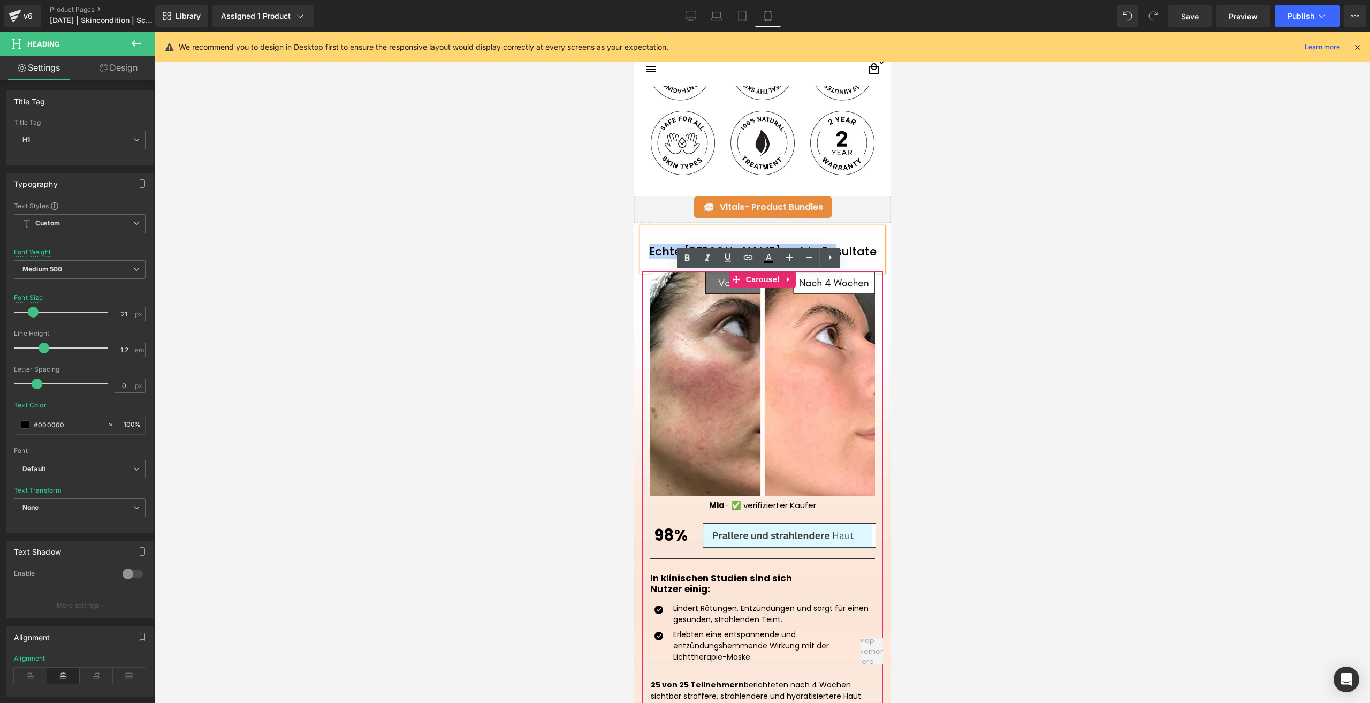
scroll to position [1120, 0]
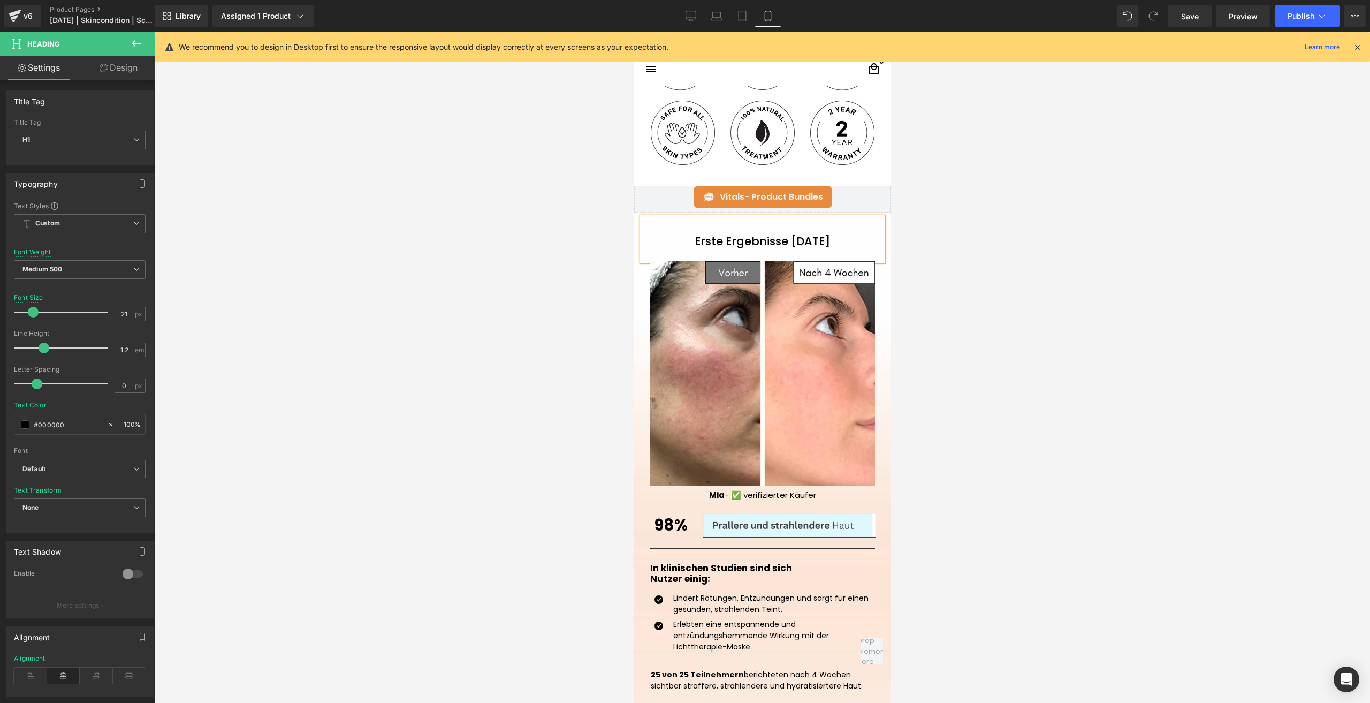
click at [764, 240] on h1 "Erste Ergebnisse [DATE]" at bounding box center [762, 240] width 241 height 13
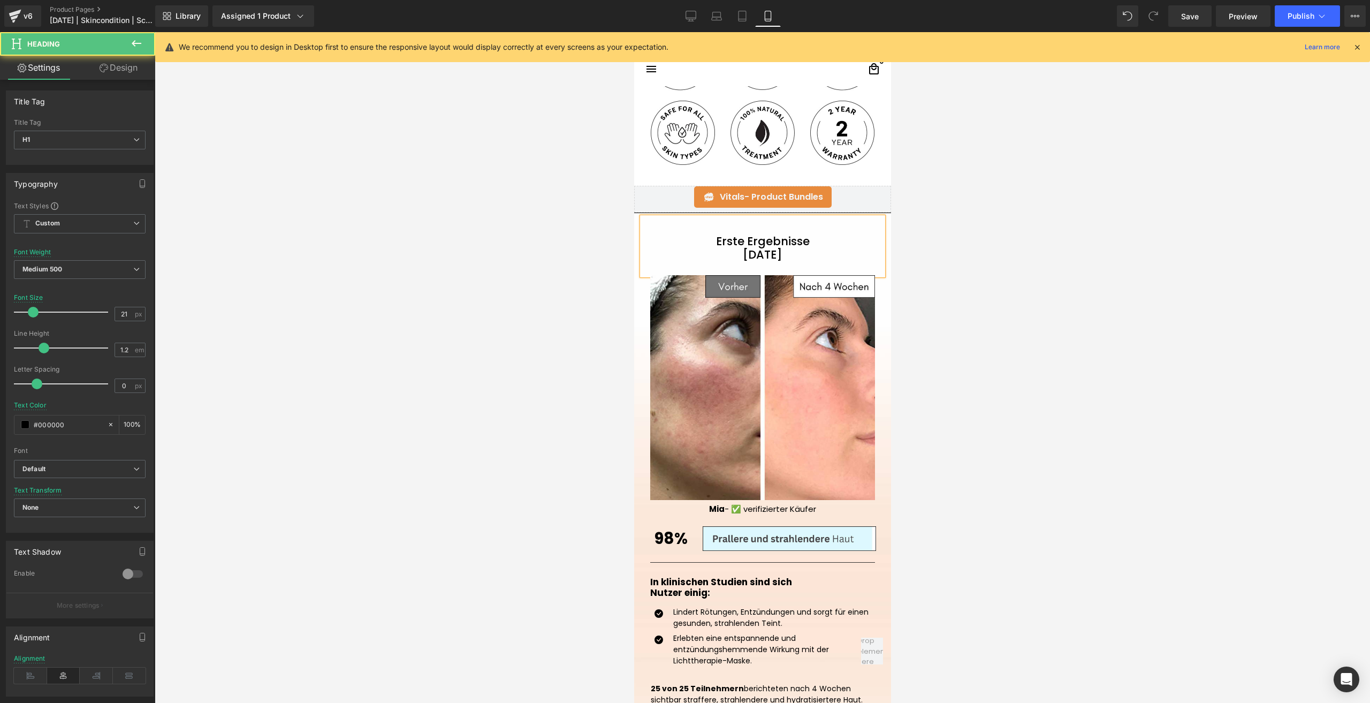
click at [1009, 328] on div at bounding box center [762, 367] width 1215 height 671
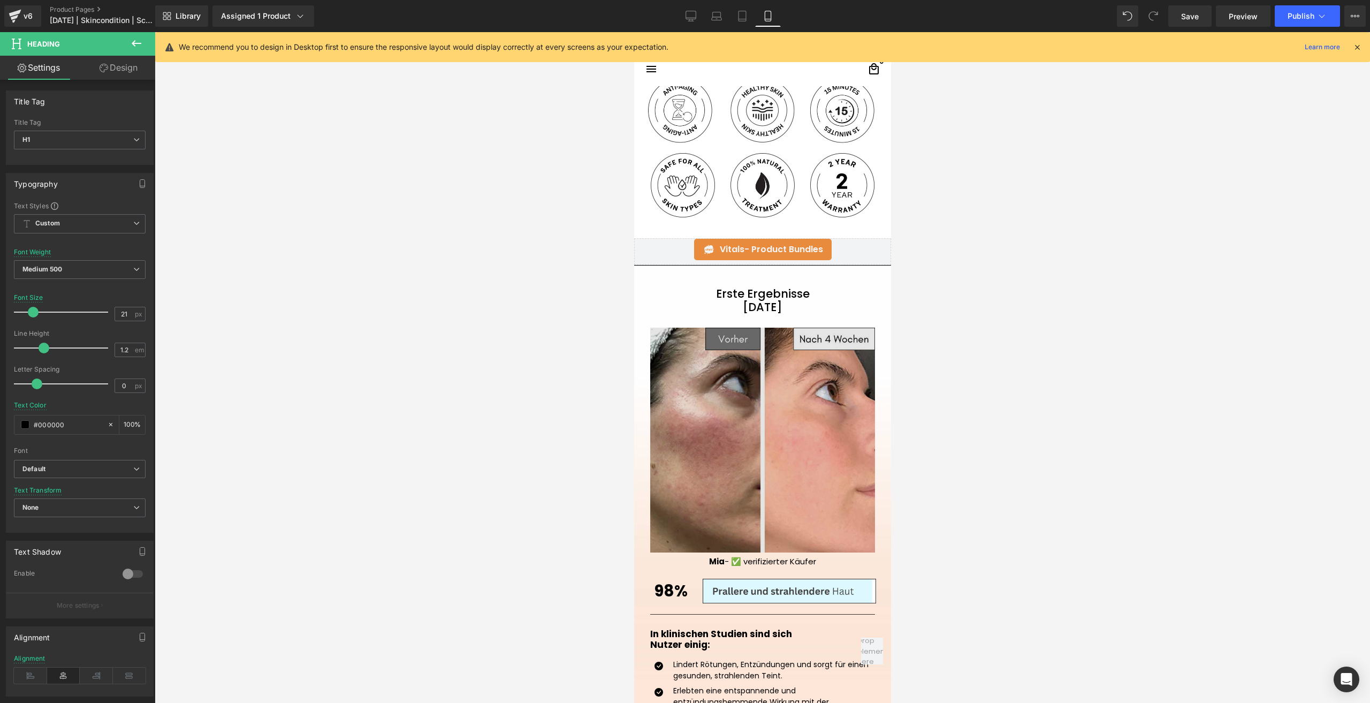
scroll to position [1067, 0]
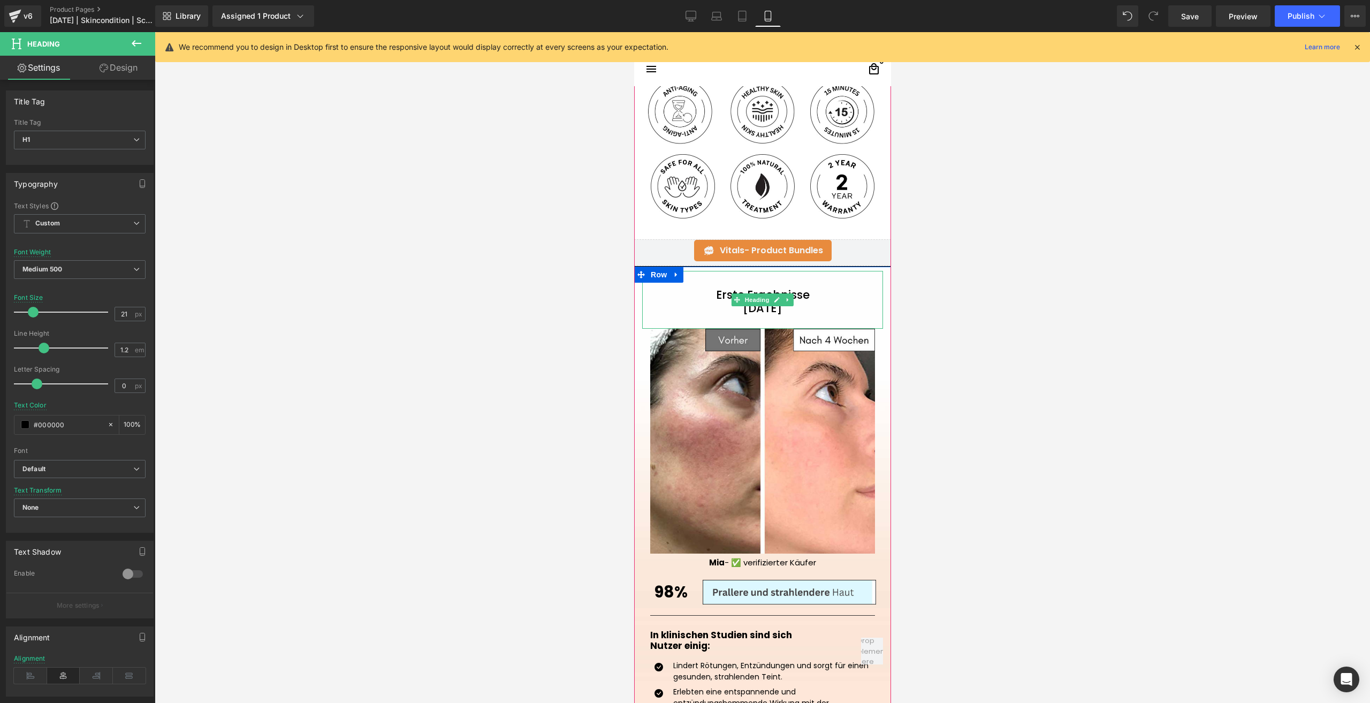
click at [715, 309] on h1 "[DATE]" at bounding box center [762, 307] width 241 height 13
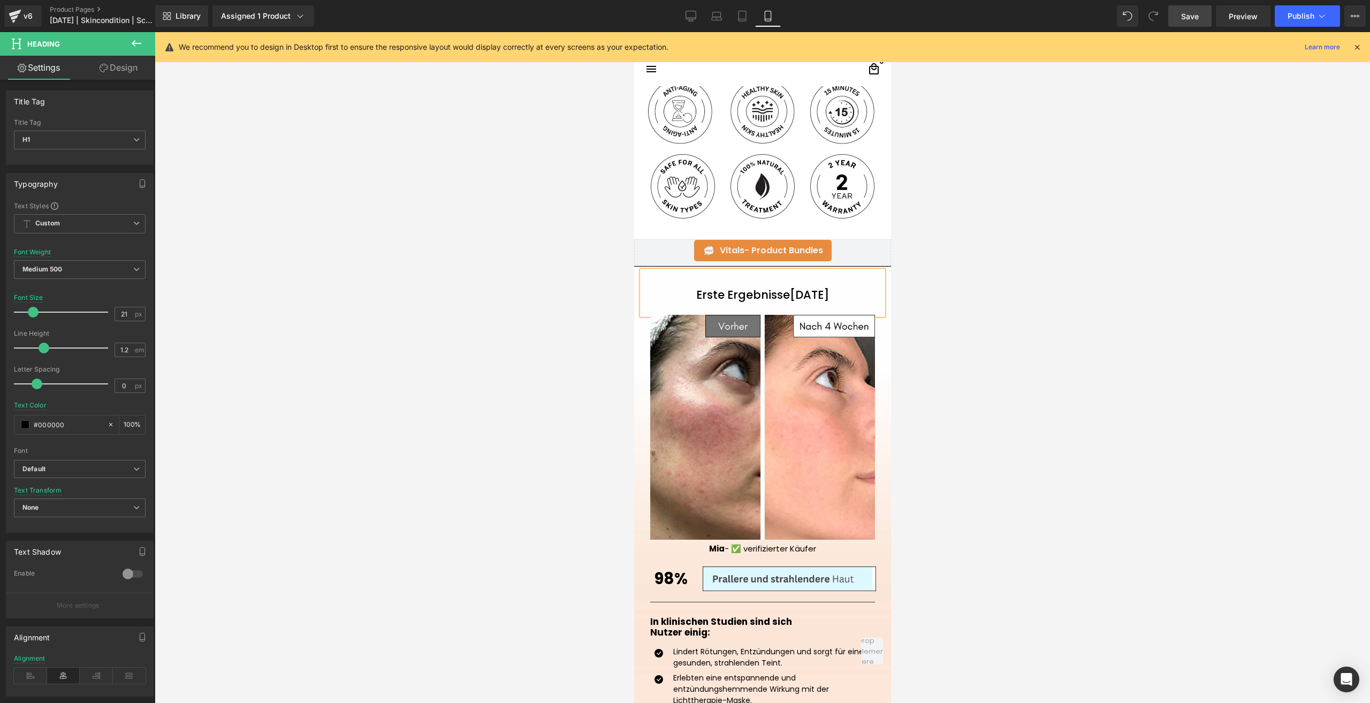
click at [1202, 16] on link "Save" at bounding box center [1189, 15] width 43 height 21
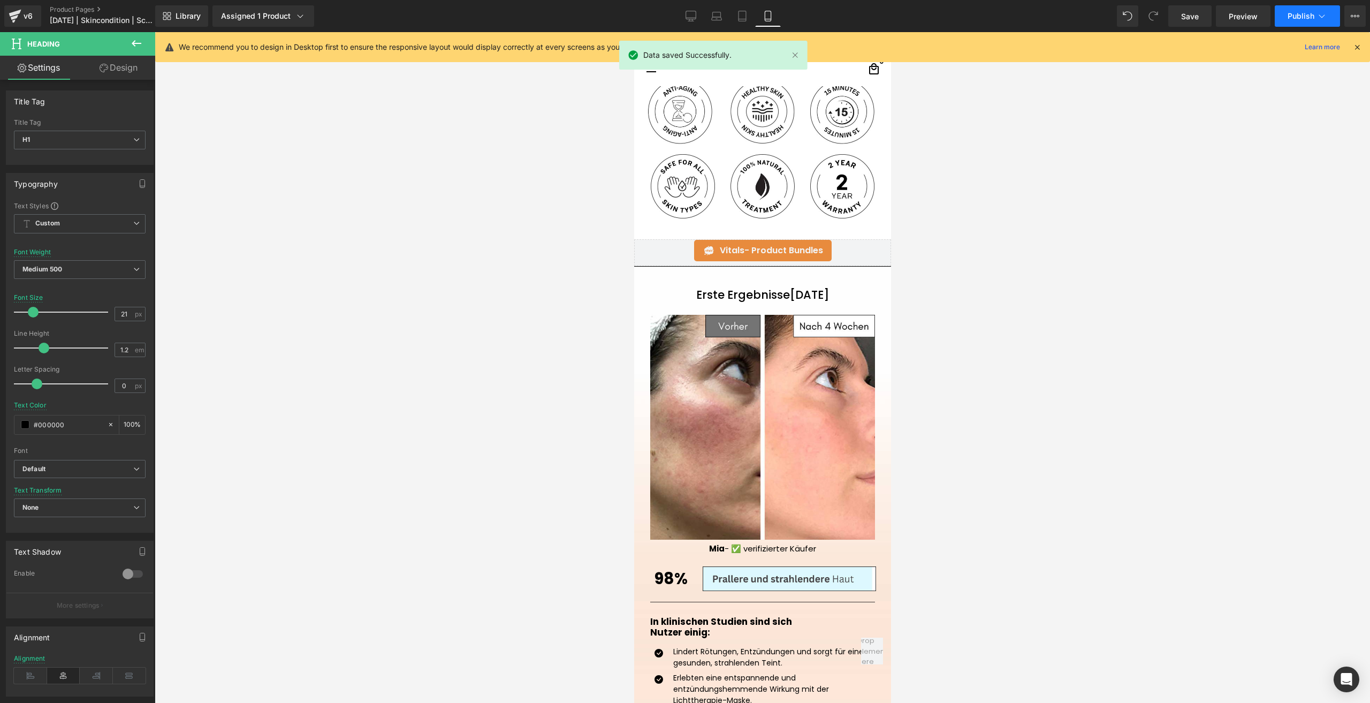
click at [1289, 21] on button "Publish" at bounding box center [1307, 15] width 65 height 21
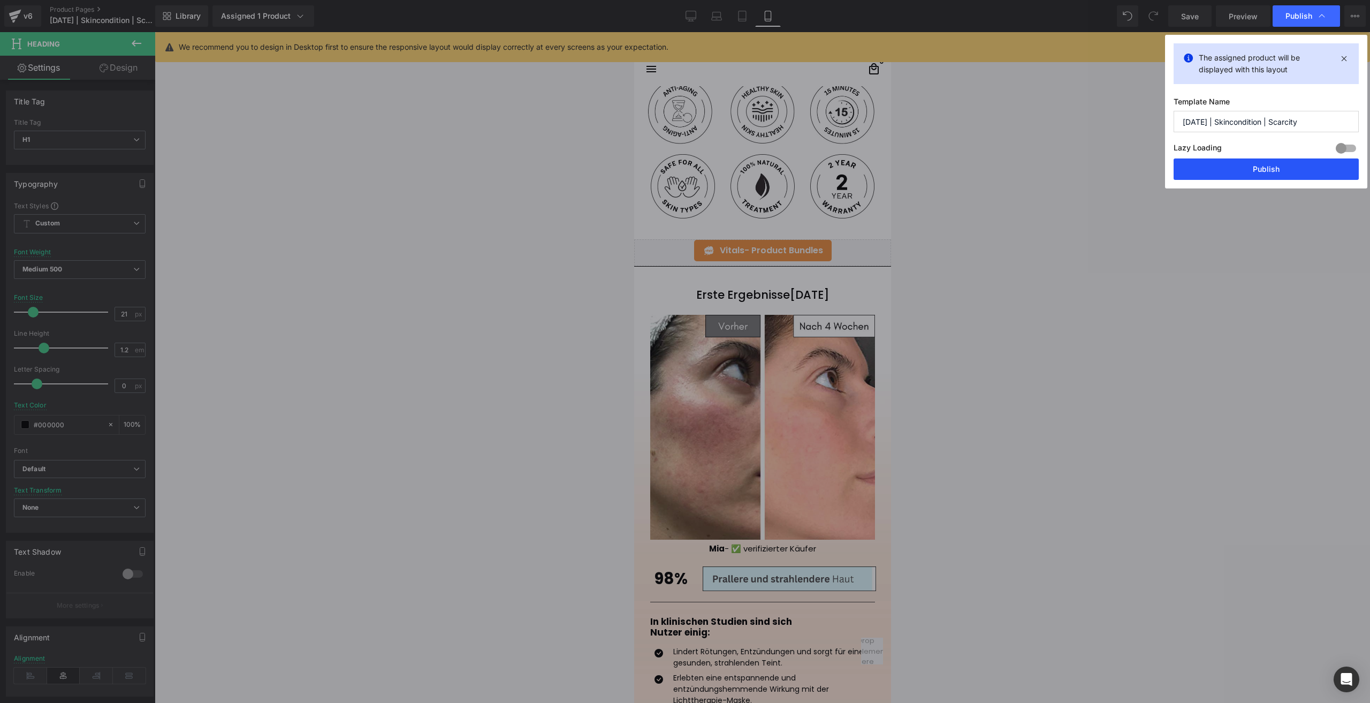
click at [1247, 170] on button "Publish" at bounding box center [1266, 168] width 185 height 21
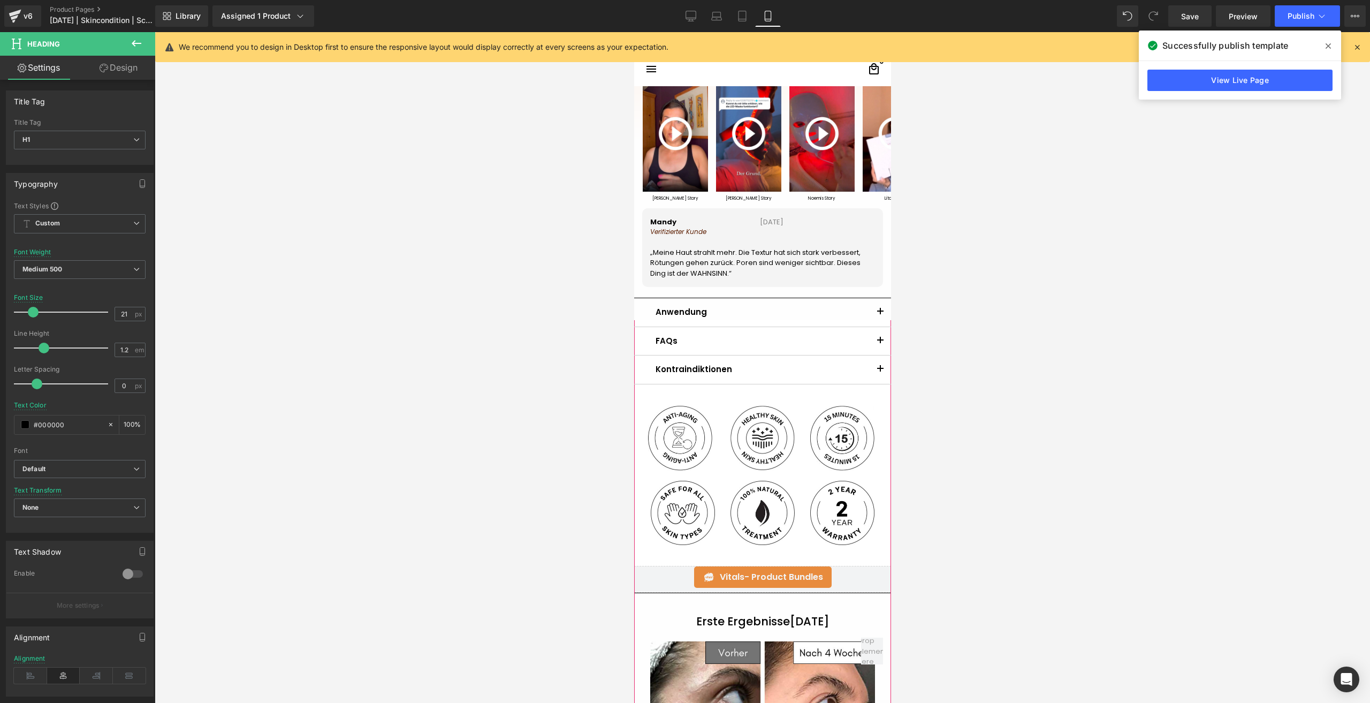
scroll to position [692, 0]
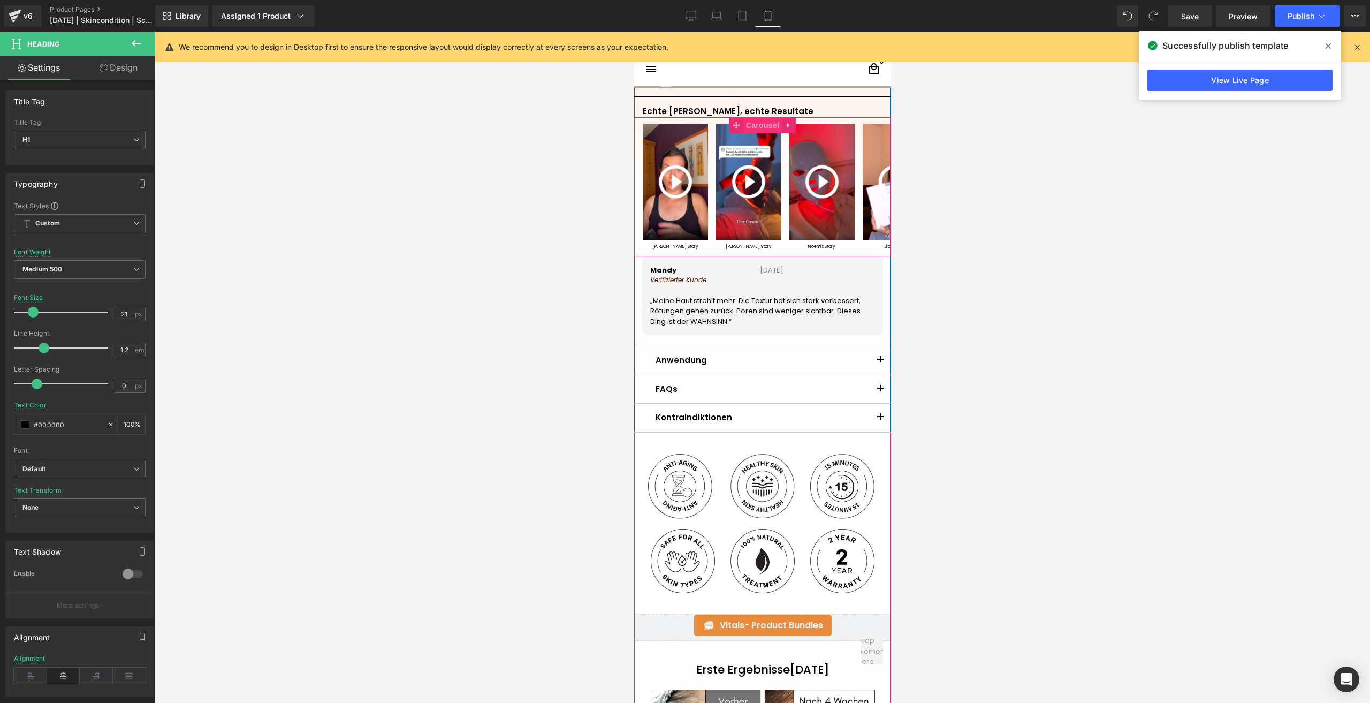
click at [764, 122] on span "Carousel" at bounding box center [762, 125] width 39 height 16
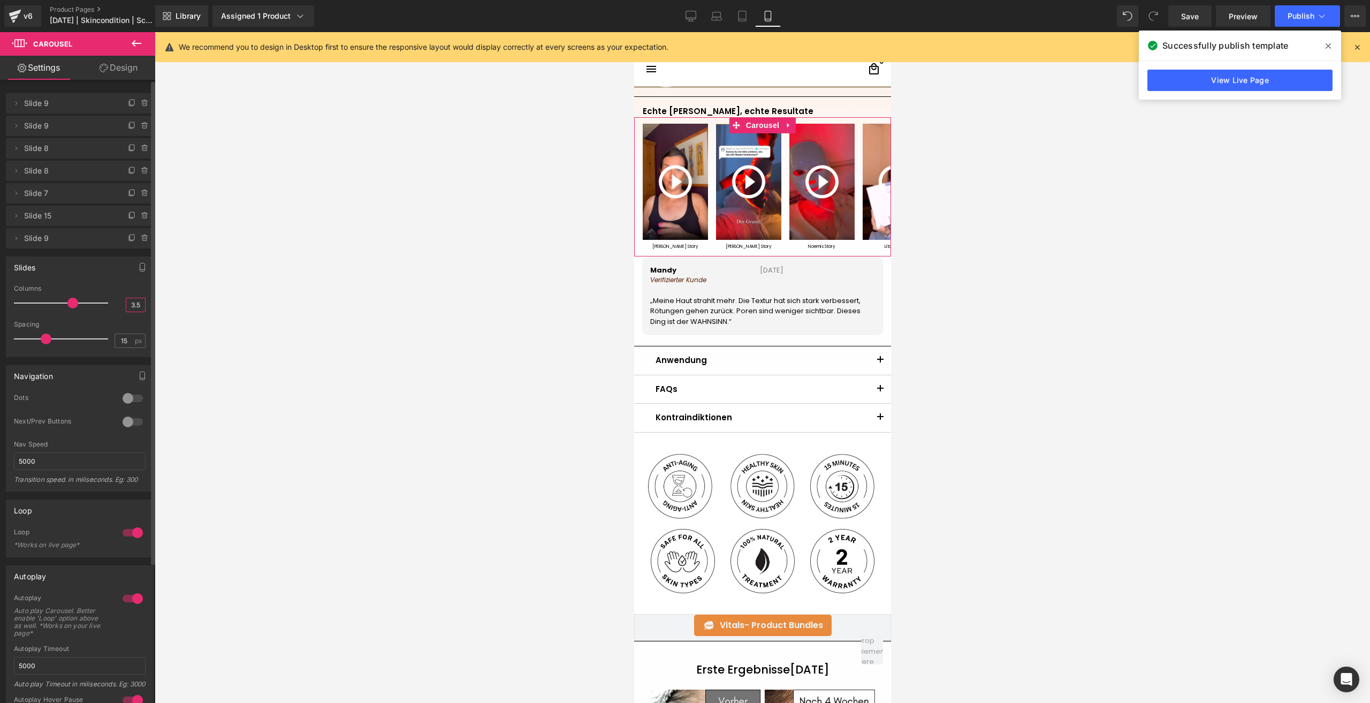
click at [130, 301] on input "3.5" at bounding box center [135, 304] width 19 height 13
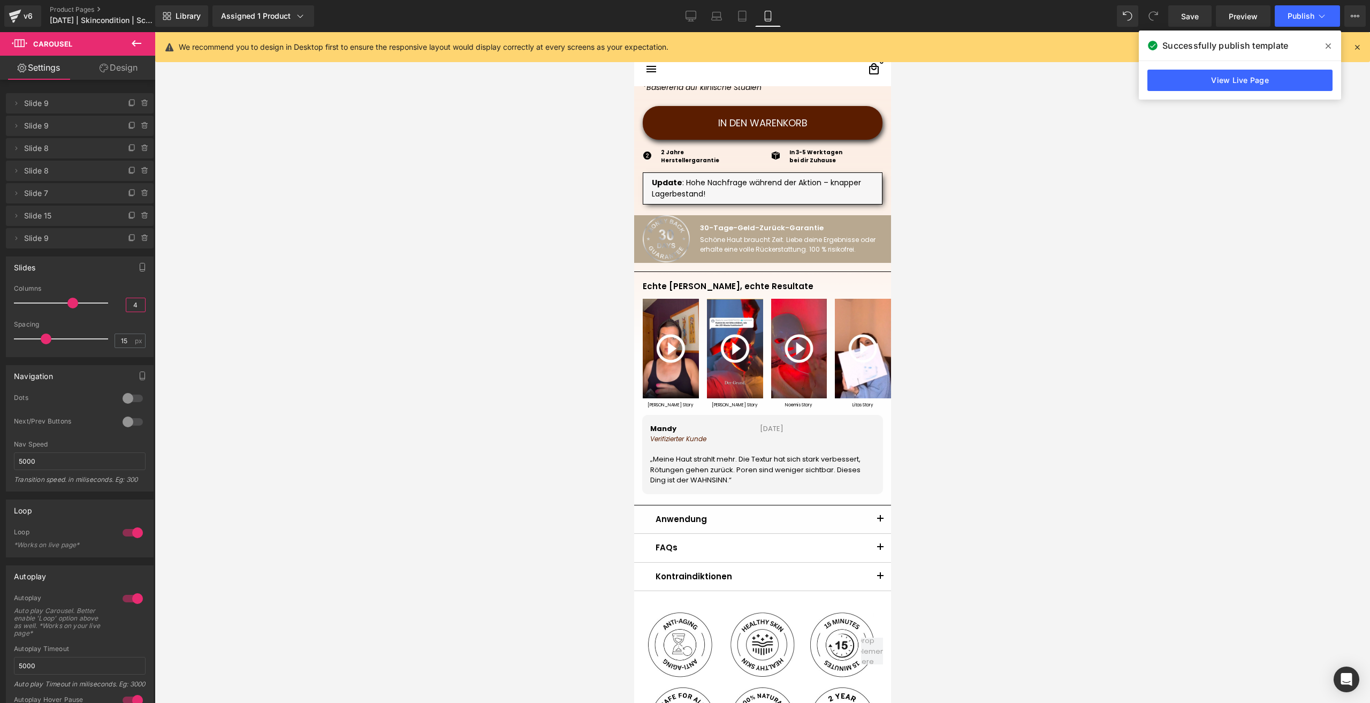
scroll to position [424, 0]
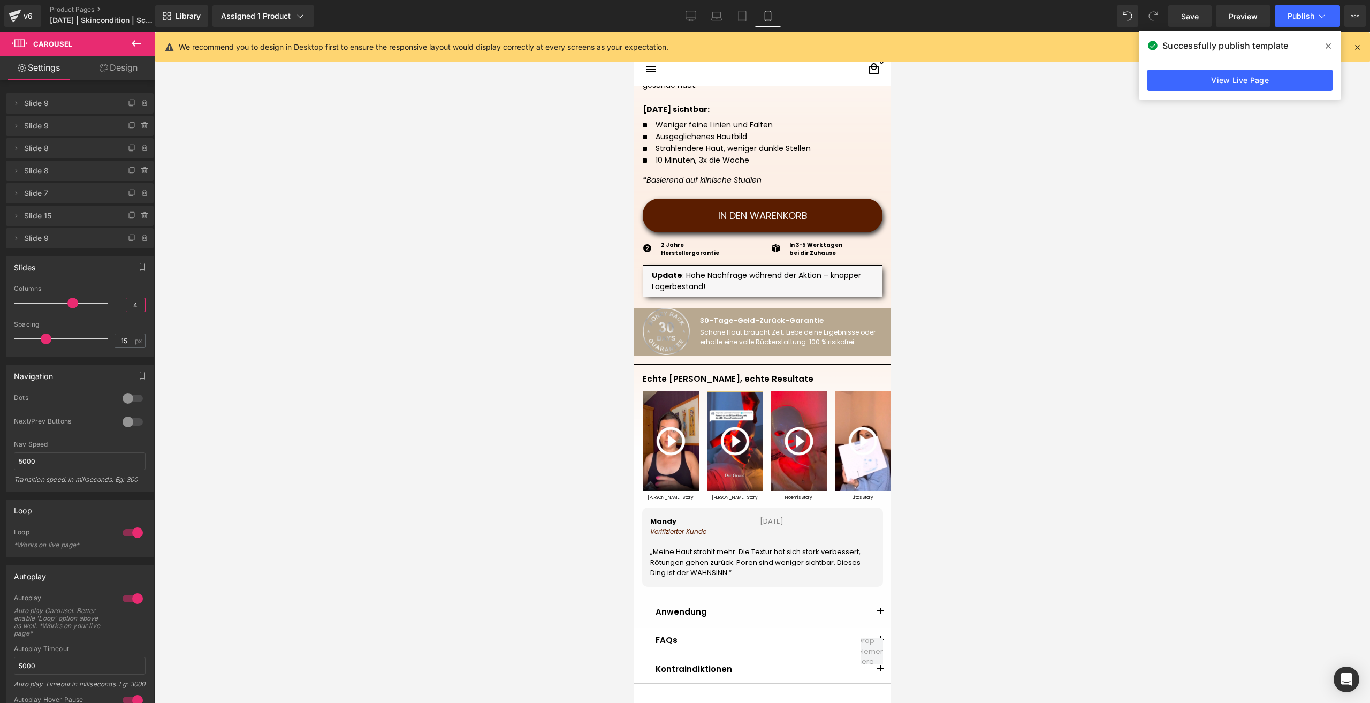
type input "4"
type input "4.5"
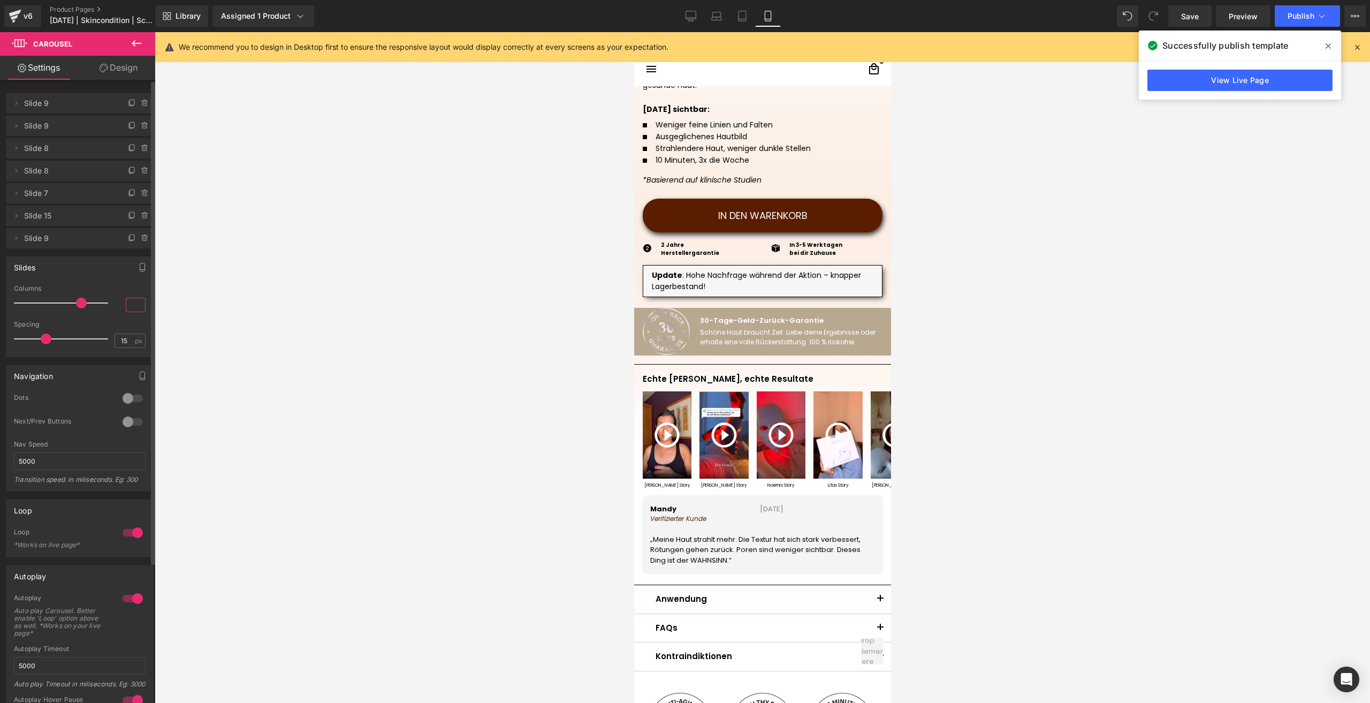
type input "4"
type input "3"
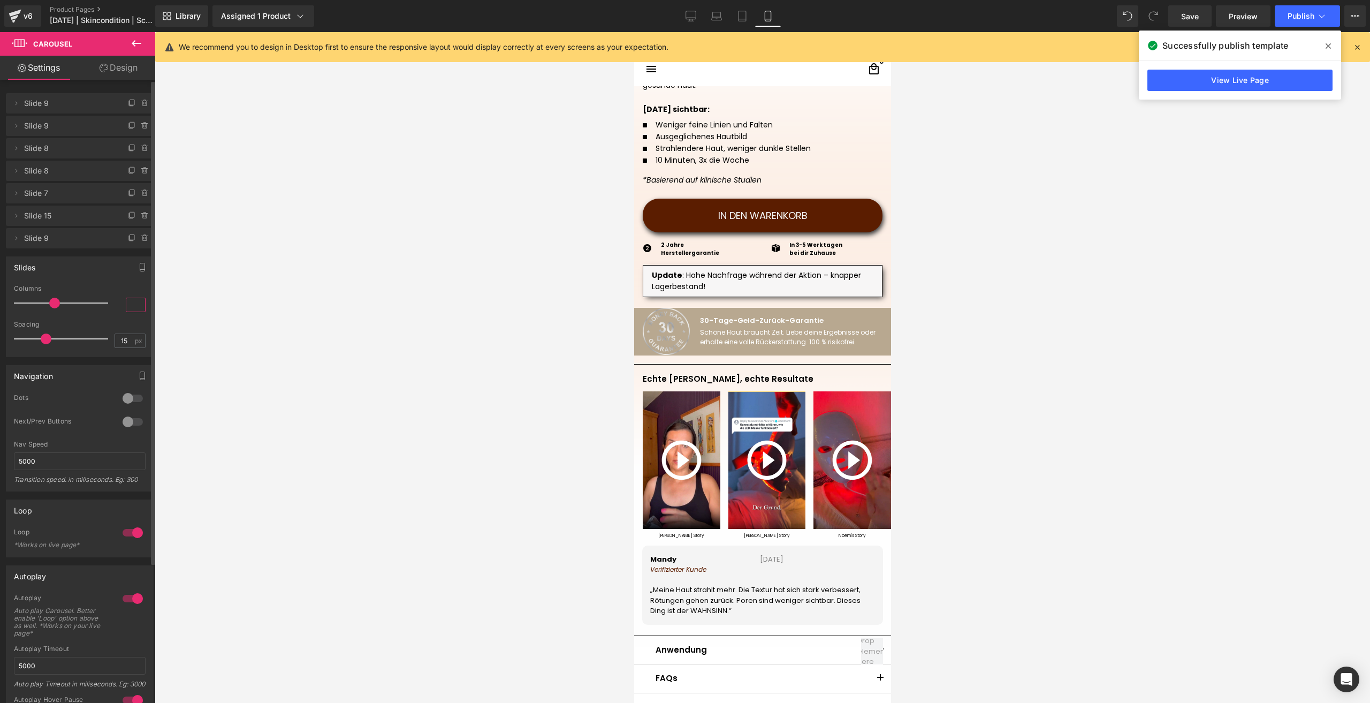
type input "3.5"
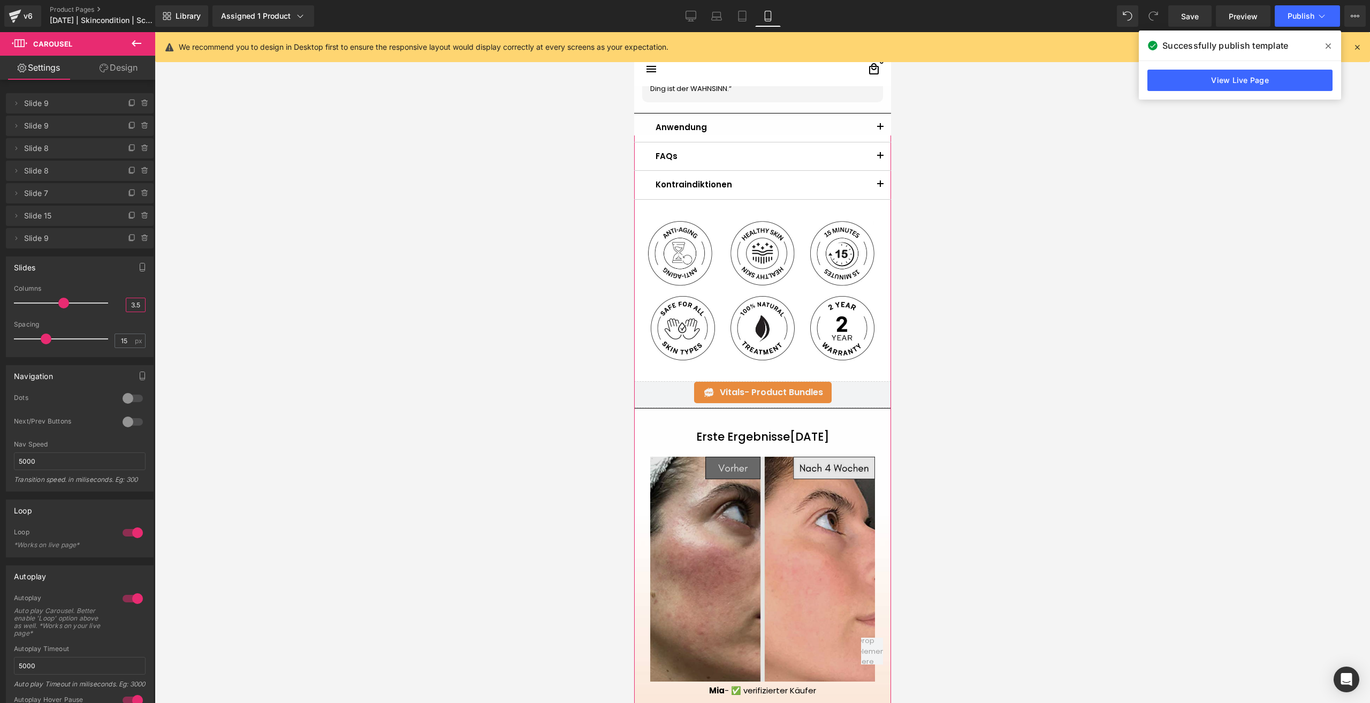
scroll to position [1067, 0]
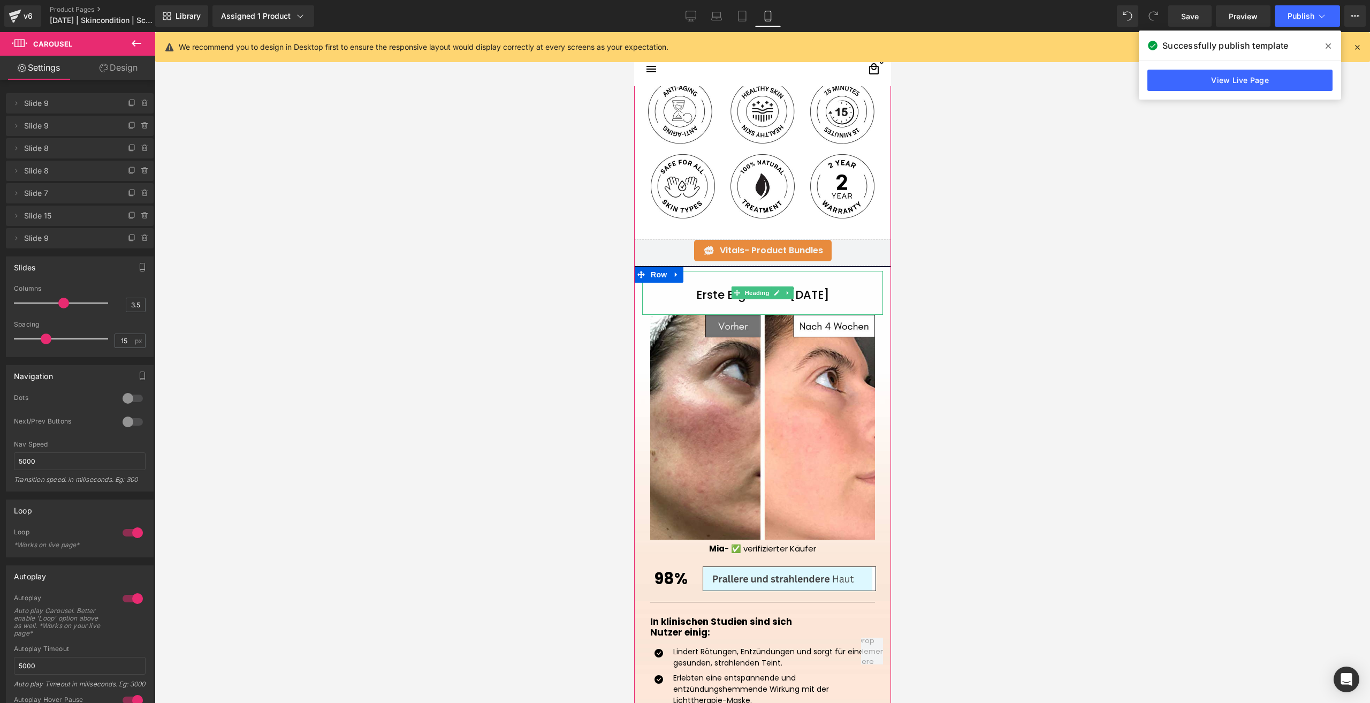
click at [694, 297] on h1 "Erste Ergebnisse [DATE]" at bounding box center [762, 294] width 241 height 13
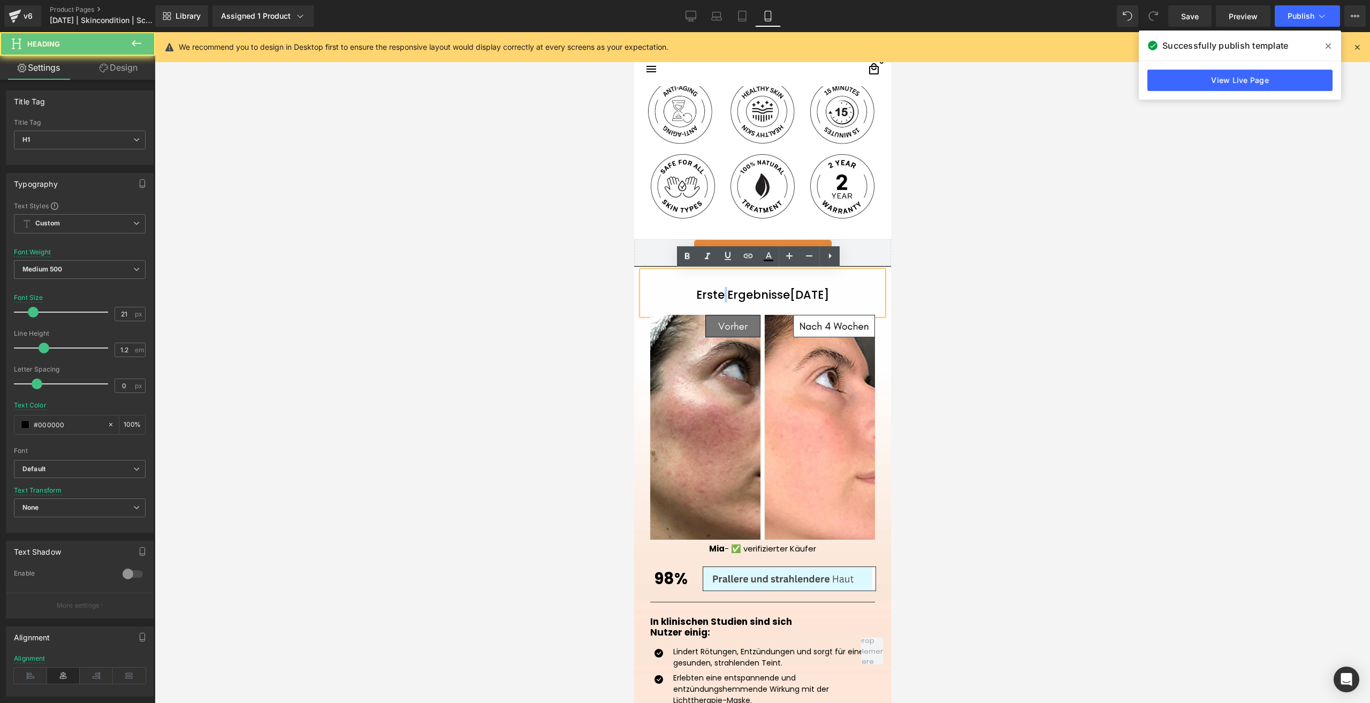
click at [694, 297] on h1 "Erste Ergebnisse [DATE]" at bounding box center [762, 294] width 241 height 13
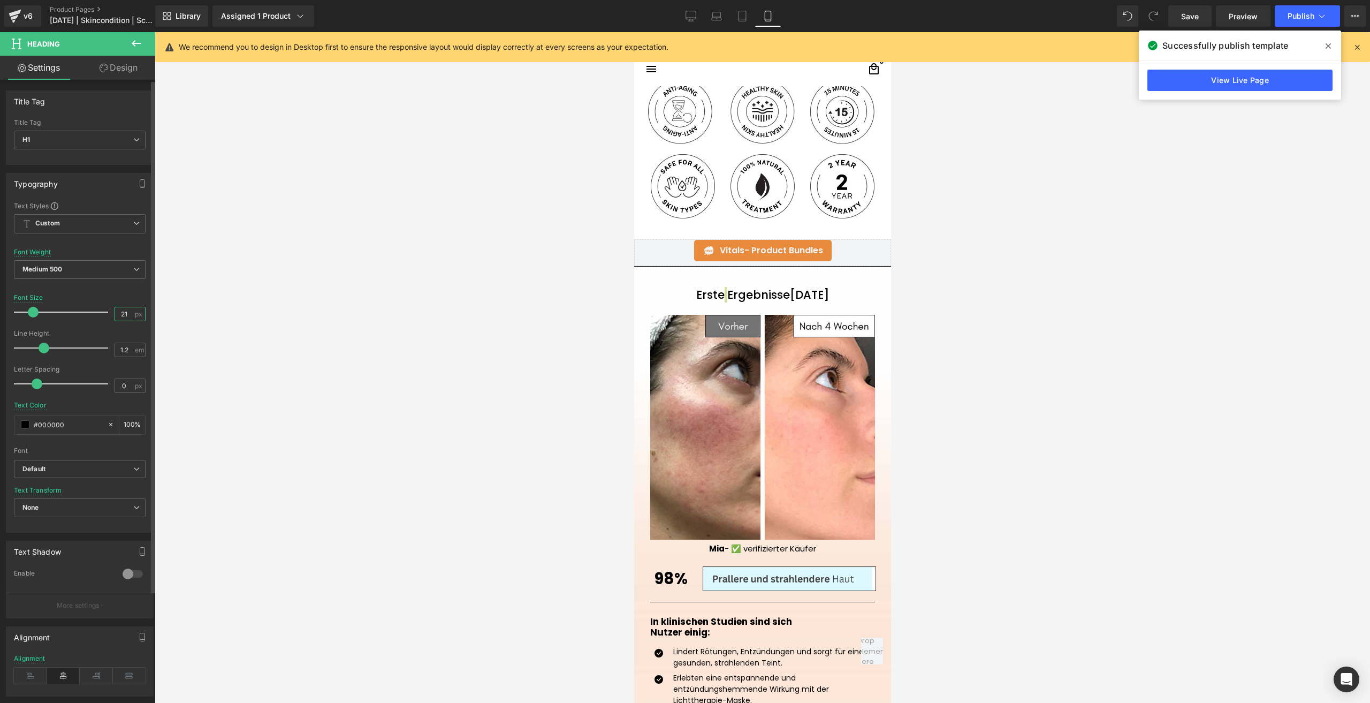
click at [125, 316] on input "21" at bounding box center [124, 313] width 19 height 13
type input "2"
type input "18"
click at [1175, 18] on link "Save" at bounding box center [1189, 15] width 43 height 21
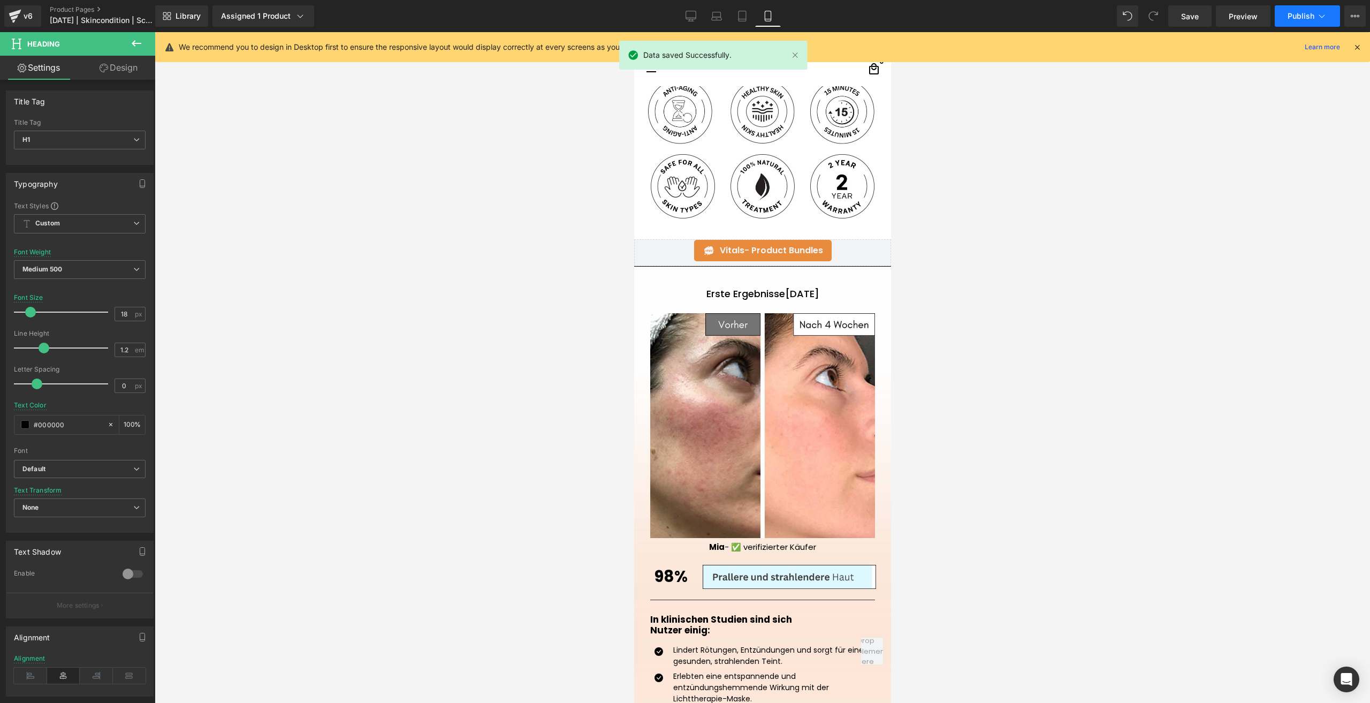
click at [1292, 16] on span "Publish" at bounding box center [1301, 16] width 27 height 9
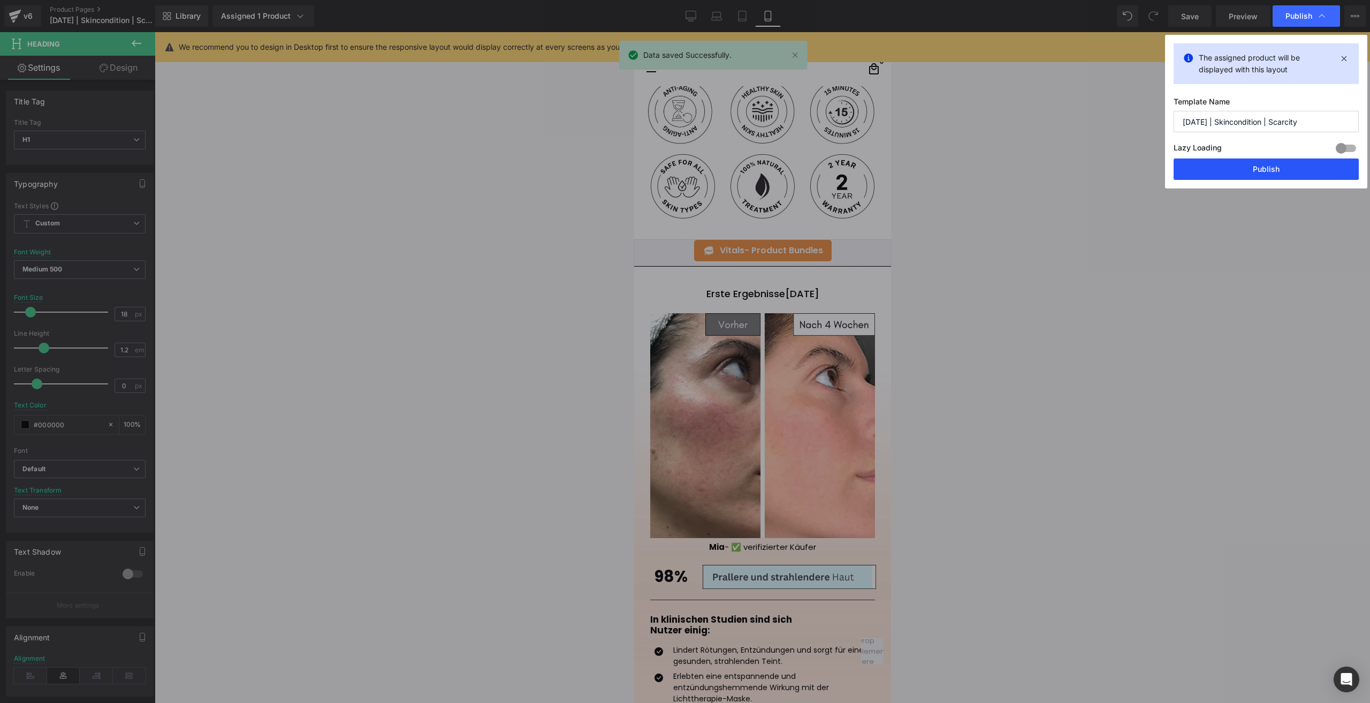
click at [1235, 166] on button "Publish" at bounding box center [1266, 168] width 185 height 21
